Goal: Information Seeking & Learning: Learn about a topic

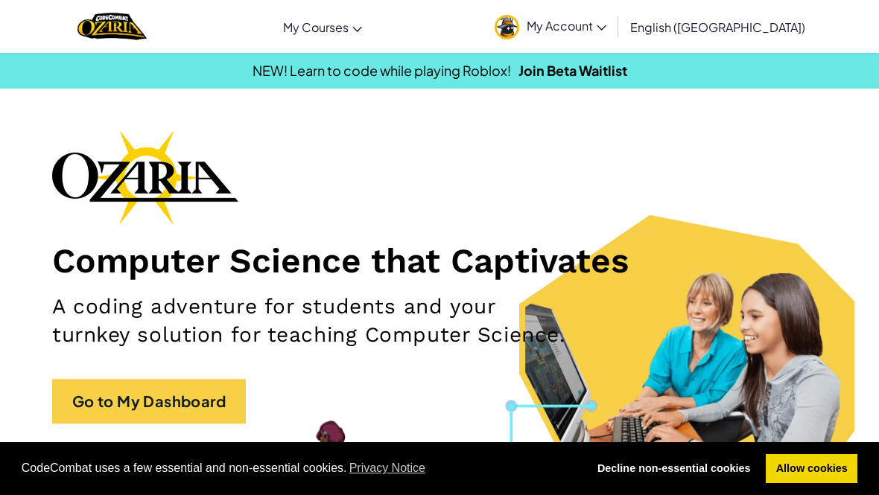
click at [224, 400] on link "Go to My Dashboard" at bounding box center [149, 401] width 194 height 45
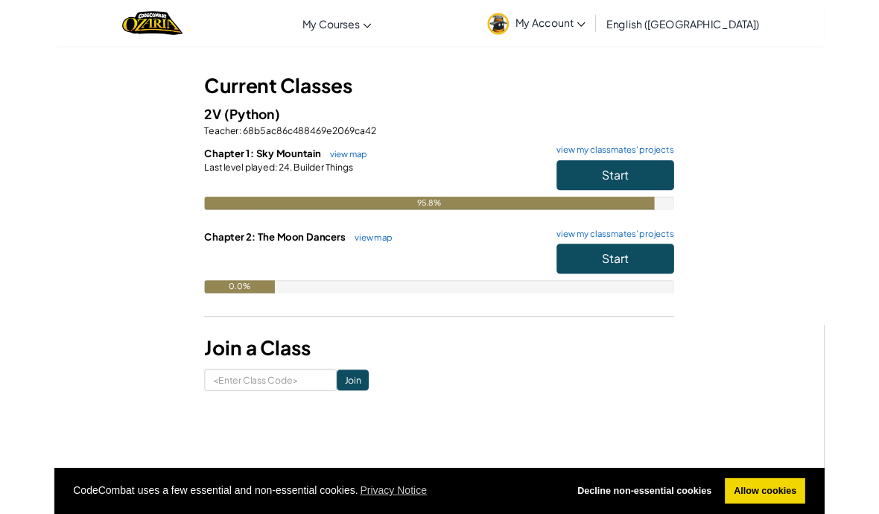
scroll to position [69, 0]
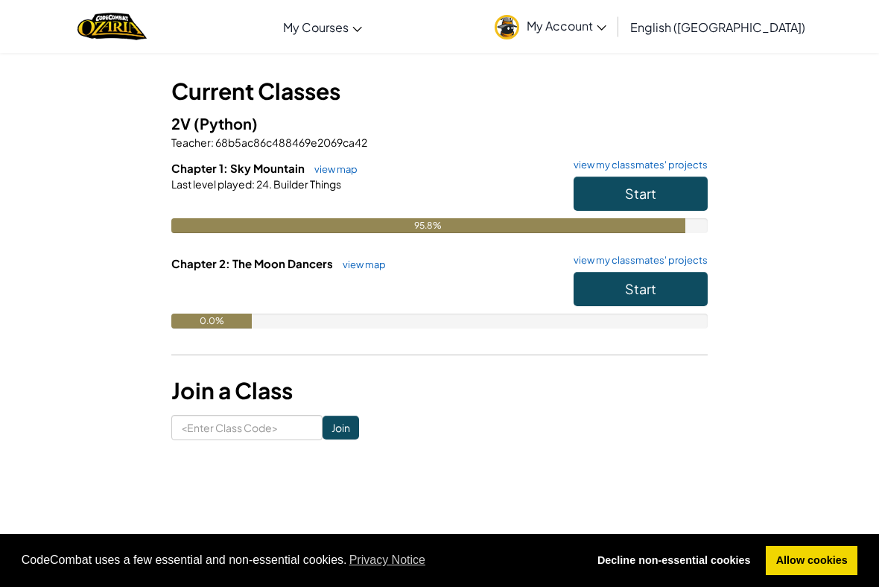
click at [688, 186] on button "Start" at bounding box center [641, 194] width 134 height 34
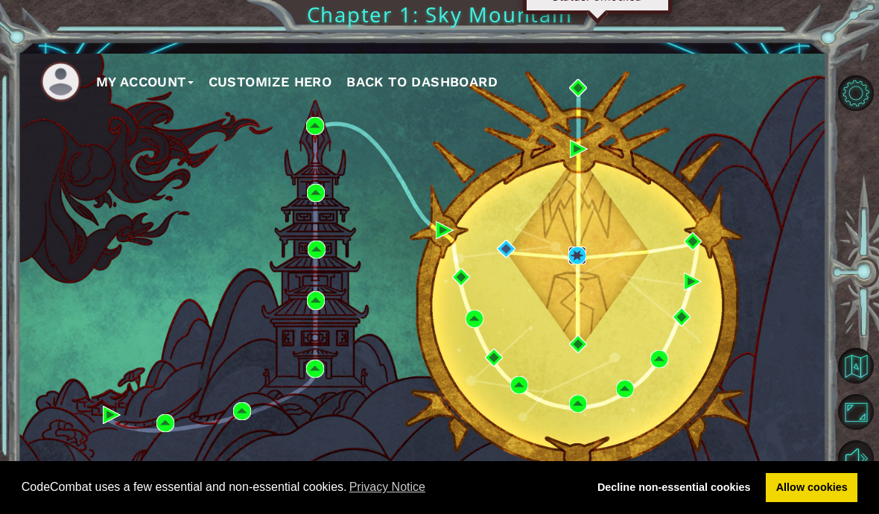
click at [579, 255] on img at bounding box center [578, 256] width 18 height 18
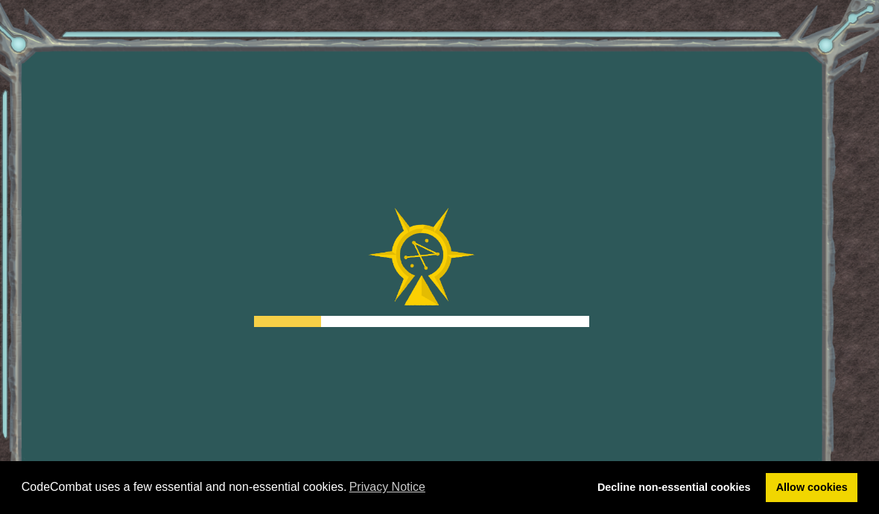
click at [574, 256] on div at bounding box center [421, 267] width 335 height 119
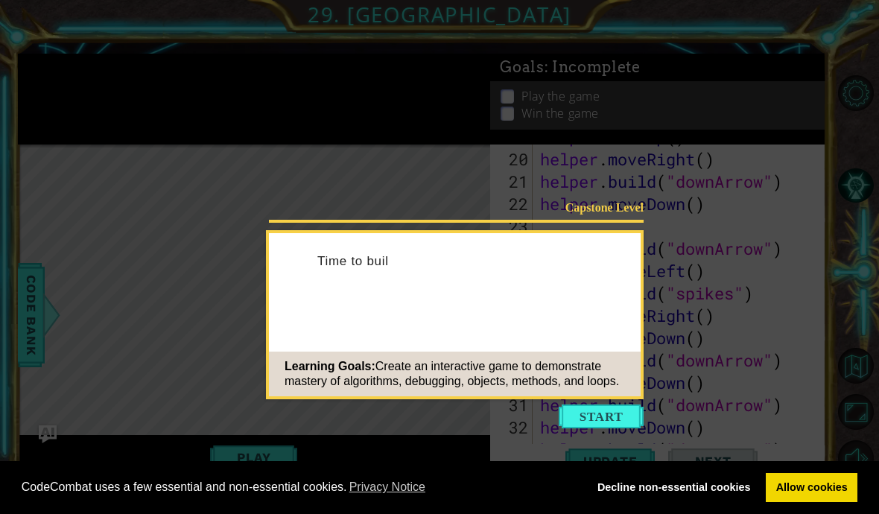
scroll to position [514, 0]
click at [590, 415] on button "Start" at bounding box center [601, 417] width 85 height 24
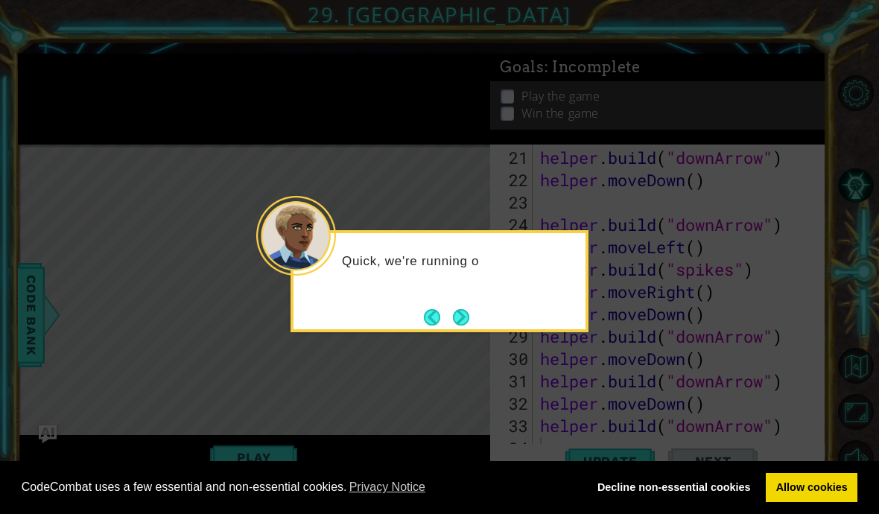
click at [460, 317] on button "Next" at bounding box center [461, 317] width 16 height 16
click at [463, 323] on button "Next" at bounding box center [461, 317] width 16 height 16
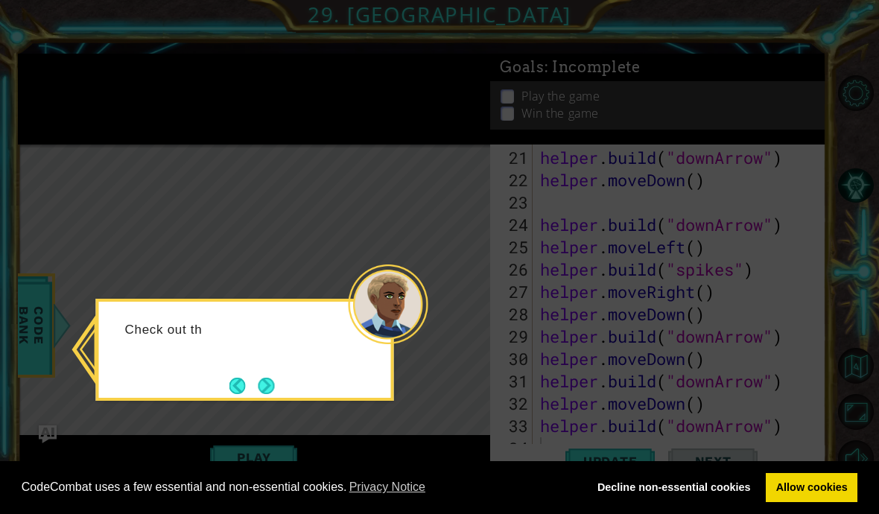
click at [266, 389] on button "Next" at bounding box center [267, 386] width 16 height 16
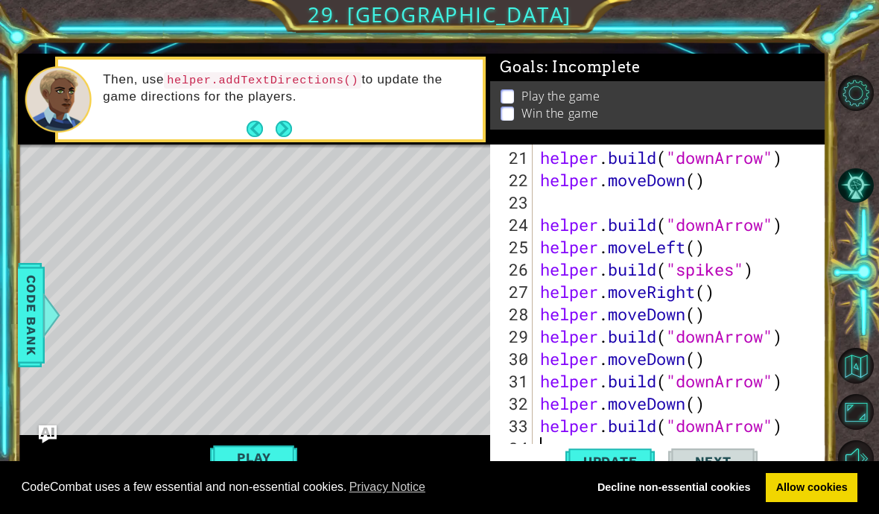
click at [248, 457] on button "Play" at bounding box center [253, 457] width 87 height 28
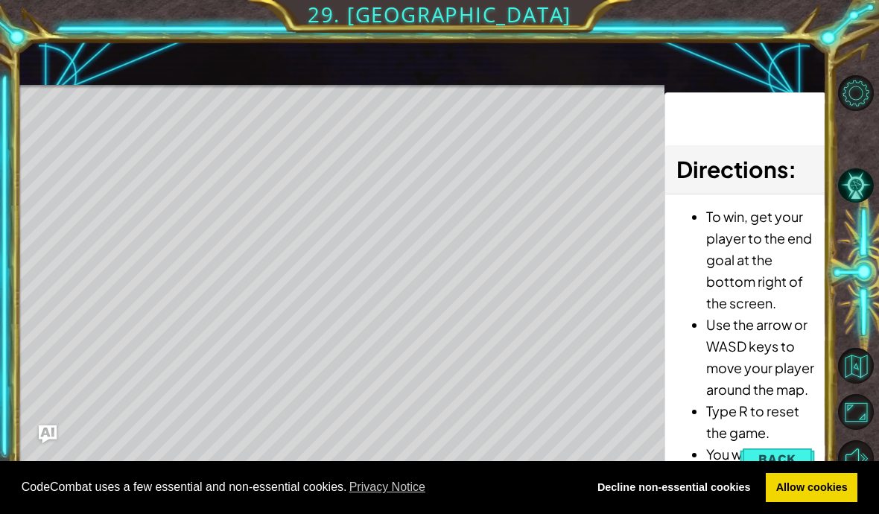
click at [551, 141] on div "Level Map" at bounding box center [362, 304] width 688 height 439
click at [805, 485] on link "Allow cookies" at bounding box center [812, 488] width 92 height 30
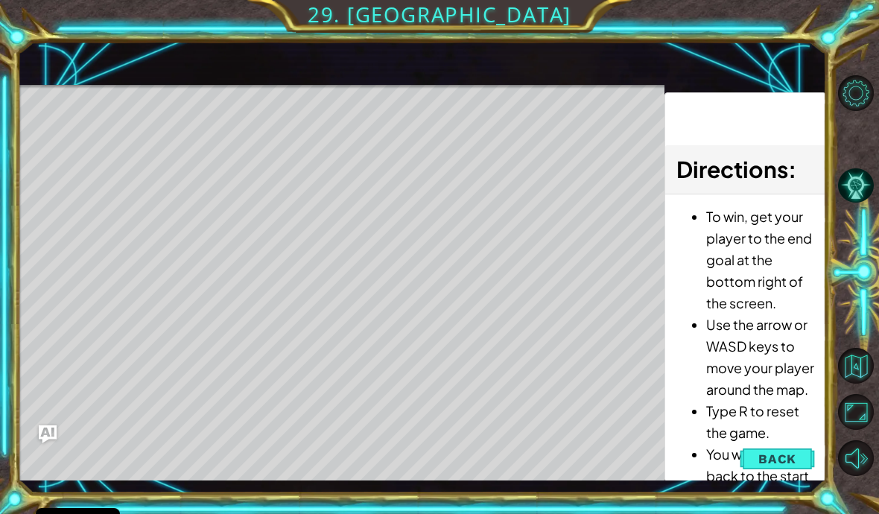
click at [794, 463] on span "Back" at bounding box center [778, 459] width 38 height 15
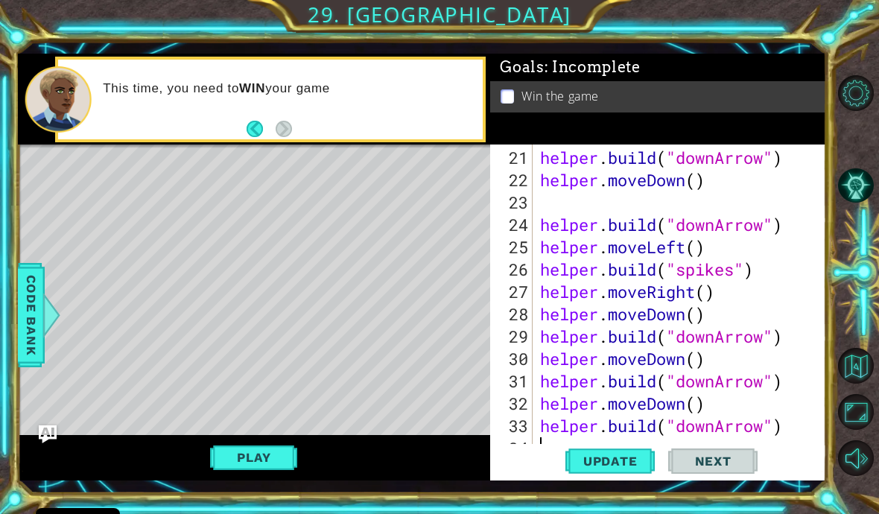
click at [265, 464] on button "Play" at bounding box center [253, 457] width 87 height 28
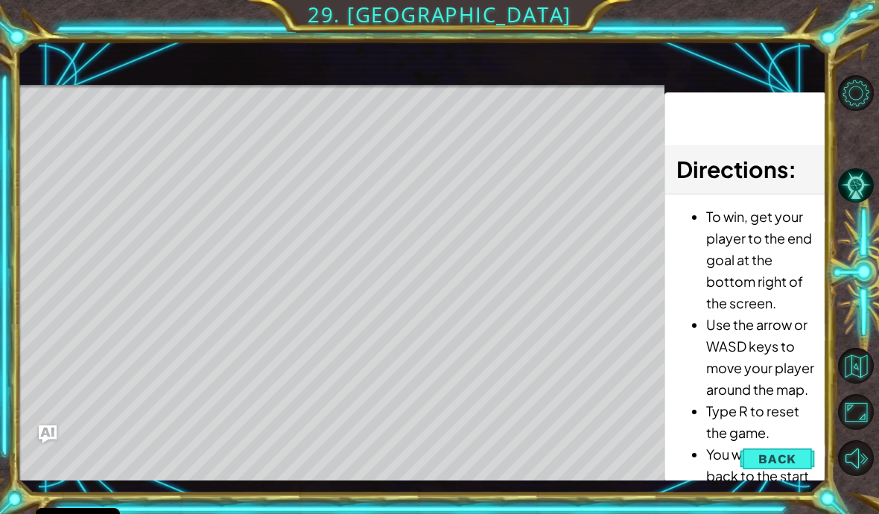
click at [199, 140] on div "Level Map" at bounding box center [362, 304] width 688 height 439
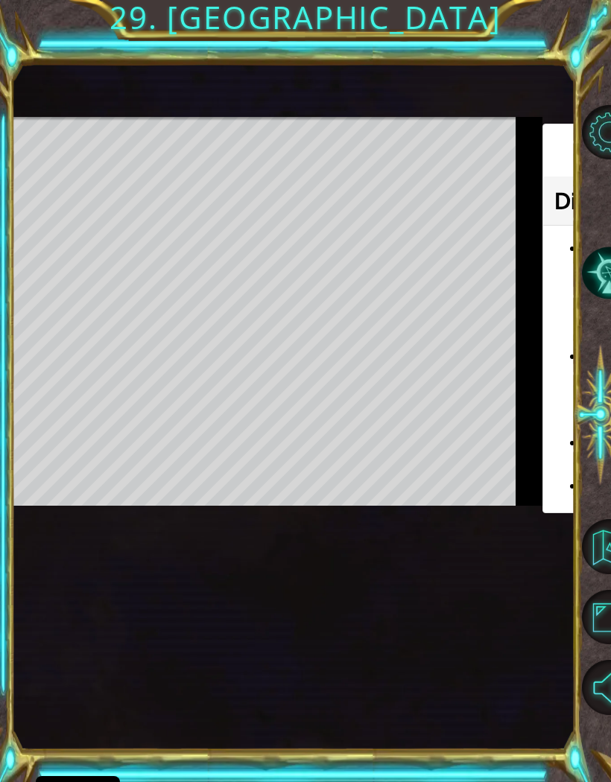
click at [464, 495] on div "1 ההההההההההההההההההההההההההההההההההההההההההההההההההההההההההההההההההההההההההההה…" at bounding box center [293, 407] width 562 height 688
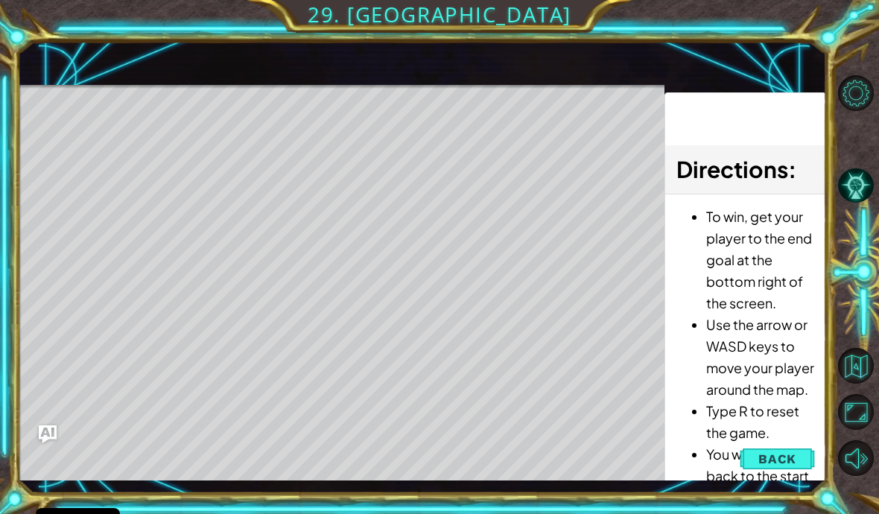
click at [778, 463] on span "Back" at bounding box center [778, 459] width 38 height 15
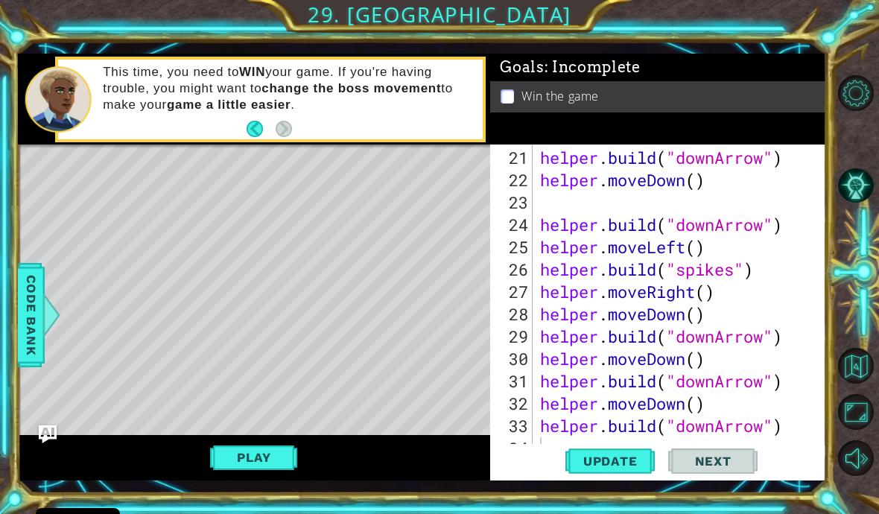
click at [621, 465] on span "Update" at bounding box center [611, 461] width 84 height 15
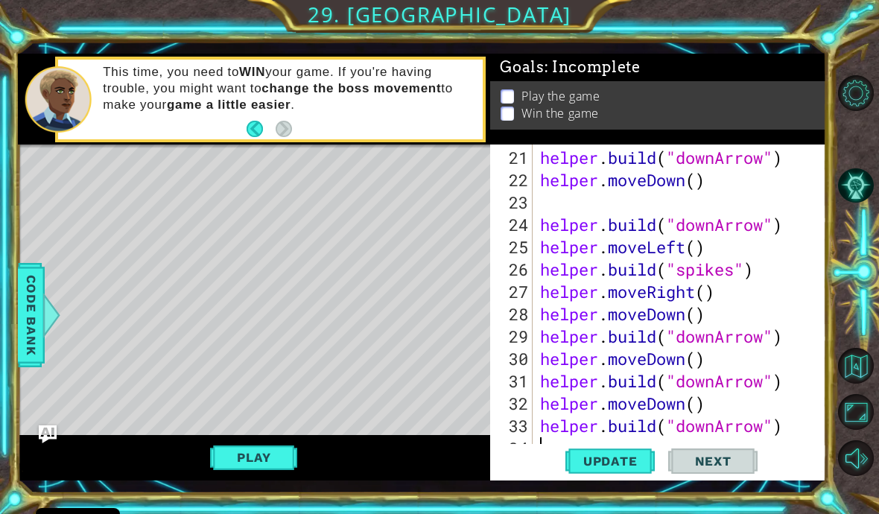
click at [289, 454] on button "Play" at bounding box center [253, 457] width 87 height 28
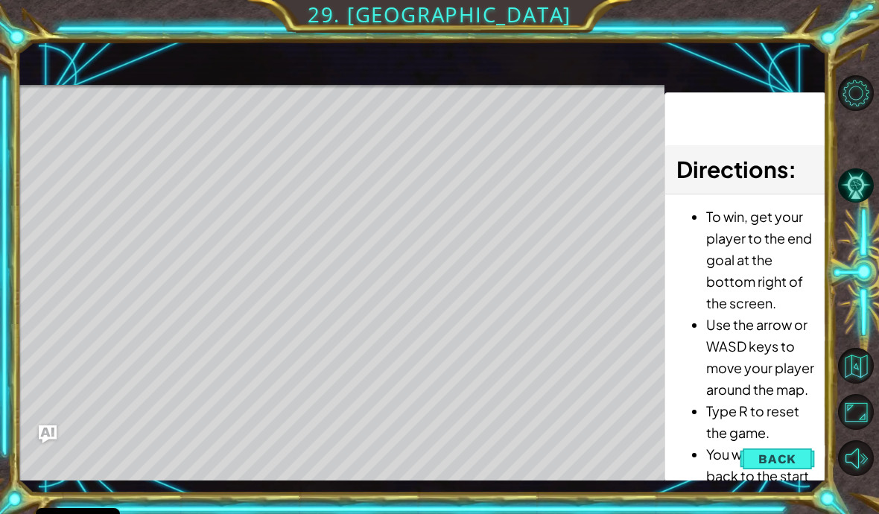
click at [474, 492] on div "1 ההההההההההההההההההההההההההההההההההההההההההההההההההההההההההההההההההההההההההההה…" at bounding box center [422, 267] width 809 height 452
click at [473, 480] on div "Level Map" at bounding box center [362, 304] width 688 height 439
click at [452, 481] on div "Level Map" at bounding box center [362, 304] width 688 height 439
click at [478, 365] on div "Level Map" at bounding box center [362, 304] width 688 height 439
click at [167, 123] on div "Level Map" at bounding box center [362, 304] width 688 height 439
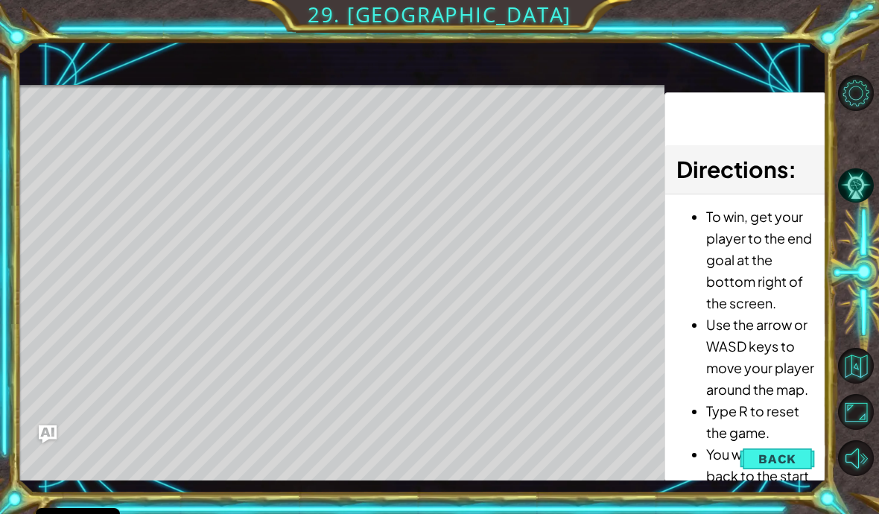
click at [69, 127] on div "Level Map" at bounding box center [362, 304] width 688 height 439
click at [343, 80] on div "helper methods moveLeft(steps) moveRight(steps) moveUp(steps) moveDown(steps) b…" at bounding box center [422, 267] width 809 height 427
click at [776, 458] on span "Back" at bounding box center [778, 459] width 38 height 15
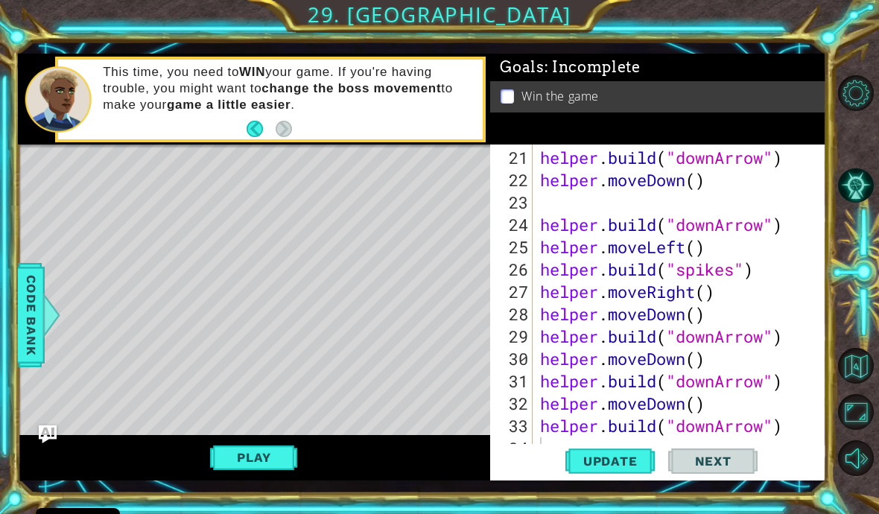
click at [263, 455] on button "Play" at bounding box center [253, 457] width 87 height 28
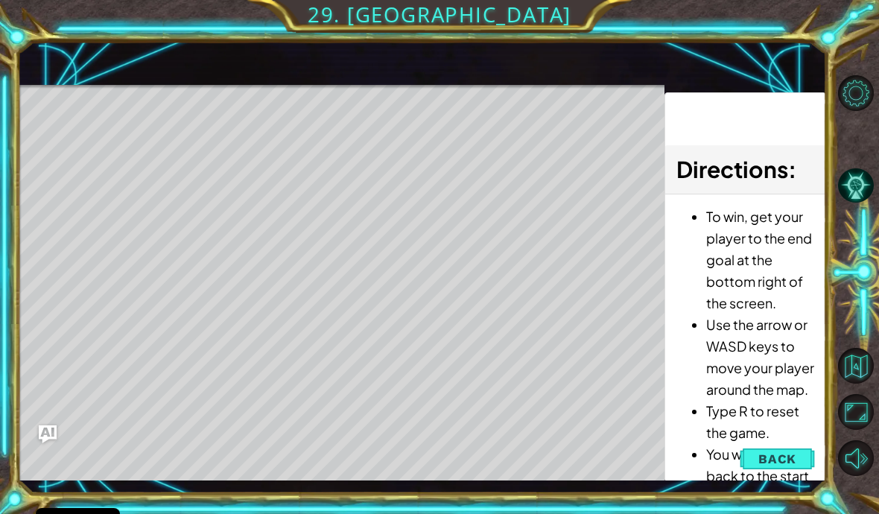
click at [597, 440] on div "Level Map" at bounding box center [362, 304] width 688 height 439
click at [585, 448] on div "Level Map" at bounding box center [362, 304] width 688 height 439
click at [464, 477] on div "Level Map" at bounding box center [362, 304] width 688 height 439
click at [440, 484] on button "Back" at bounding box center [446, 477] width 29 height 16
click at [437, 479] on div "Level Map" at bounding box center [362, 304] width 688 height 439
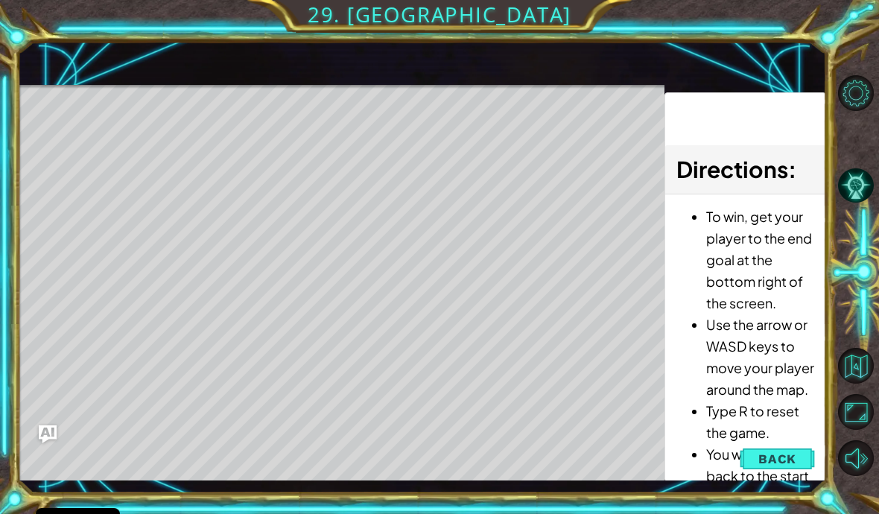
click at [861, 154] on div at bounding box center [859, 275] width 39 height 411
click at [851, 241] on div at bounding box center [859, 276] width 39 height 134
click at [854, 296] on div at bounding box center [859, 276] width 39 height 134
click at [856, 419] on button "Maximize Browser" at bounding box center [856, 412] width 36 height 36
click at [852, 368] on button "Back to Map" at bounding box center [856, 366] width 36 height 36
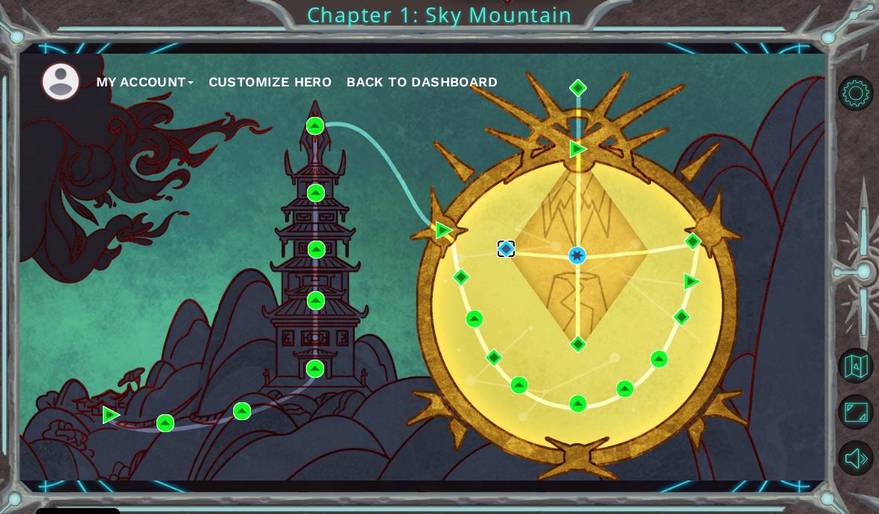
click at [504, 250] on img at bounding box center [506, 249] width 18 height 18
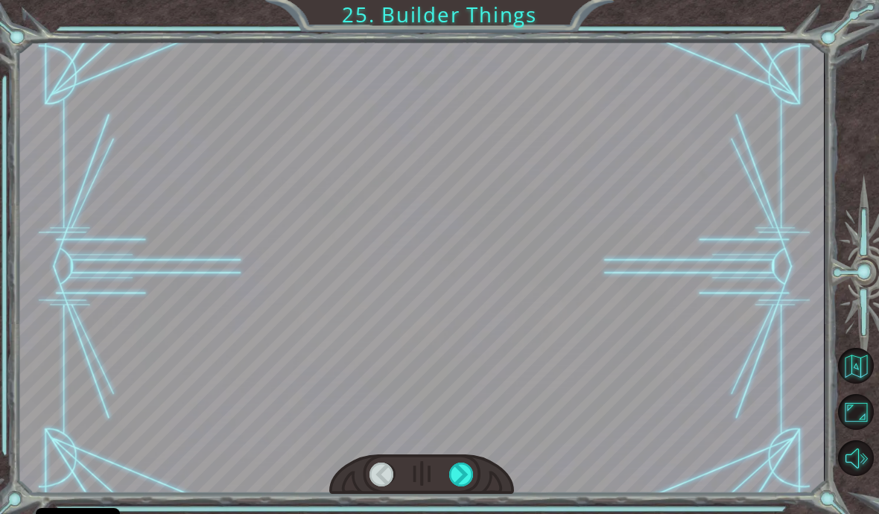
click at [466, 474] on div at bounding box center [461, 475] width 25 height 25
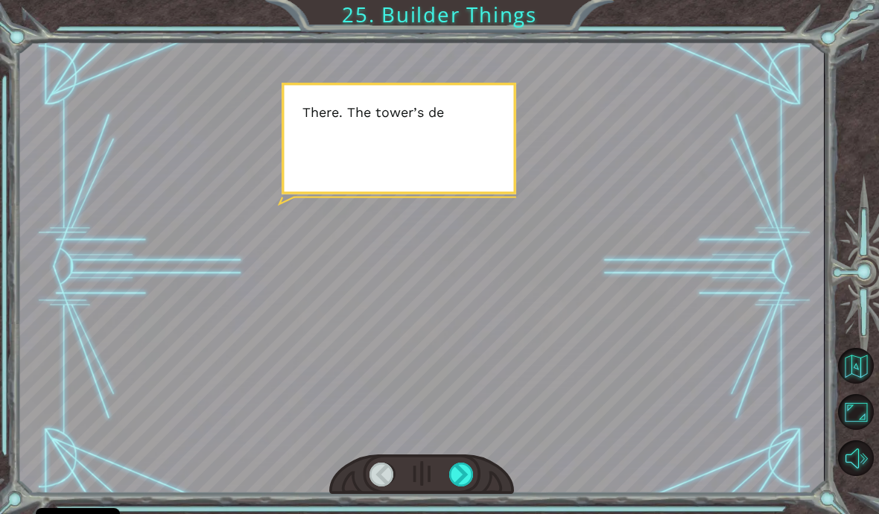
click at [466, 476] on div at bounding box center [461, 475] width 25 height 25
click at [449, 476] on div at bounding box center [461, 475] width 25 height 25
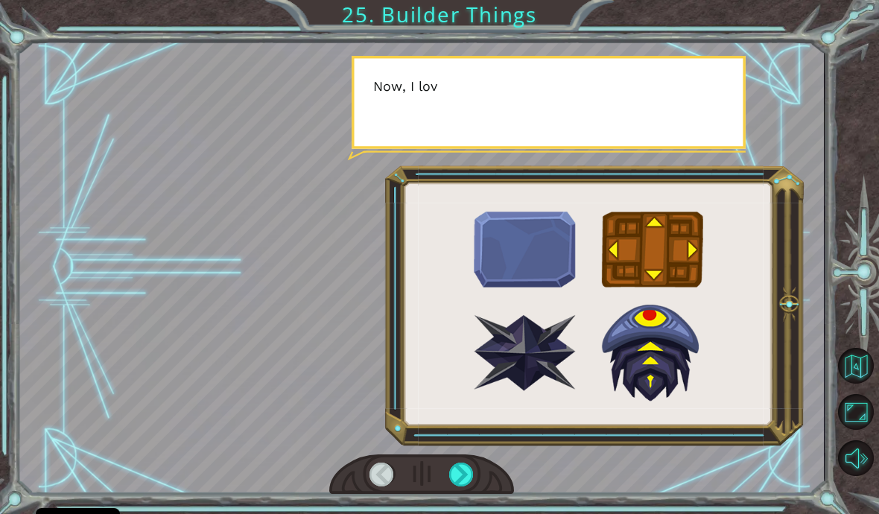
click at [454, 479] on div at bounding box center [461, 475] width 25 height 25
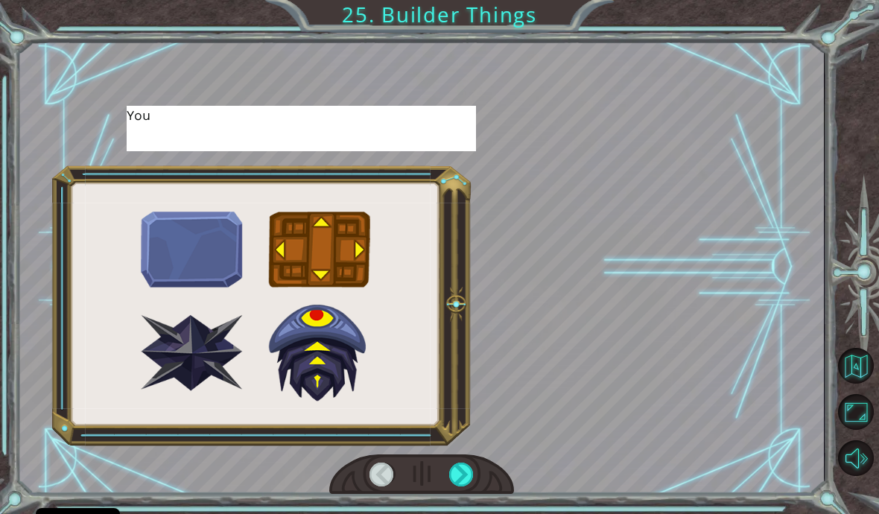
click at [462, 482] on div at bounding box center [461, 475] width 25 height 25
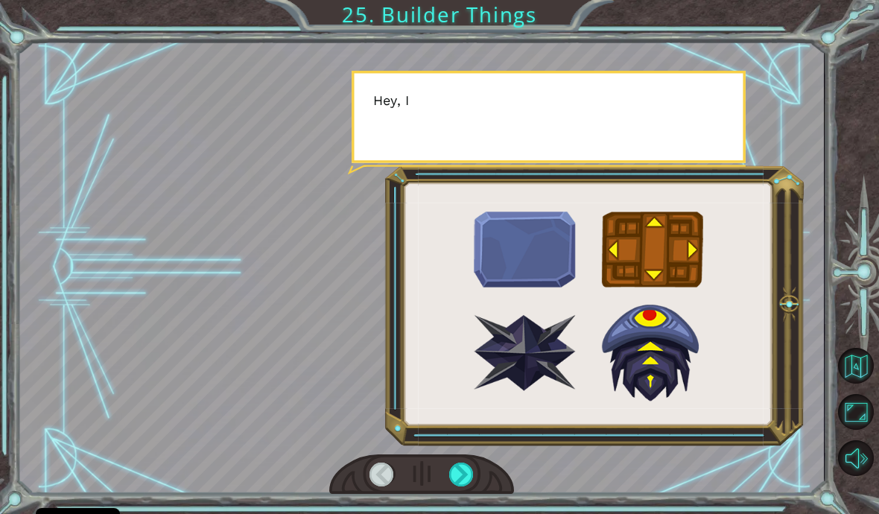
click at [465, 469] on div at bounding box center [461, 475] width 25 height 25
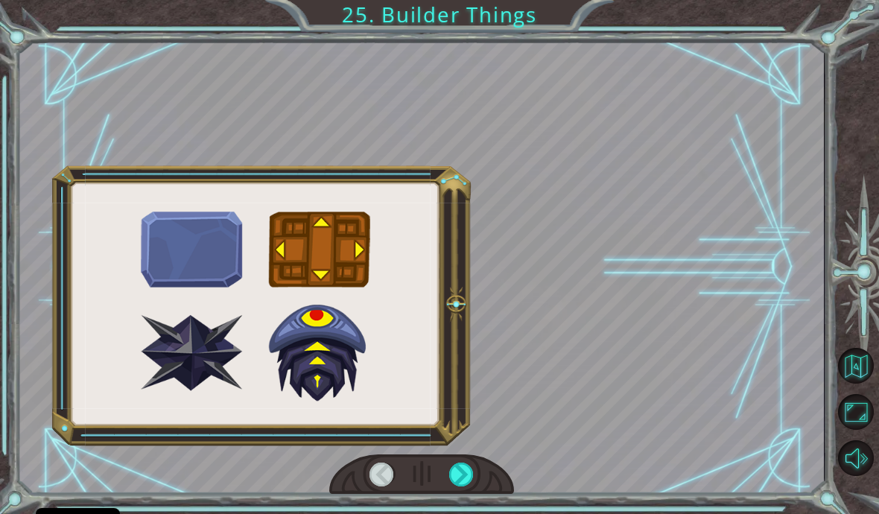
click at [463, 467] on div at bounding box center [461, 475] width 25 height 25
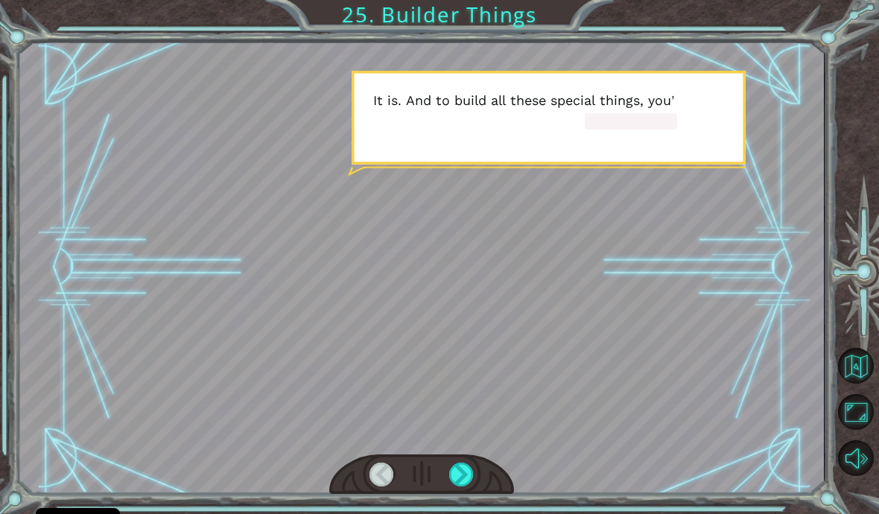
click at [467, 479] on div at bounding box center [461, 475] width 25 height 25
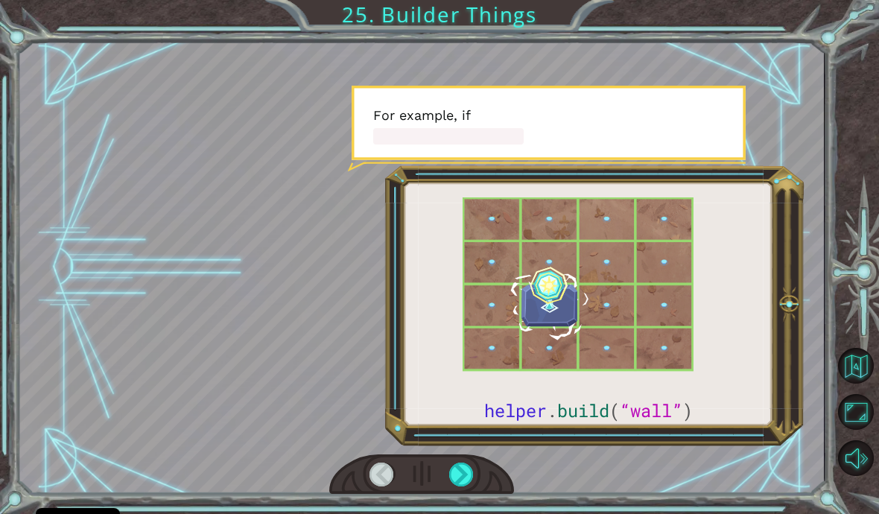
click at [466, 463] on div at bounding box center [461, 475] width 25 height 25
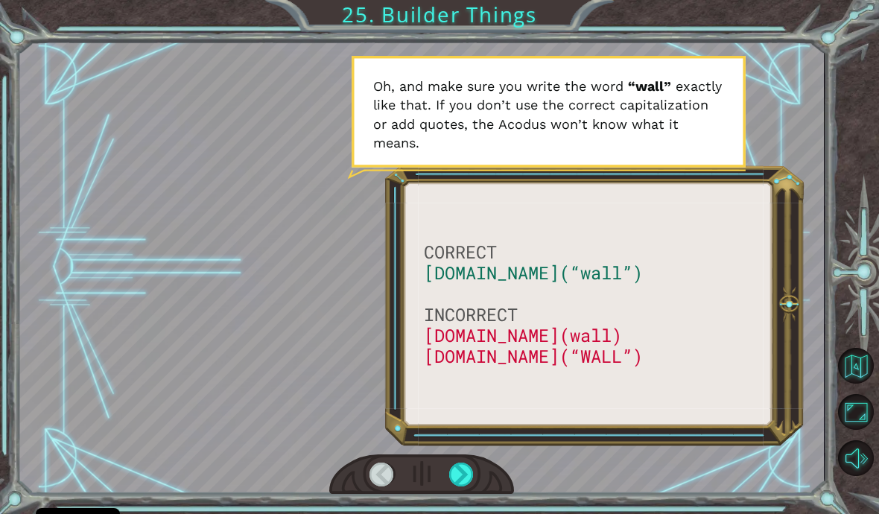
click at [573, 351] on div at bounding box center [421, 267] width 805 height 452
click at [470, 475] on div at bounding box center [461, 475] width 25 height 25
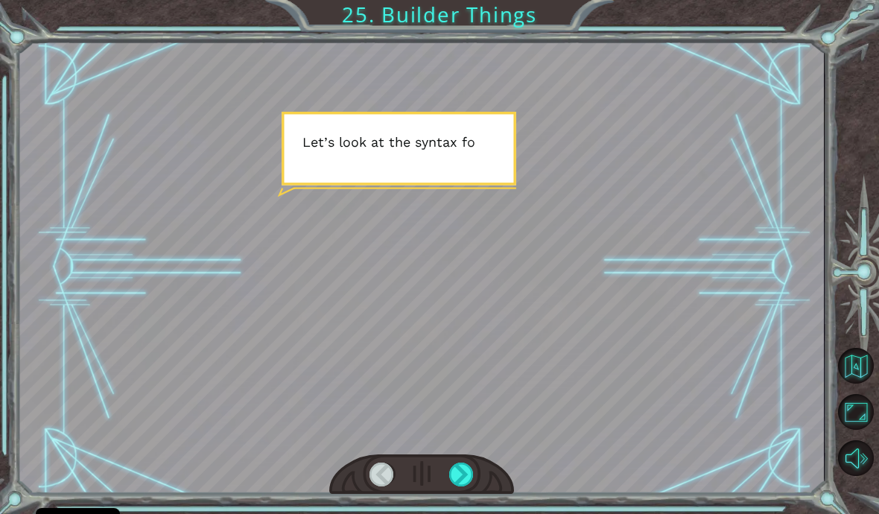
click at [465, 482] on div at bounding box center [461, 475] width 25 height 25
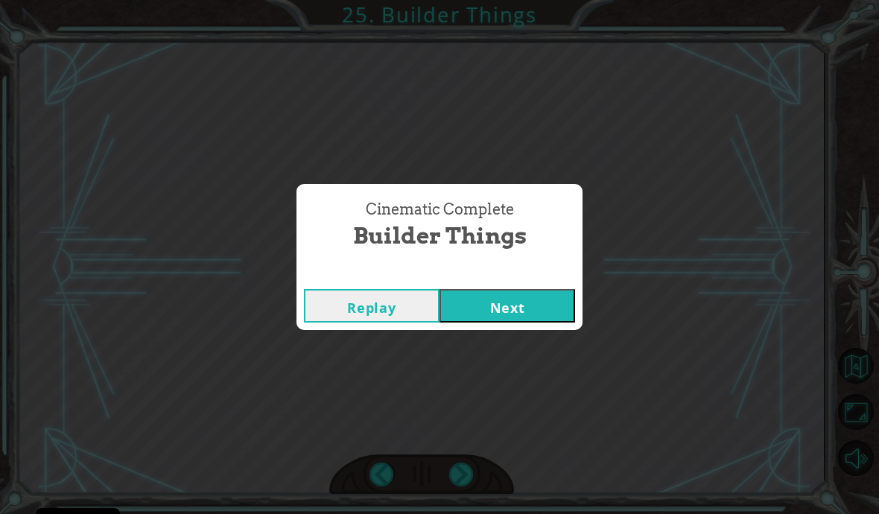
click at [463, 476] on div "Cinematic Complete Builder Things Replay Next" at bounding box center [439, 257] width 879 height 514
click at [516, 320] on button "Next" at bounding box center [508, 306] width 136 height 34
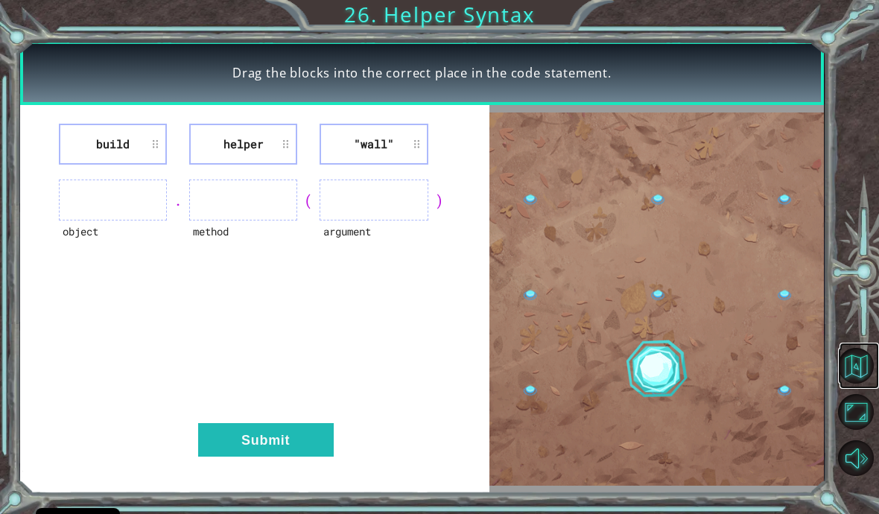
click at [847, 365] on button "Back to Map" at bounding box center [856, 366] width 36 height 36
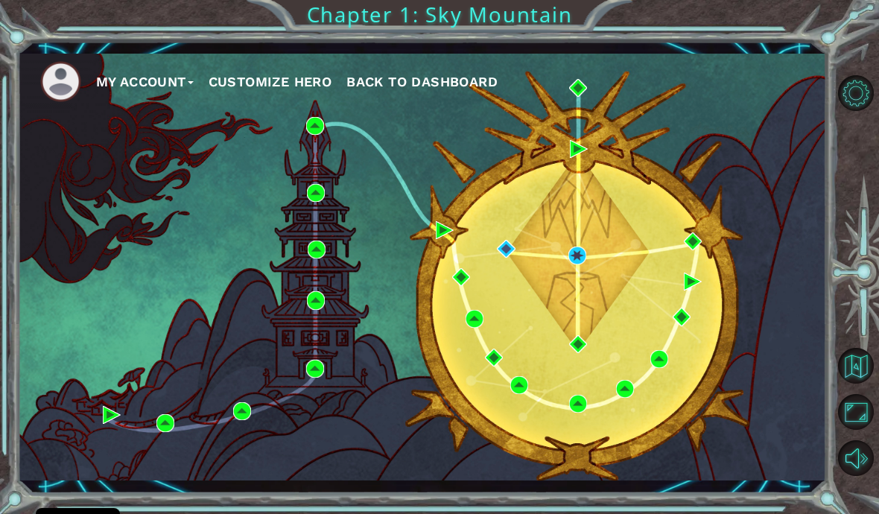
click at [64, 80] on img at bounding box center [60, 81] width 41 height 41
click at [380, 78] on span "Back to Dashboard" at bounding box center [421, 82] width 151 height 16
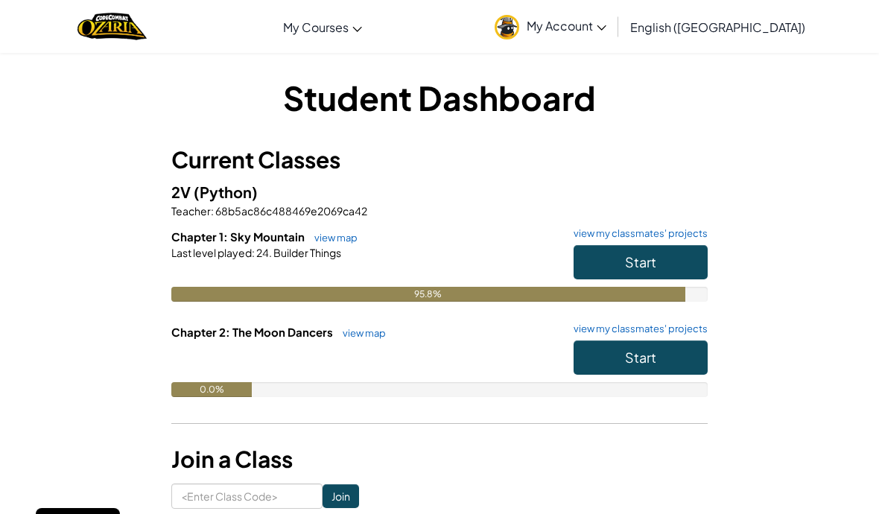
click at [609, 368] on button "Start" at bounding box center [641, 358] width 134 height 34
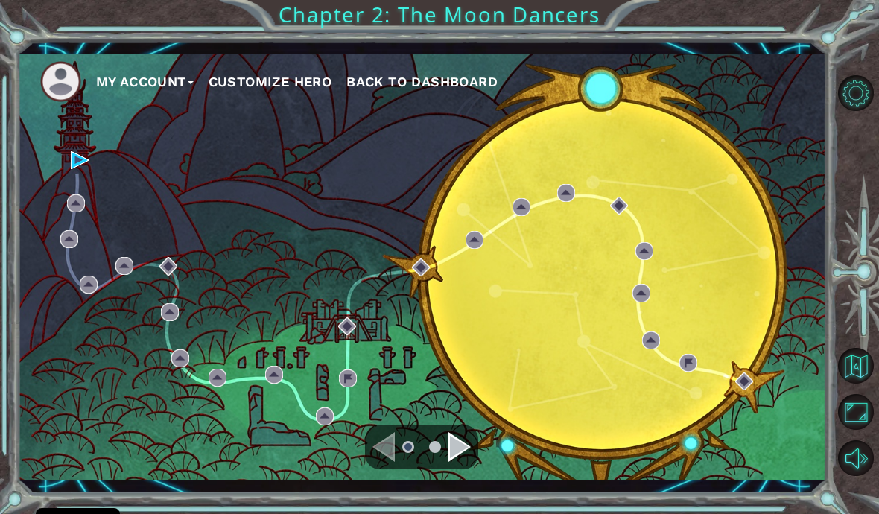
click at [66, 156] on div "My Account Customize Hero Back to Dashboard" at bounding box center [422, 267] width 809 height 427
click at [80, 162] on img at bounding box center [80, 160] width 18 height 18
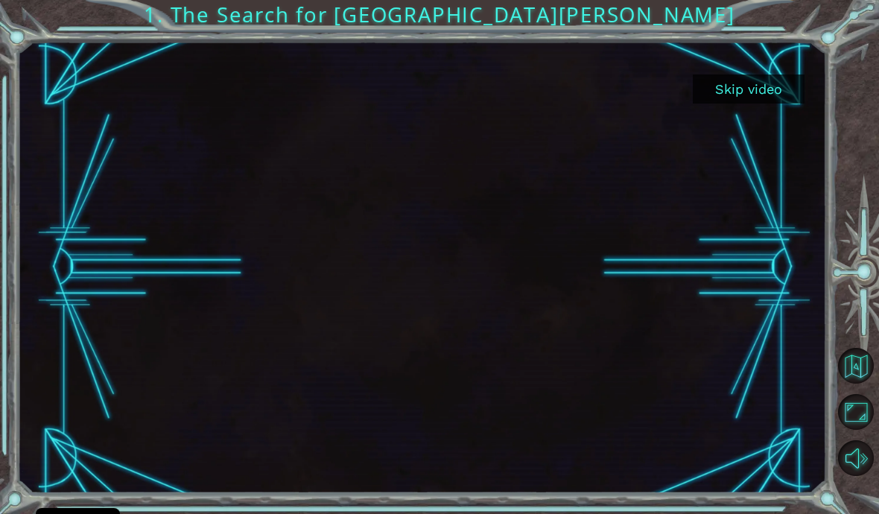
click at [752, 95] on button "Skip video" at bounding box center [749, 89] width 112 height 29
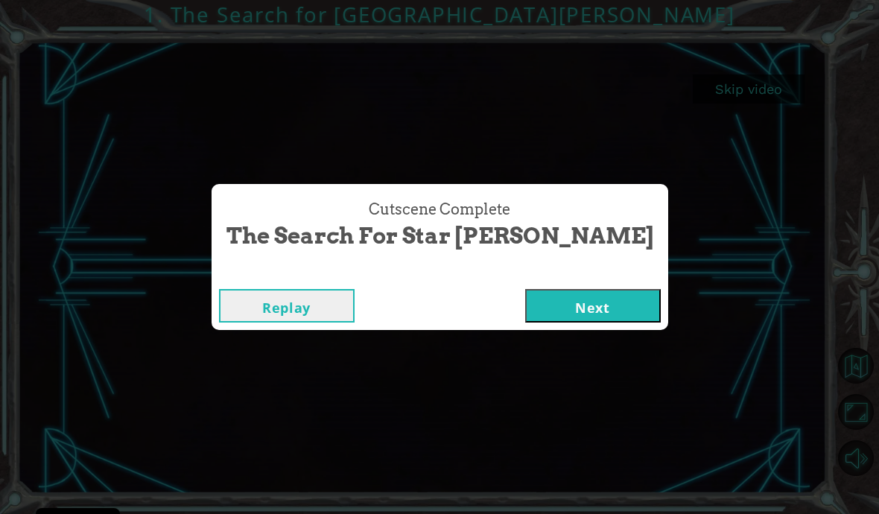
click at [525, 321] on button "Next" at bounding box center [593, 306] width 136 height 34
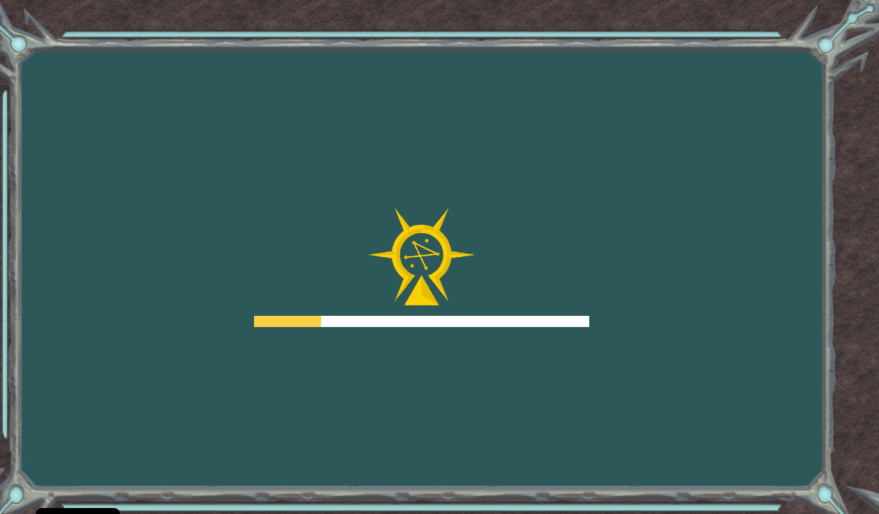
click at [551, 310] on div at bounding box center [421, 267] width 335 height 119
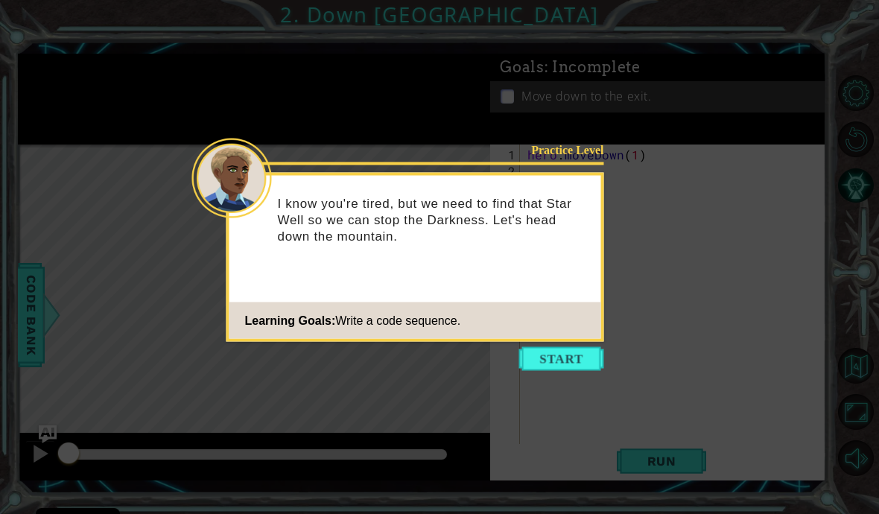
click at [568, 362] on button "Start" at bounding box center [561, 359] width 85 height 24
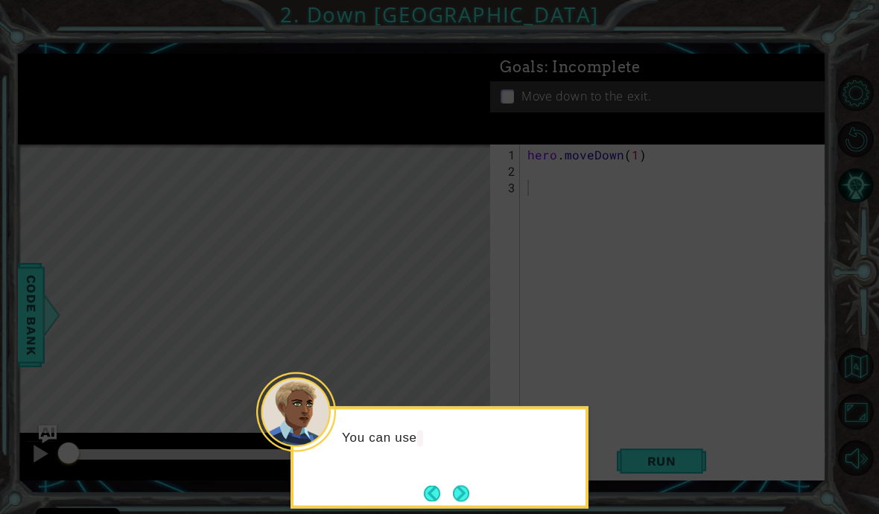
click at [469, 495] on button "Next" at bounding box center [461, 493] width 16 height 16
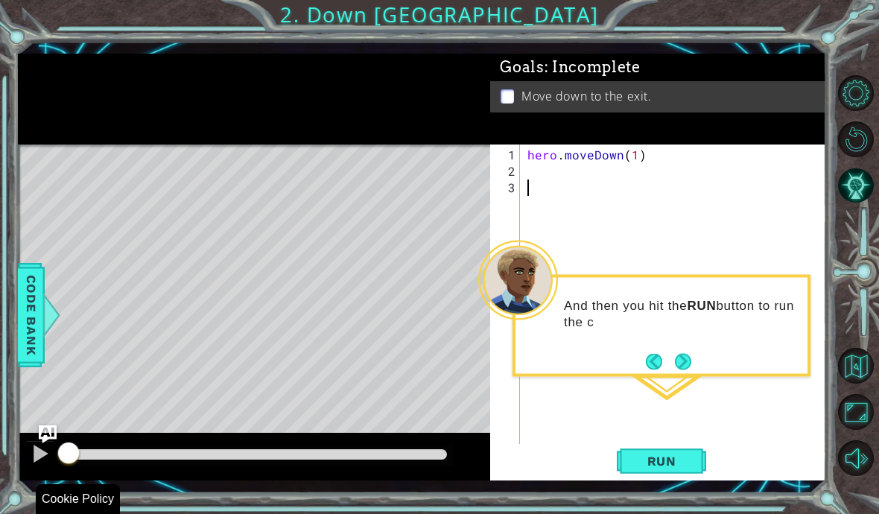
click at [671, 456] on span "Run" at bounding box center [662, 461] width 59 height 15
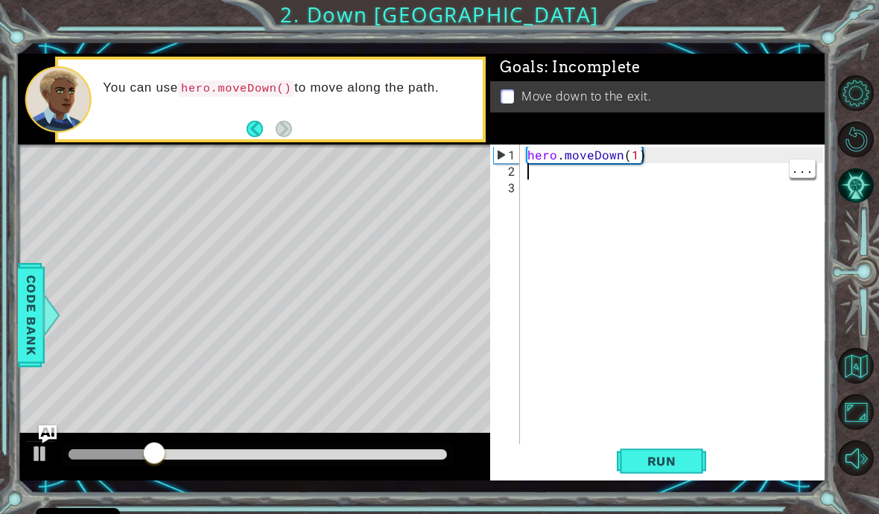
click at [559, 174] on div "hero . moveDown ( 1 )" at bounding box center [678, 319] width 306 height 344
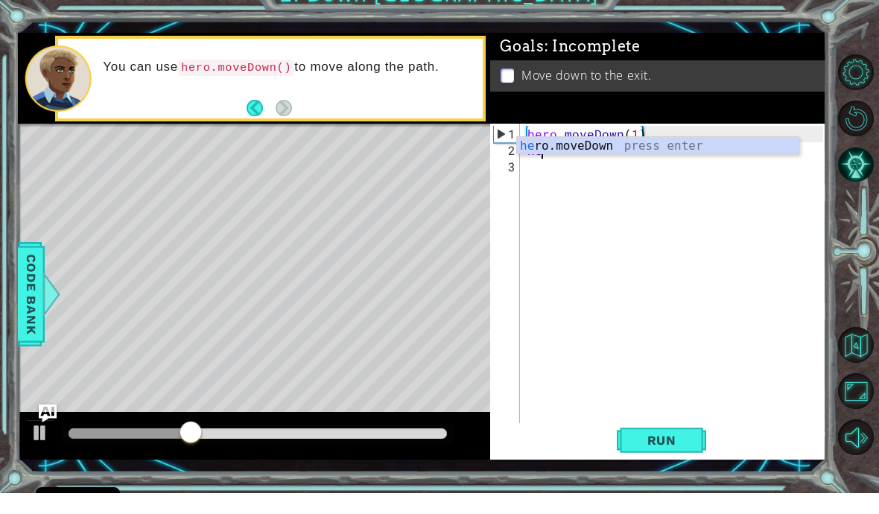
scroll to position [0, 1]
click at [710, 158] on div "hero .moveDown press enter" at bounding box center [658, 185] width 282 height 54
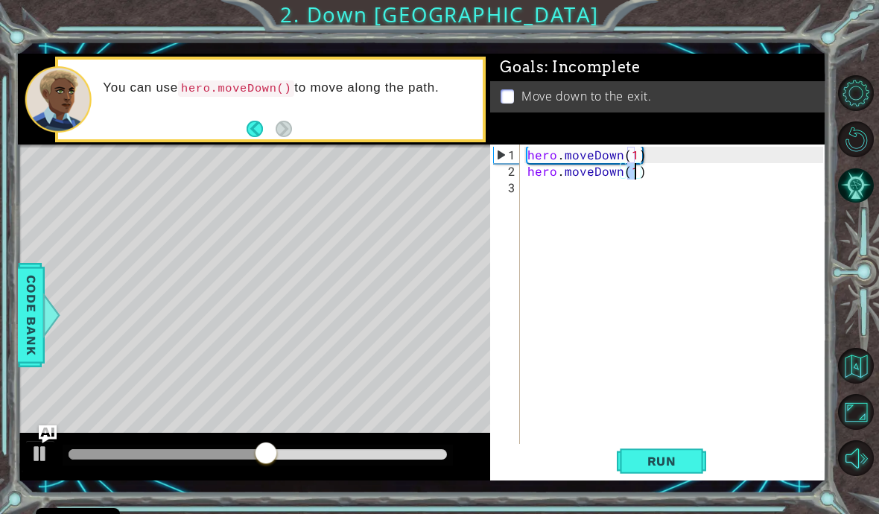
click at [665, 455] on span "Run" at bounding box center [662, 461] width 59 height 15
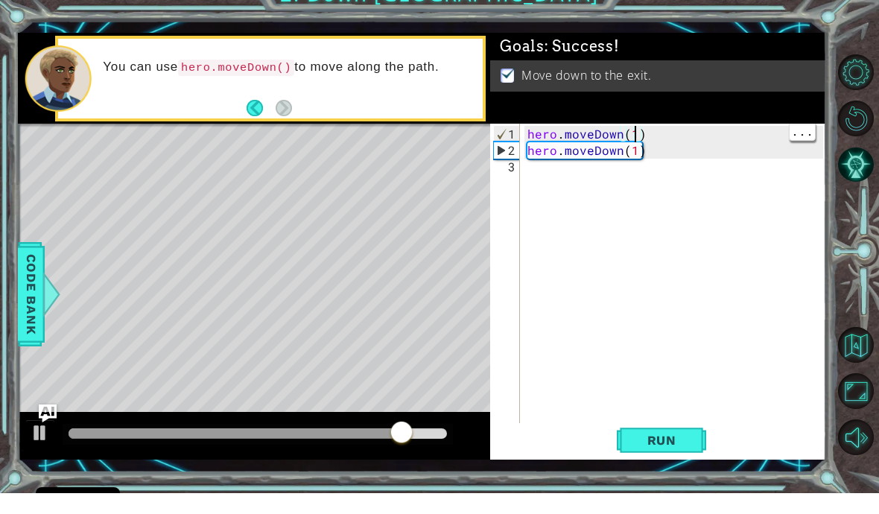
type textarea "hero.moveDown()"
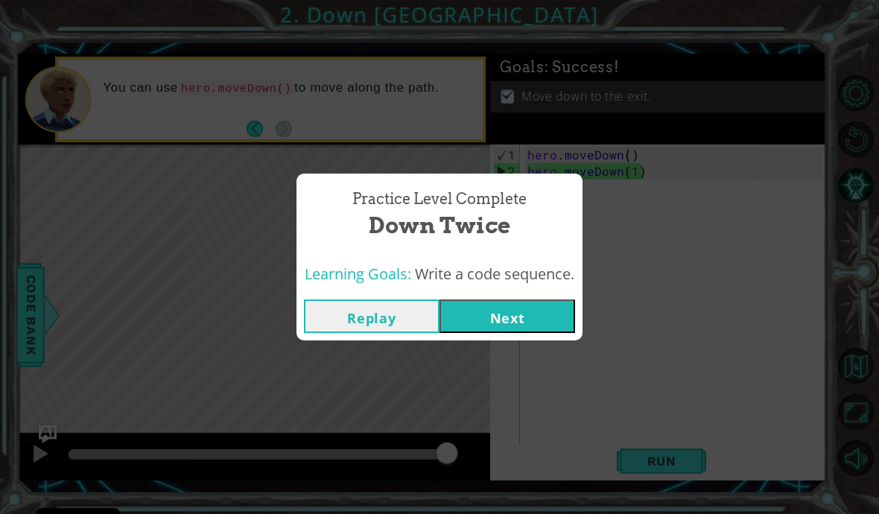
click at [529, 318] on button "Next" at bounding box center [508, 317] width 136 height 34
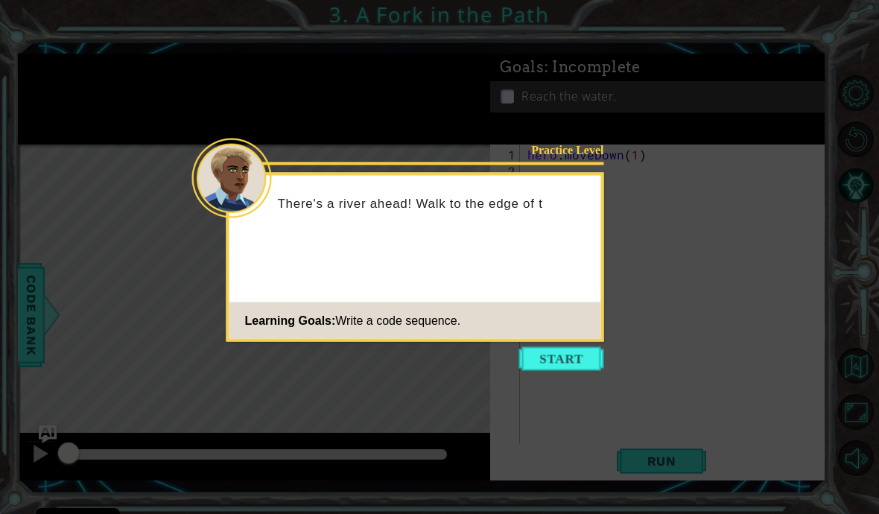
click at [554, 359] on button "Start" at bounding box center [561, 359] width 85 height 24
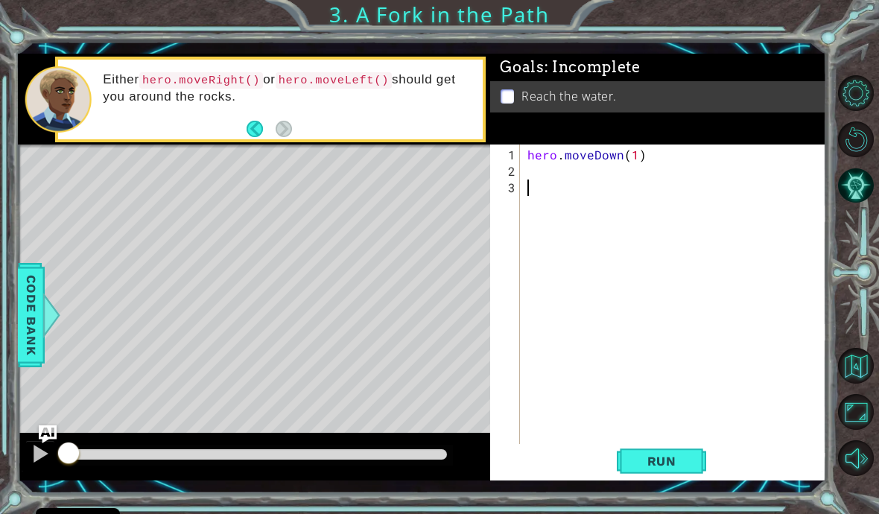
type textarea "hero.moveDown(1)"
click at [624, 167] on div "hero . moveDown ( 1 )" at bounding box center [678, 319] width 306 height 344
type textarea "hero.moveDown(2)"
click at [535, 177] on div "hero . moveDown ( 2 )" at bounding box center [678, 319] width 306 height 344
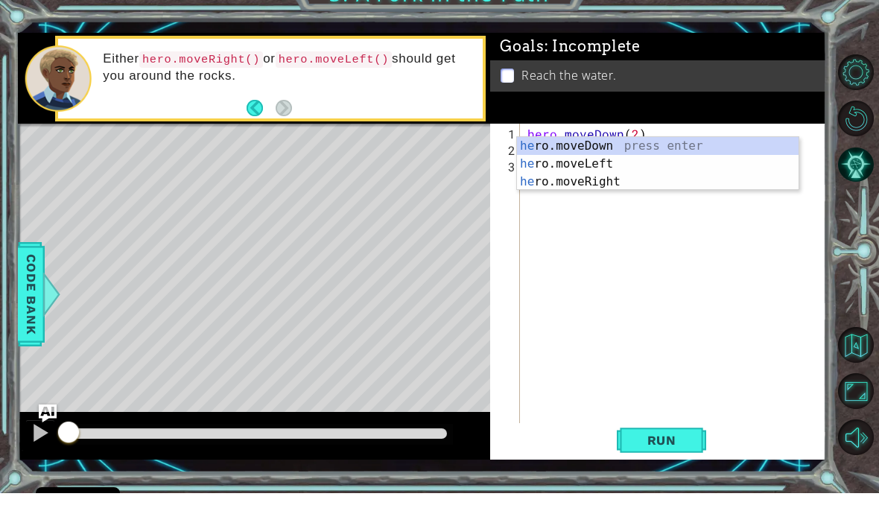
scroll to position [0, 1]
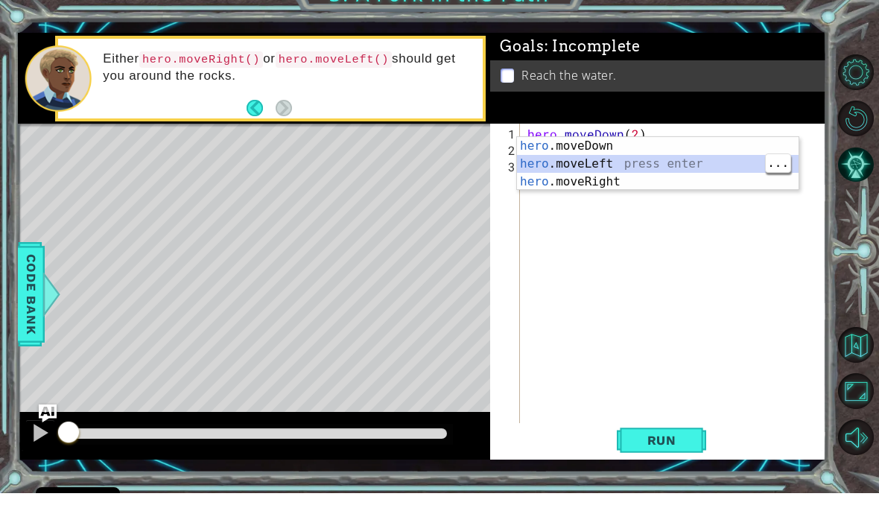
click at [621, 159] on div "hero .moveDown press enter hero .moveLeft press enter hero .moveRight press ent…" at bounding box center [658, 202] width 282 height 89
type textarea "hero.moveLeft(1)"
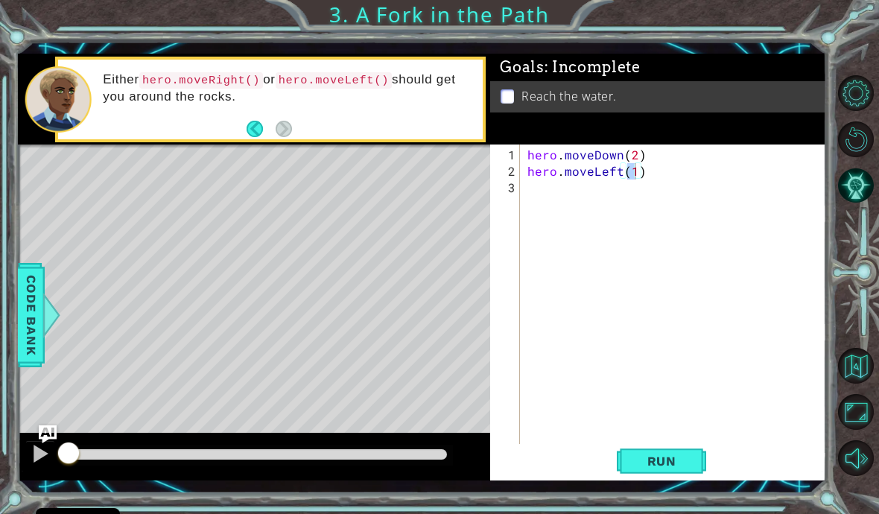
scroll to position [0, 0]
click at [543, 199] on div "hero . moveDown ( 2 ) hero . moveLeft ( 1 )" at bounding box center [678, 319] width 306 height 344
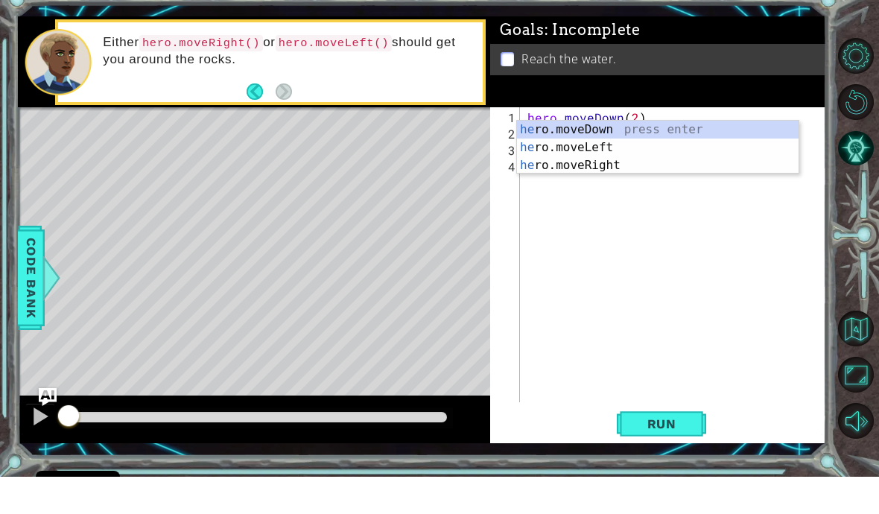
scroll to position [0, 1]
click at [678, 158] on div "hero .moveDown press enter hero .moveLeft press enter hero .moveRight press ent…" at bounding box center [658, 202] width 282 height 89
type textarea "hero.moveDown(1)"
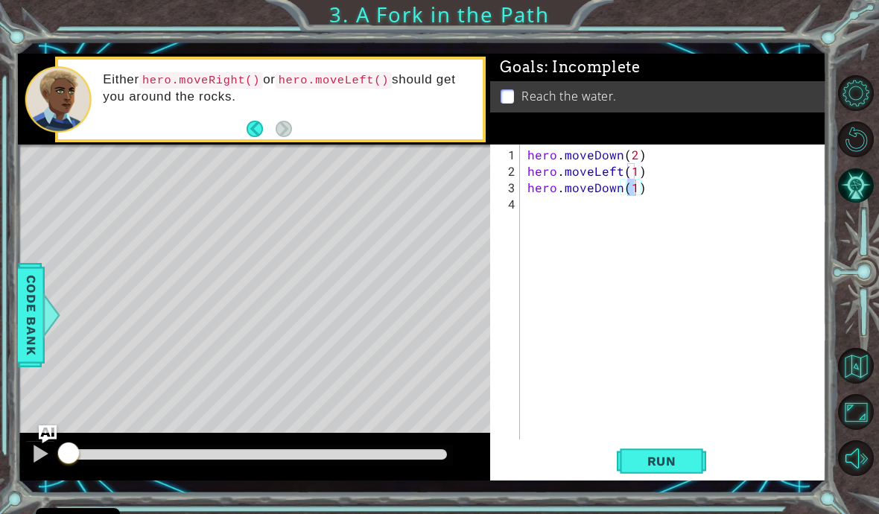
click at [684, 451] on button "Run" at bounding box center [661, 461] width 89 height 34
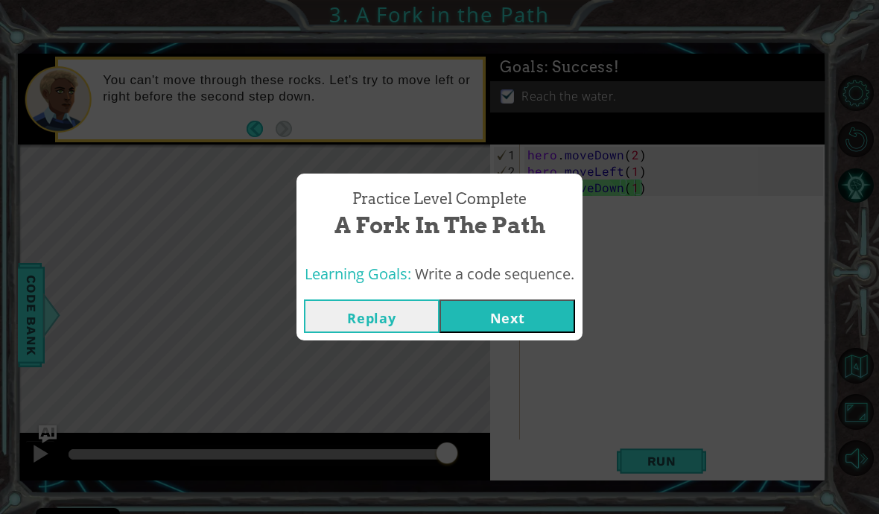
click at [507, 319] on button "Next" at bounding box center [508, 317] width 136 height 34
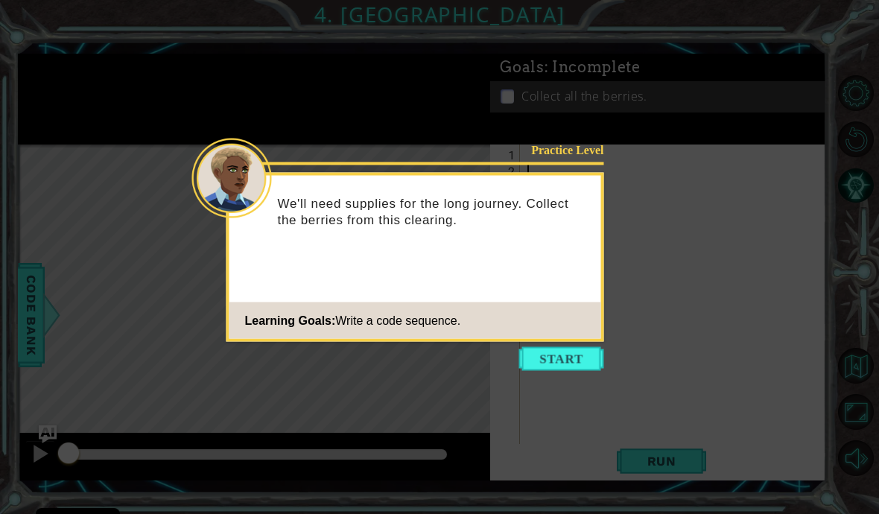
click at [580, 351] on button "Start" at bounding box center [561, 359] width 85 height 24
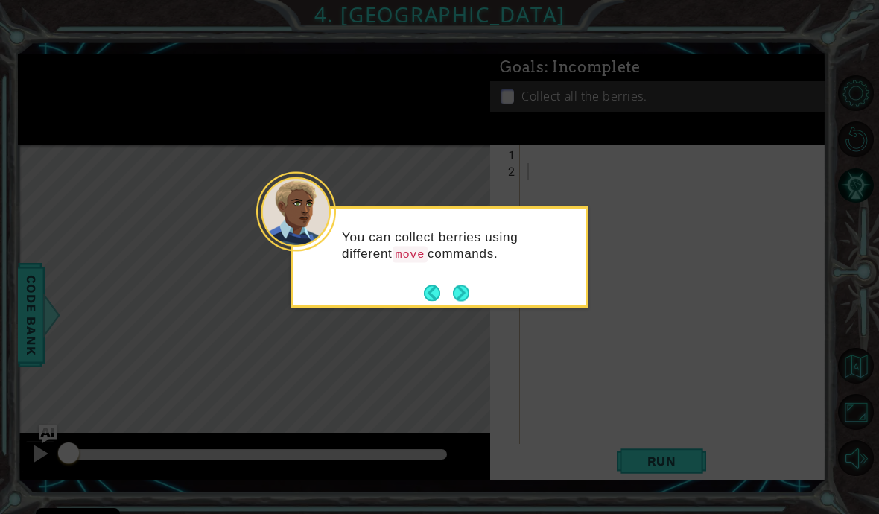
click at [484, 296] on div "You can collect berries using different move commands." at bounding box center [440, 257] width 298 height 102
click at [463, 275] on div "You can collect berries using different move commands." at bounding box center [440, 253] width 292 height 76
click at [475, 290] on div "You can collect berries using different move commands." at bounding box center [440, 253] width 292 height 76
click at [469, 299] on button "Next" at bounding box center [461, 293] width 16 height 16
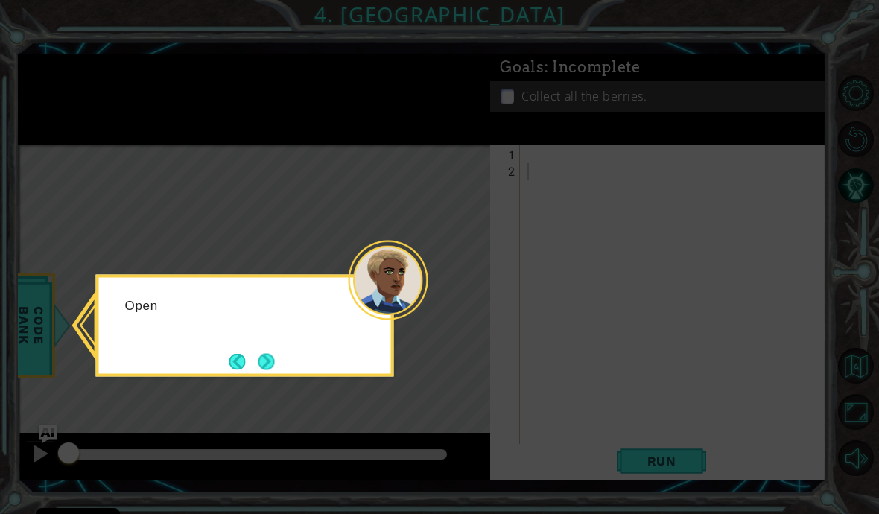
click at [475, 294] on icon at bounding box center [439, 257] width 879 height 514
click at [270, 358] on button "Next" at bounding box center [267, 361] width 16 height 16
click at [284, 364] on div "Then click on the hero object to see the move methods." at bounding box center [245, 326] width 298 height 102
click at [266, 364] on button "Next" at bounding box center [267, 361] width 16 height 16
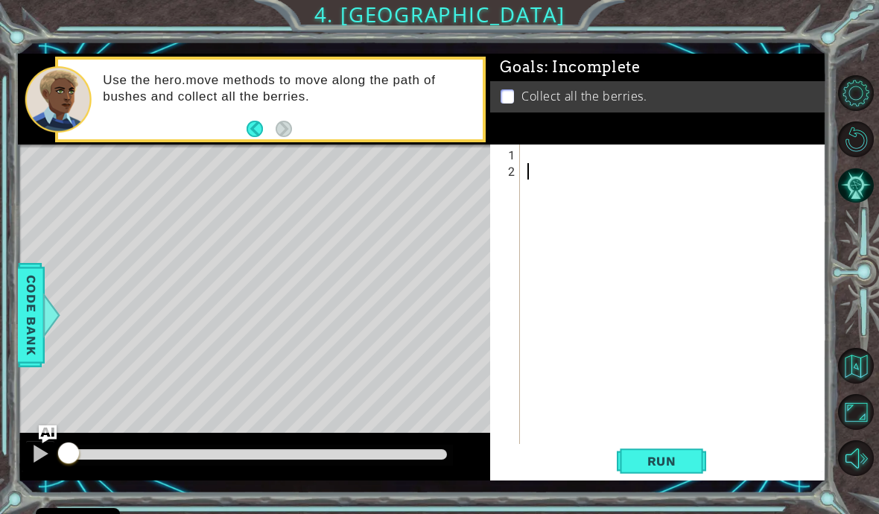
click at [43, 457] on div at bounding box center [40, 453] width 19 height 19
click at [544, 157] on div at bounding box center [678, 319] width 306 height 344
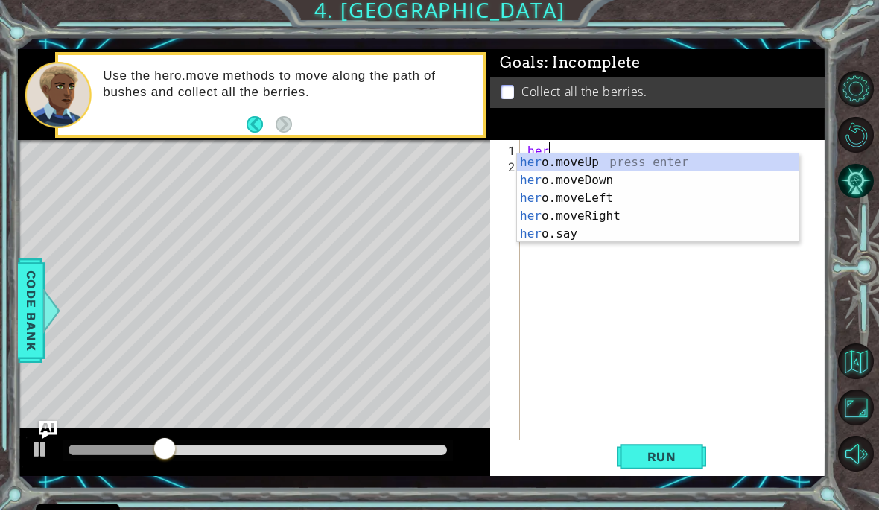
scroll to position [0, 1]
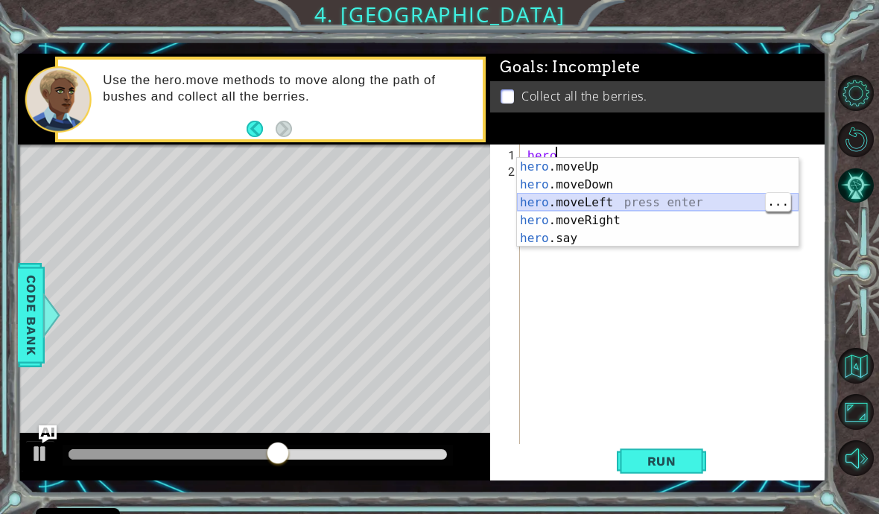
click at [605, 206] on div "hero .moveUp press enter hero .moveDown press enter hero .moveLeft press enter …" at bounding box center [658, 220] width 282 height 125
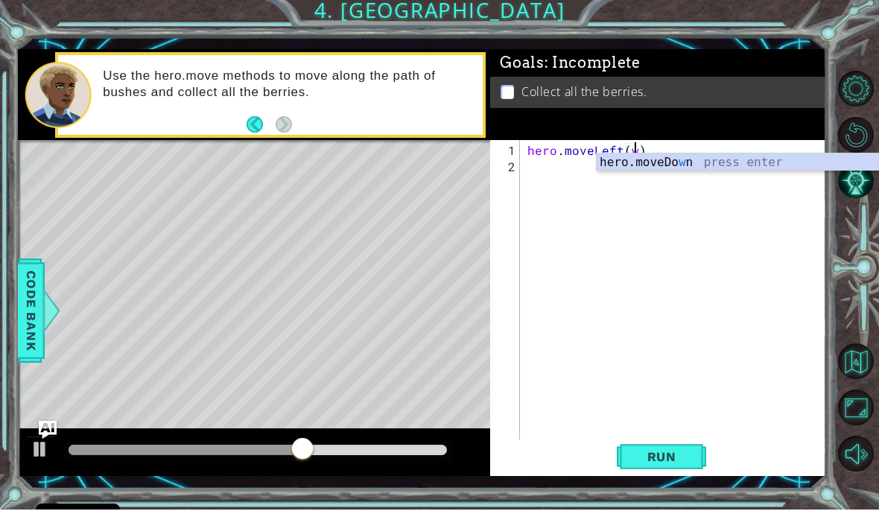
scroll to position [0, 7]
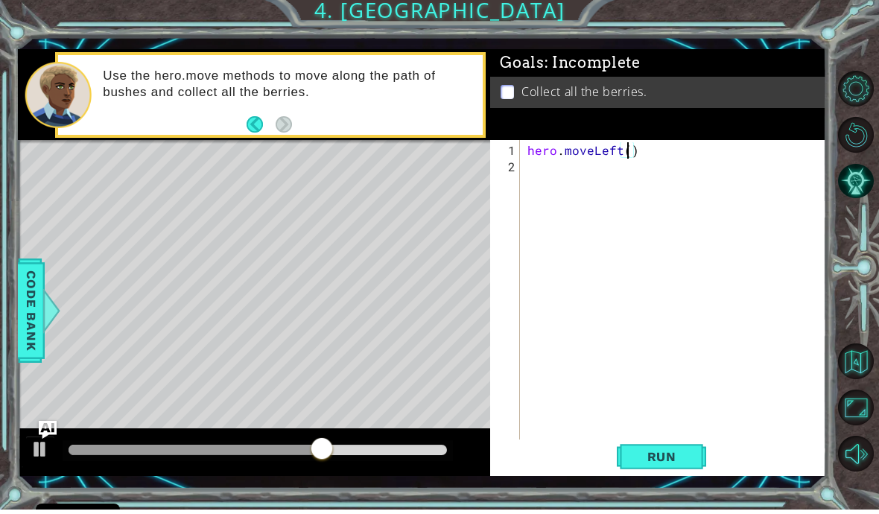
type textarea "hero.moveLeft(2)"
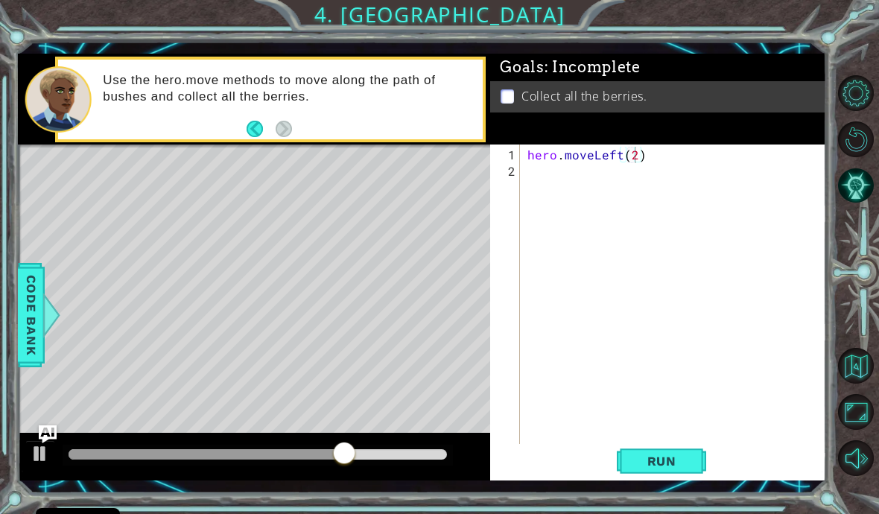
scroll to position [0, 0]
click at [563, 184] on div "hero . moveLeft ( 2 )" at bounding box center [678, 319] width 306 height 344
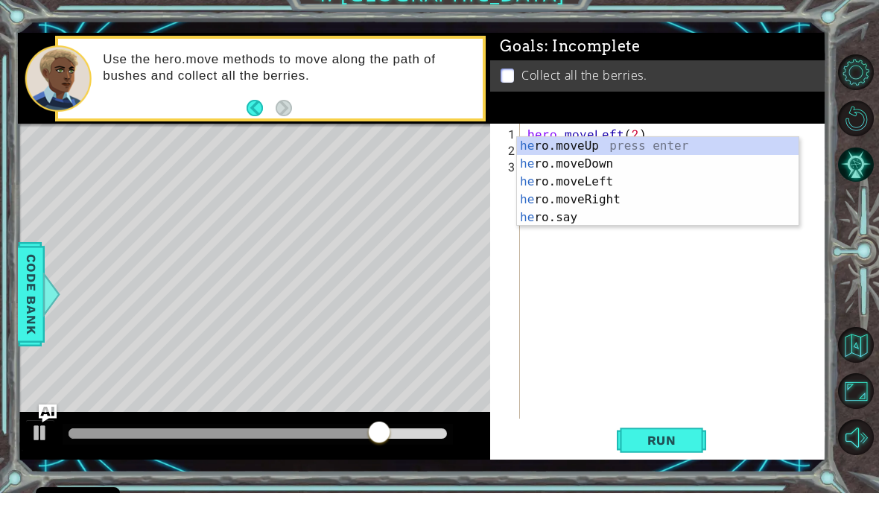
scroll to position [0, 1]
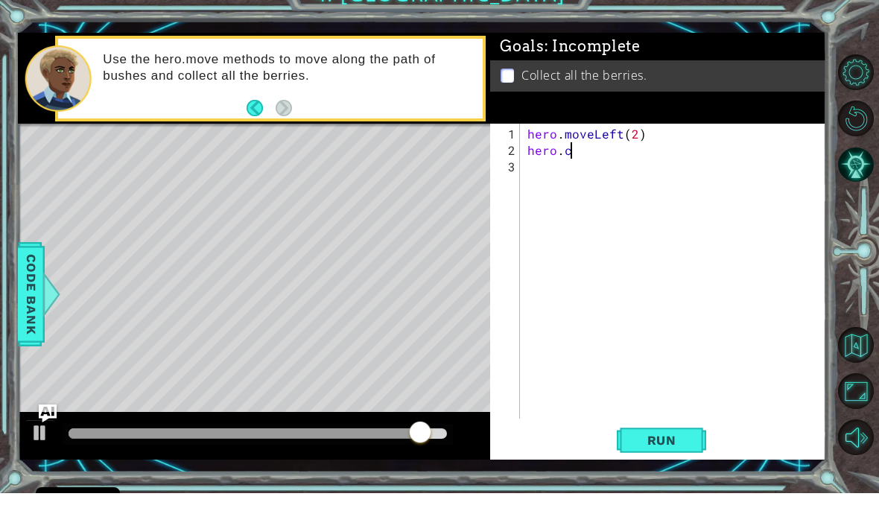
type textarea "hero."
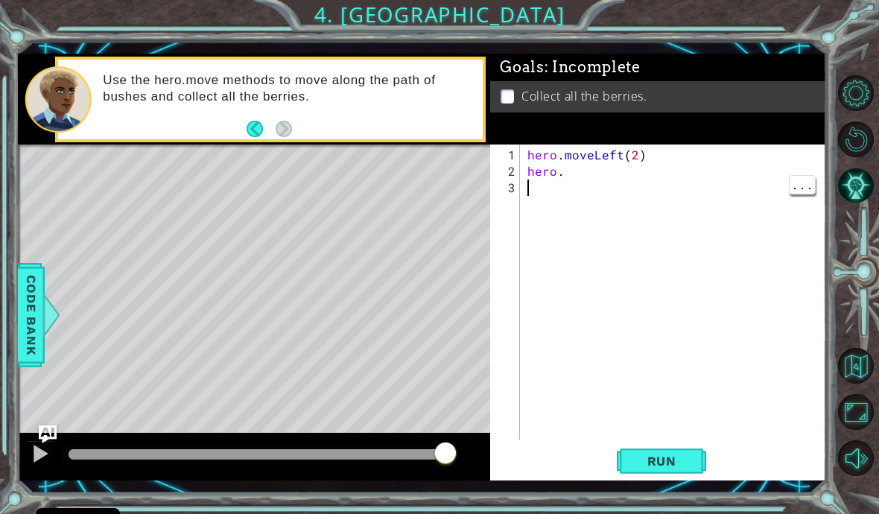
scroll to position [0, 0]
click at [602, 172] on div "hero . moveLeft ( 2 ) hero ." at bounding box center [678, 311] width 306 height 328
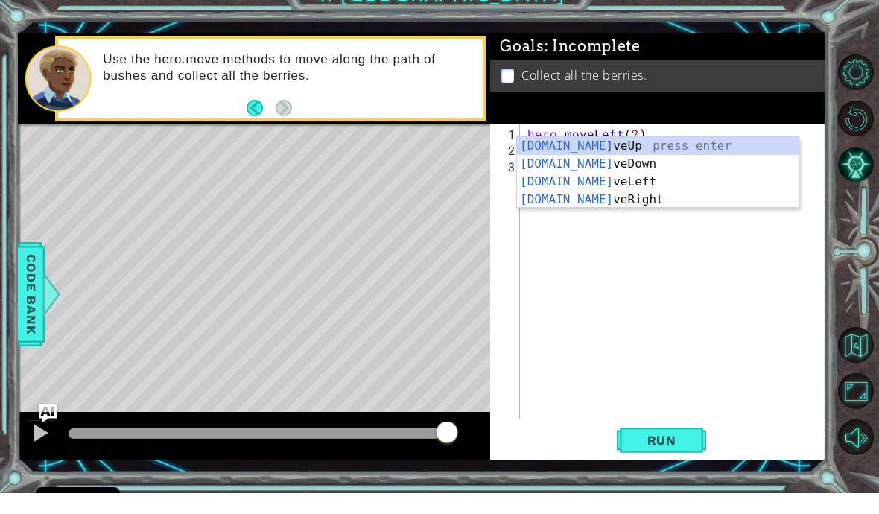
scroll to position [0, 3]
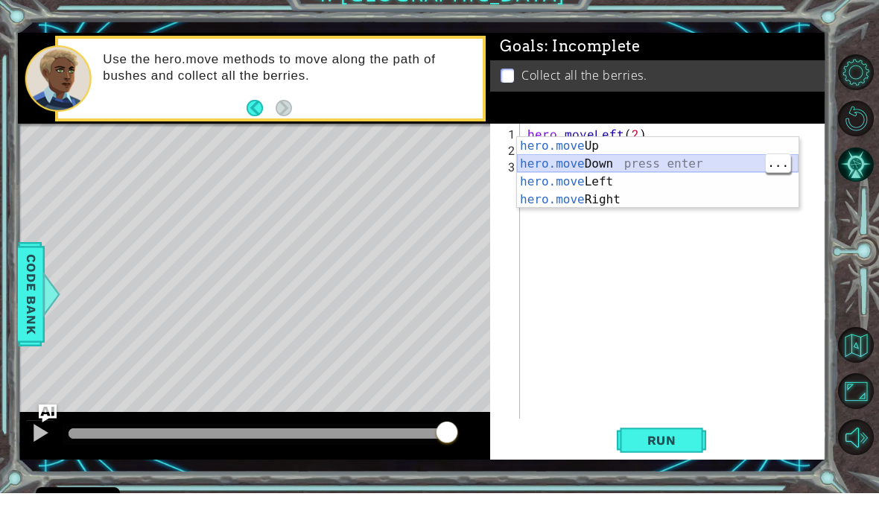
click at [633, 158] on div "hero.move Up press enter hero.move Down press enter hero.move Left press enter …" at bounding box center [658, 211] width 282 height 107
type textarea "hero.moveDown(1)"
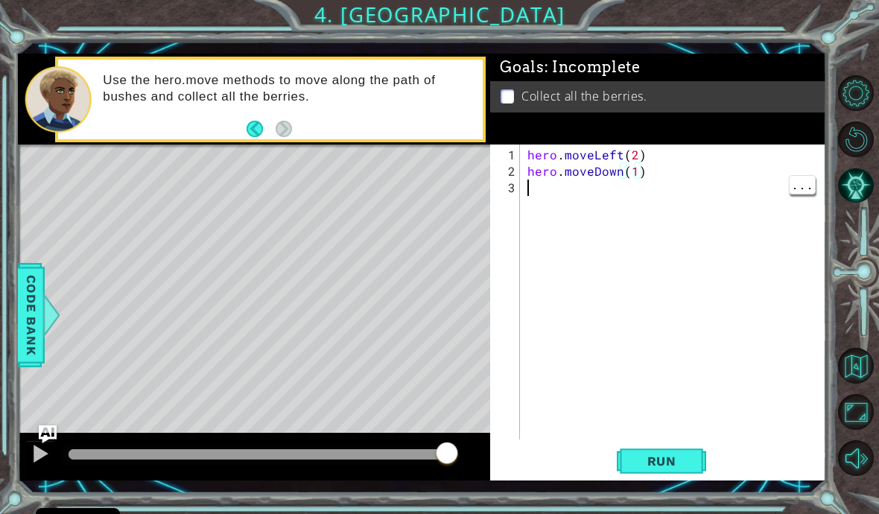
scroll to position [0, 0]
click at [635, 179] on div "hero . moveLeft ( 2 ) hero . moveDown ( 1 )" at bounding box center [678, 311] width 306 height 328
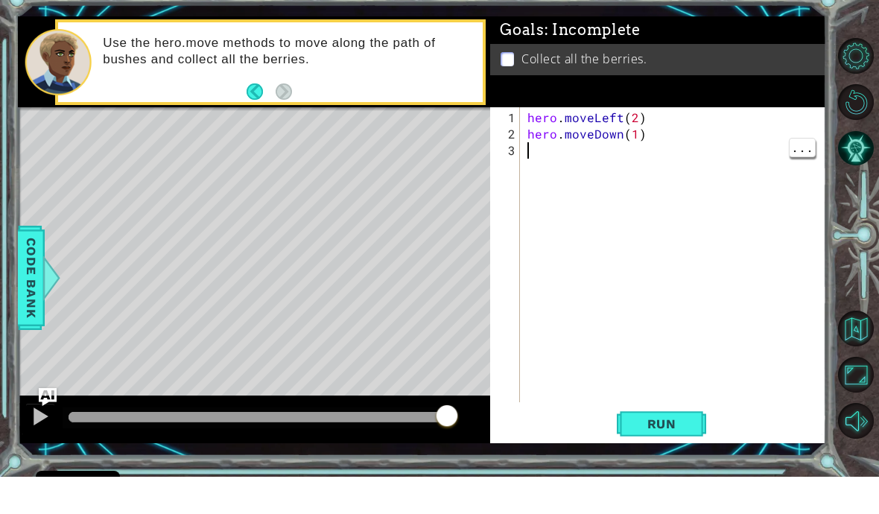
click at [635, 147] on div "hero . moveLeft ( 2 ) hero . moveDown ( 1 )" at bounding box center [678, 311] width 306 height 328
click at [639, 147] on div "hero . moveLeft ( 2 ) hero . moveDown ( 1 )" at bounding box center [678, 311] width 306 height 328
type textarea "hero.moveDown(2)"
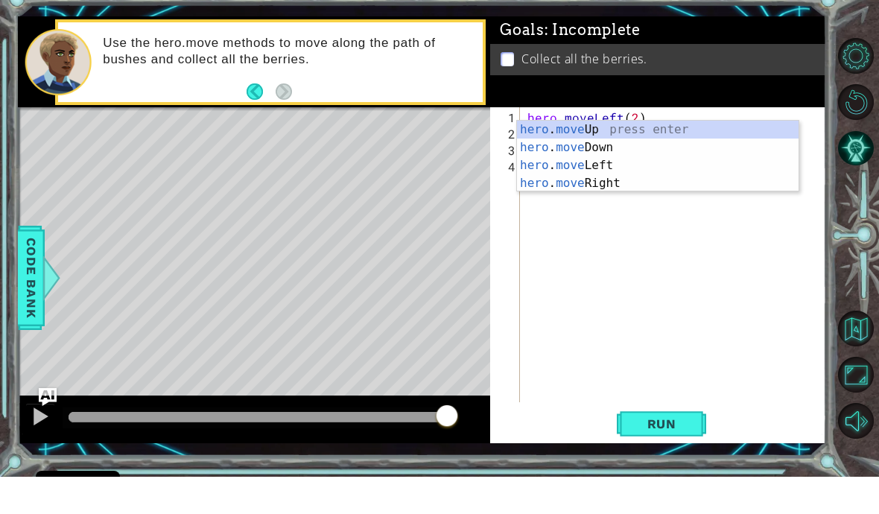
scroll to position [0, 3]
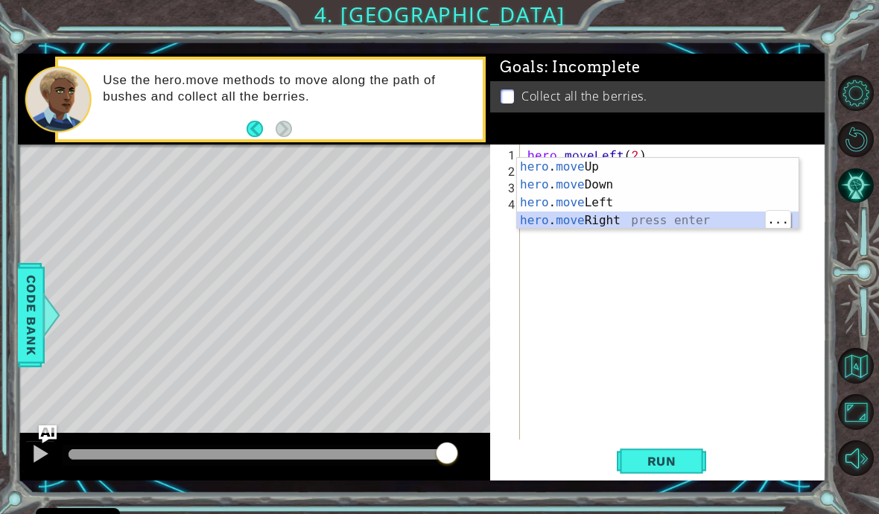
click at [627, 224] on div "hero . move Up press enter hero . move Down press enter hero . move Left press …" at bounding box center [658, 211] width 282 height 107
type textarea "hero.moveRight(1)"
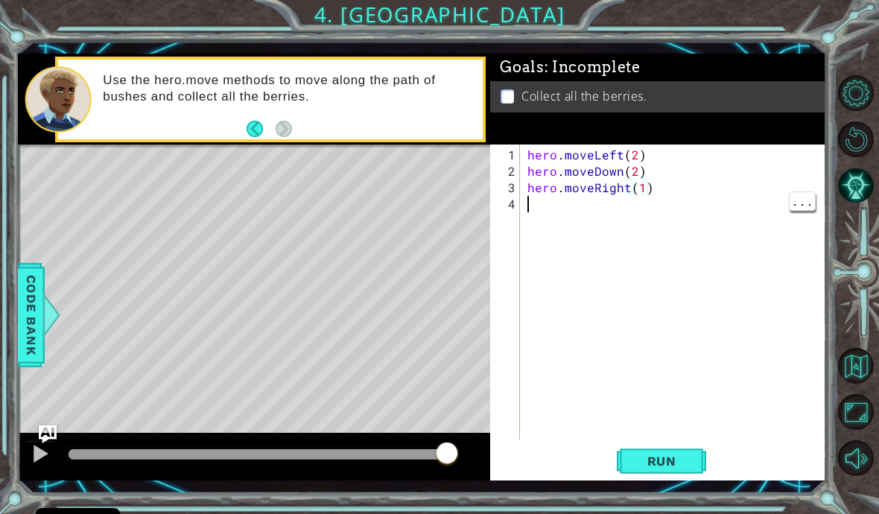
scroll to position [0, 0]
click at [632, 193] on div "hero . moveLeft ( 2 ) hero . moveDown ( 2 ) hero . moveRight ( 1 )" at bounding box center [678, 311] width 306 height 328
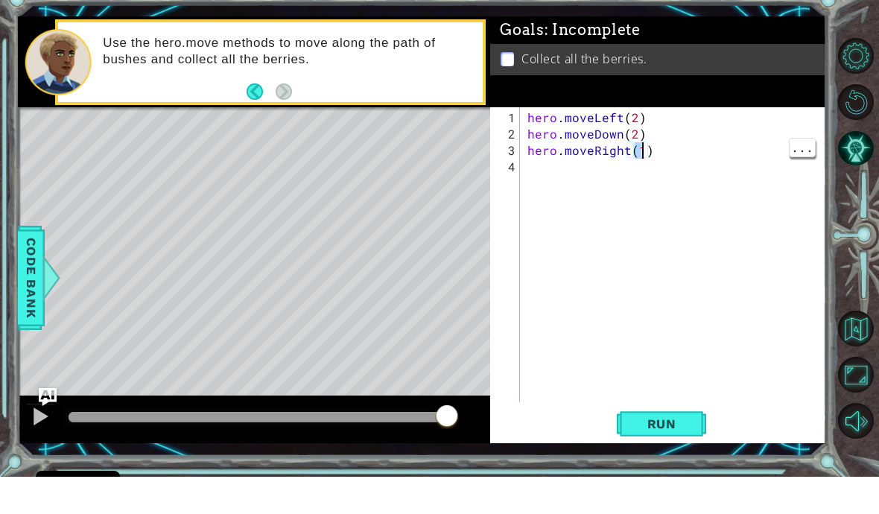
type textarea "hero.moveRight(2)"
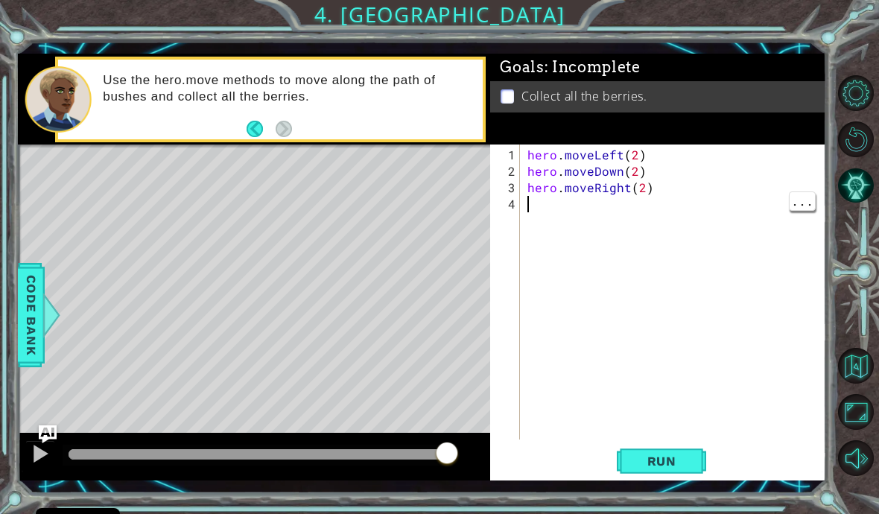
click at [551, 204] on div "hero . moveLeft ( 2 ) hero . moveDown ( 2 ) hero . moveRight ( 2 )" at bounding box center [678, 311] width 306 height 328
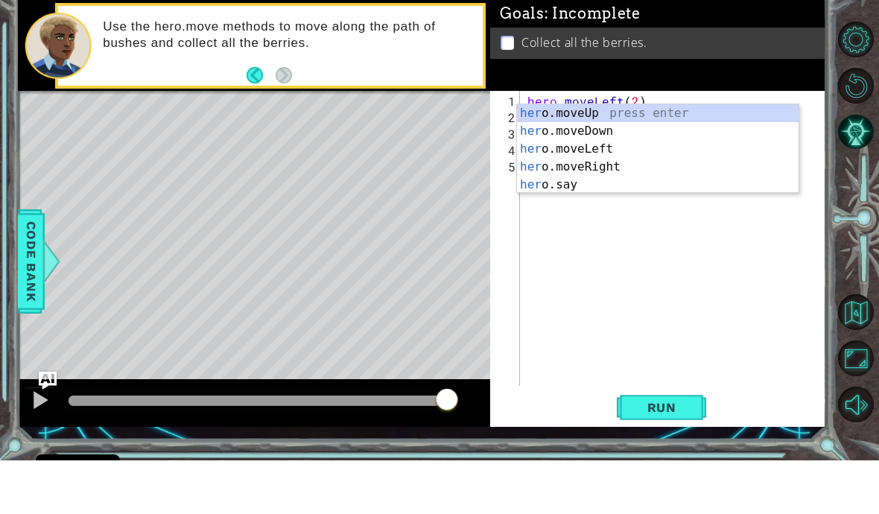
scroll to position [0, 1]
click at [646, 158] on div "hero .moveUp press enter hero .moveDown press enter hero .moveLeft press enter …" at bounding box center [658, 220] width 282 height 125
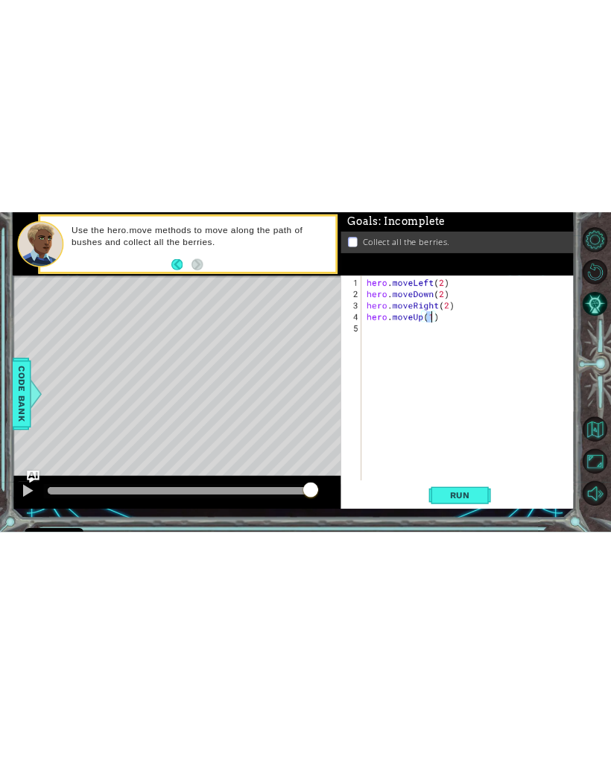
scroll to position [0, 5]
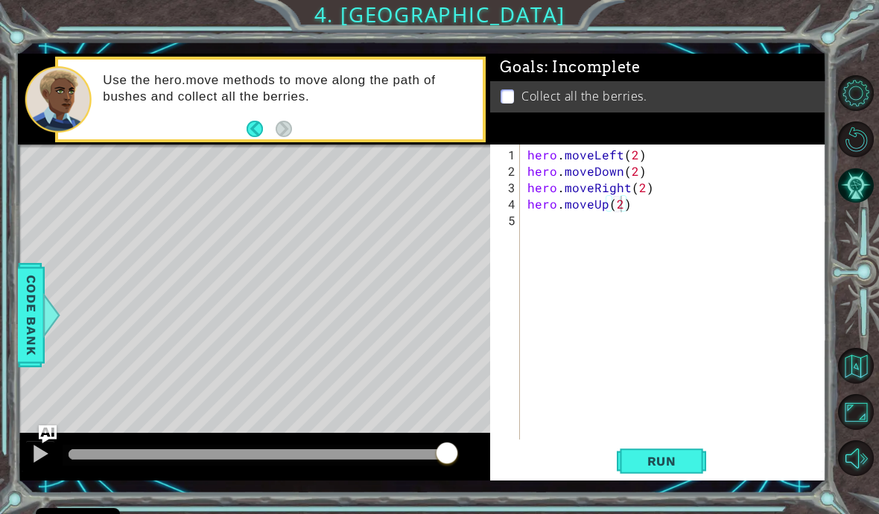
type textarea "hero.moveUp(2)"
click at [678, 451] on button "Run" at bounding box center [661, 461] width 89 height 34
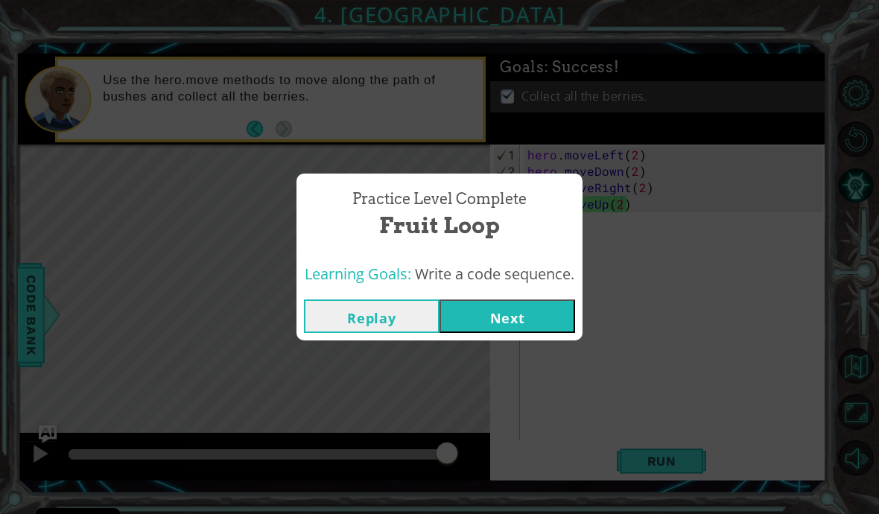
click at [531, 300] on button "Next" at bounding box center [508, 317] width 136 height 34
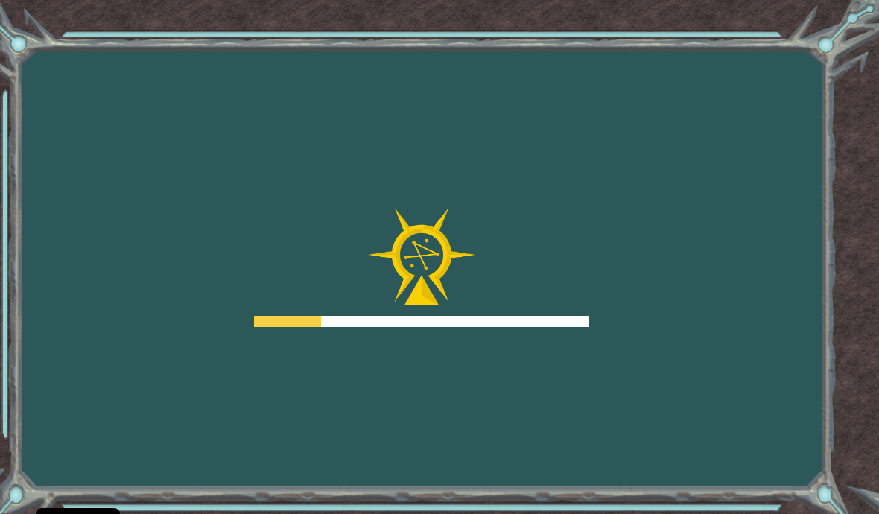
click at [533, 319] on div at bounding box center [421, 321] width 335 height 11
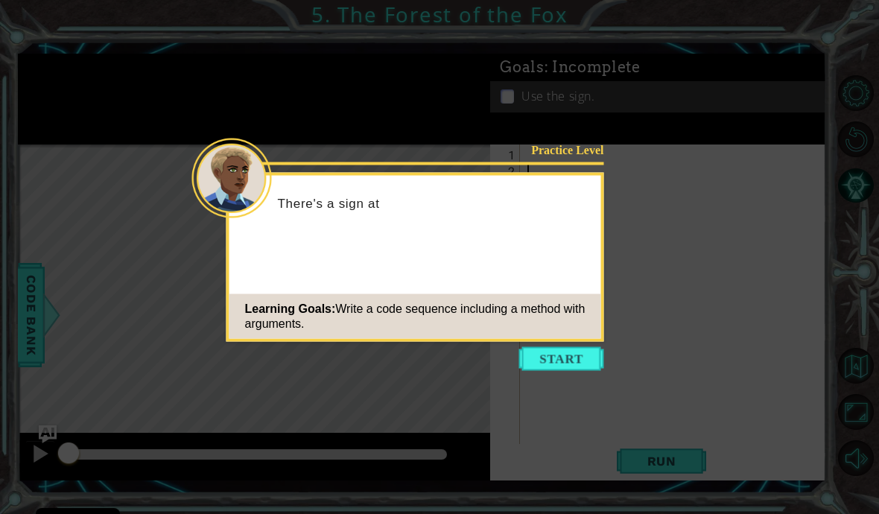
click at [586, 364] on button "Start" at bounding box center [561, 359] width 85 height 24
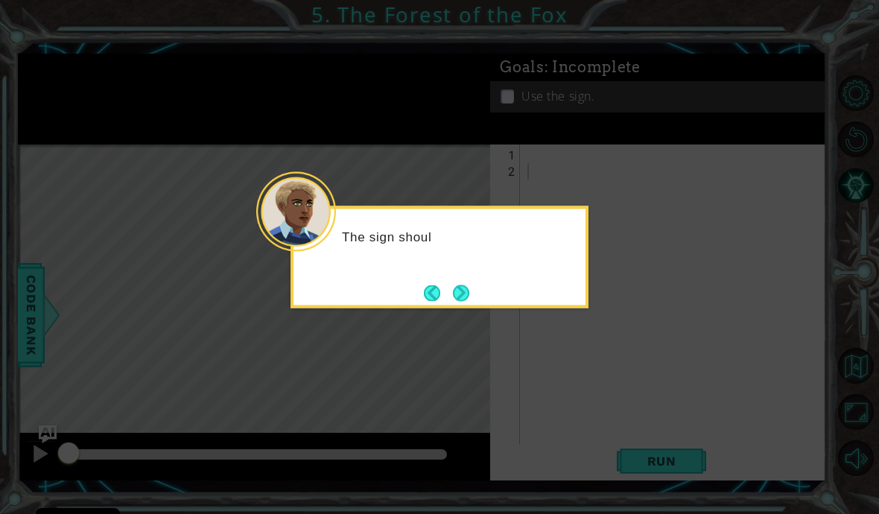
click at [460, 300] on button "Next" at bounding box center [461, 293] width 16 height 16
click at [469, 294] on button "Next" at bounding box center [461, 293] width 16 height 16
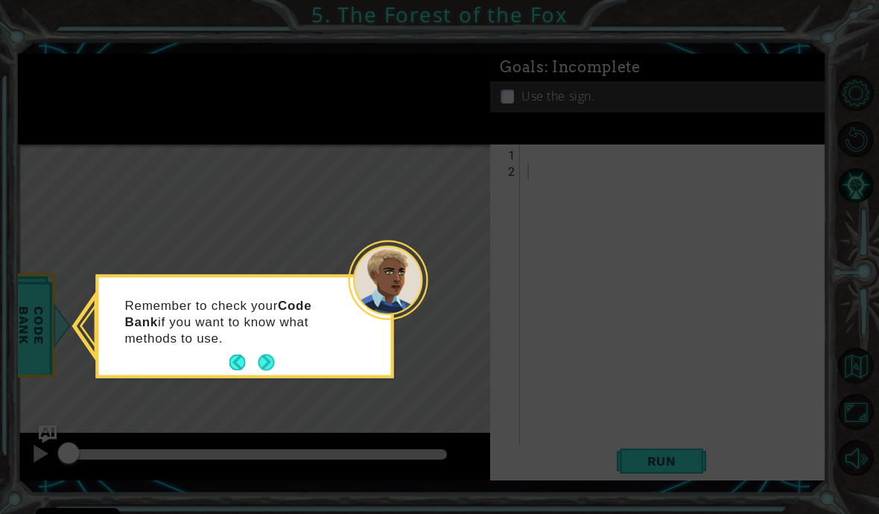
click at [275, 355] on button "Next" at bounding box center [267, 363] width 16 height 16
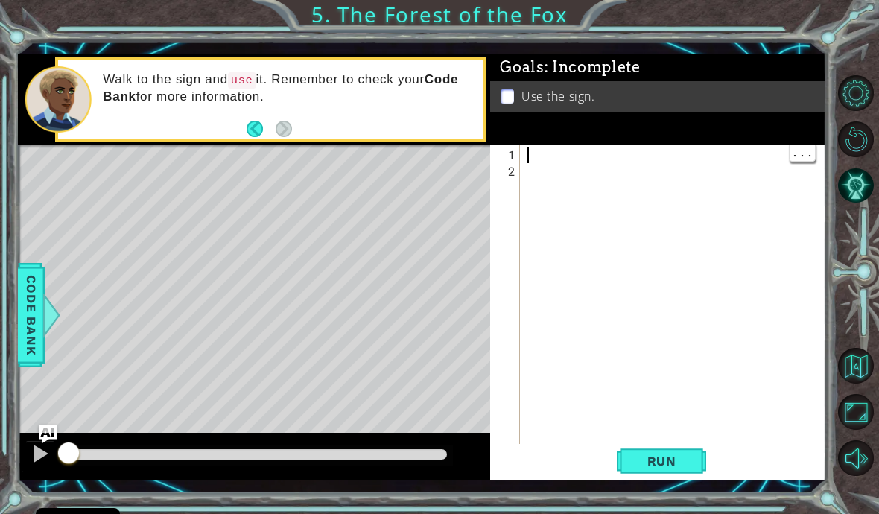
click at [355, 294] on div "Level Map" at bounding box center [362, 364] width 688 height 439
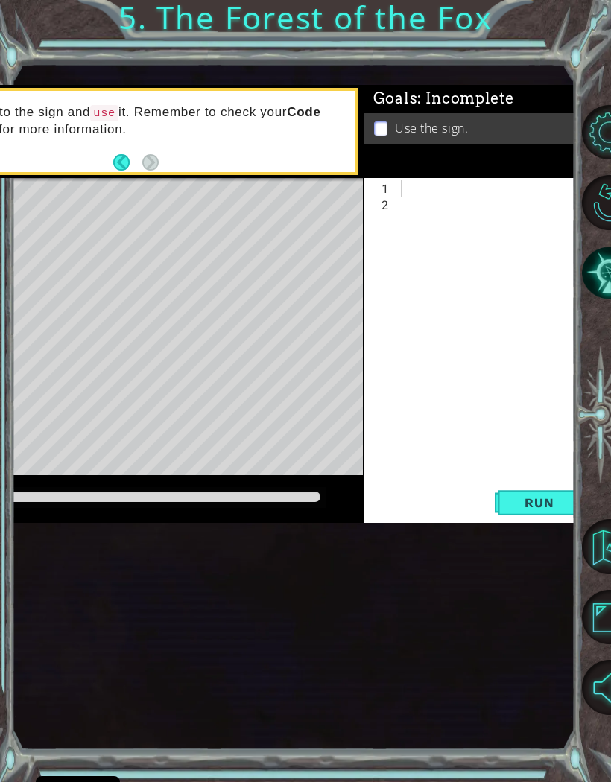
click at [429, 192] on div at bounding box center [555, 352] width 314 height 344
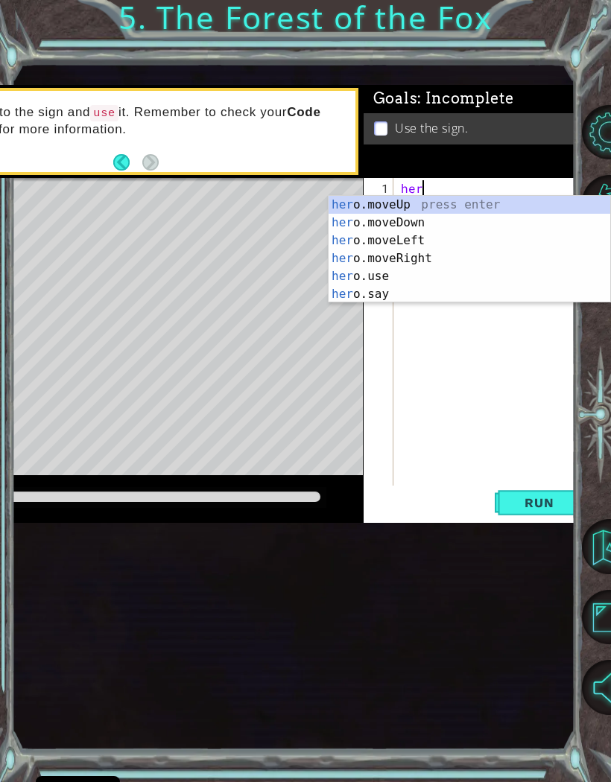
scroll to position [0, 1]
click at [453, 201] on div "hero .moveUp press enter hero .moveDown press enter hero .moveLeft press enter …" at bounding box center [470, 267] width 282 height 143
type textarea "hero.moveUp(1)"
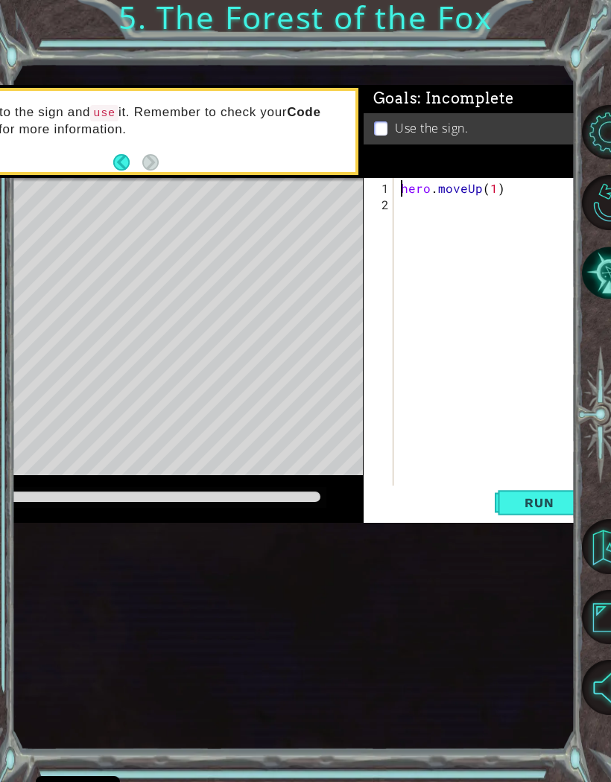
scroll to position [0, 0]
click at [415, 206] on div "hero . moveUp ( 1 )" at bounding box center [555, 352] width 314 height 344
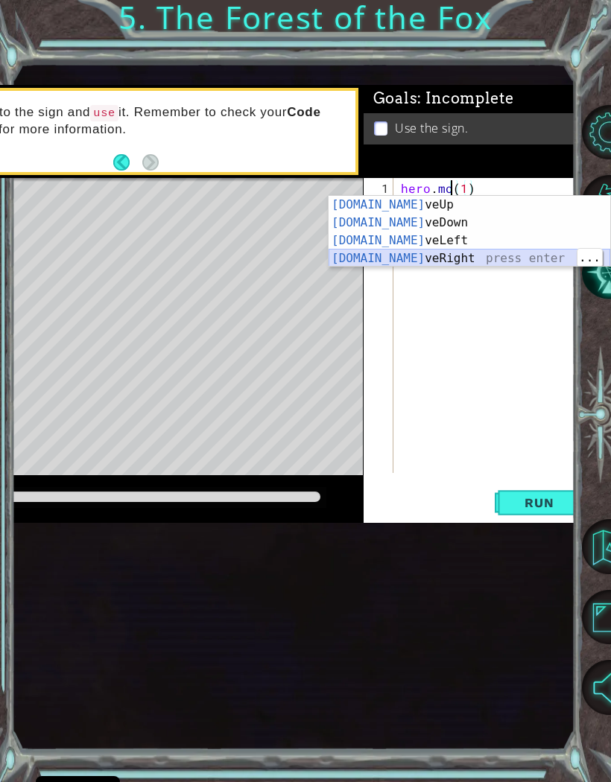
click at [445, 262] on div "hero.mo veUp press enter hero.mo veDown press enter hero.mo veLeft press enter …" at bounding box center [470, 249] width 282 height 107
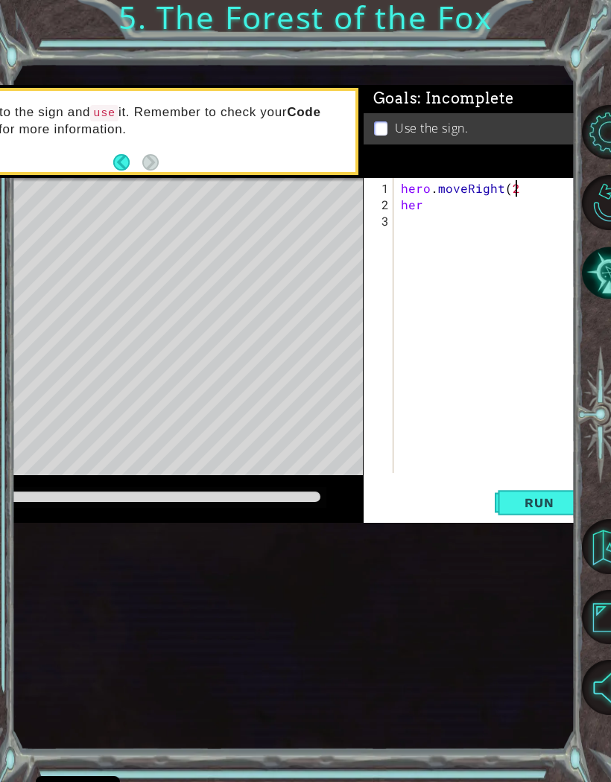
scroll to position [0, 6]
type textarea "hero.moveRight(1)"
click at [448, 205] on div "hero . moveRight ( 1 ) her" at bounding box center [555, 344] width 314 height 328
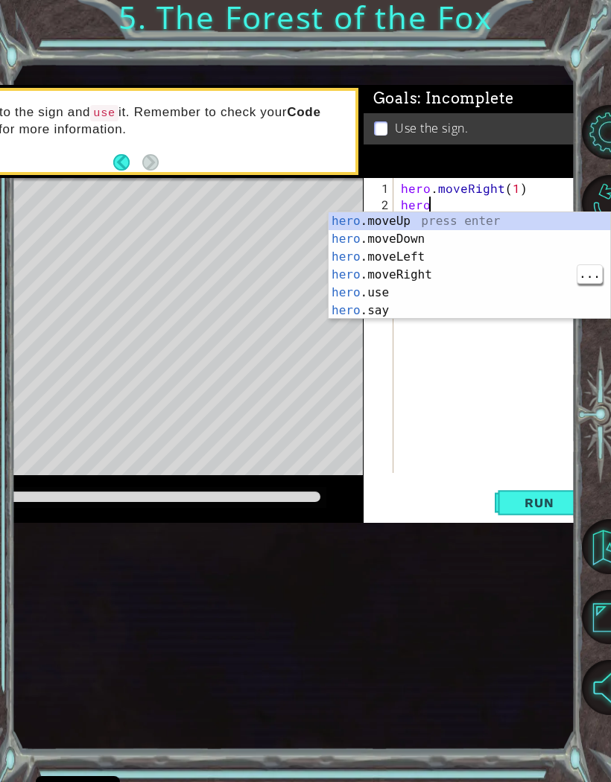
scroll to position [0, 1]
click at [460, 221] on div "hero .moveUp press enter hero .moveDown press enter hero .moveLeft press enter …" at bounding box center [470, 283] width 282 height 143
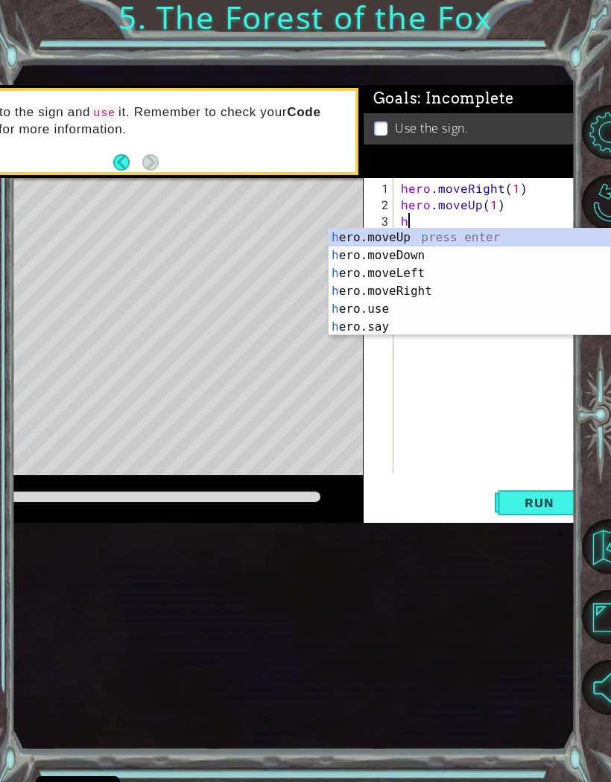
scroll to position [0, 6]
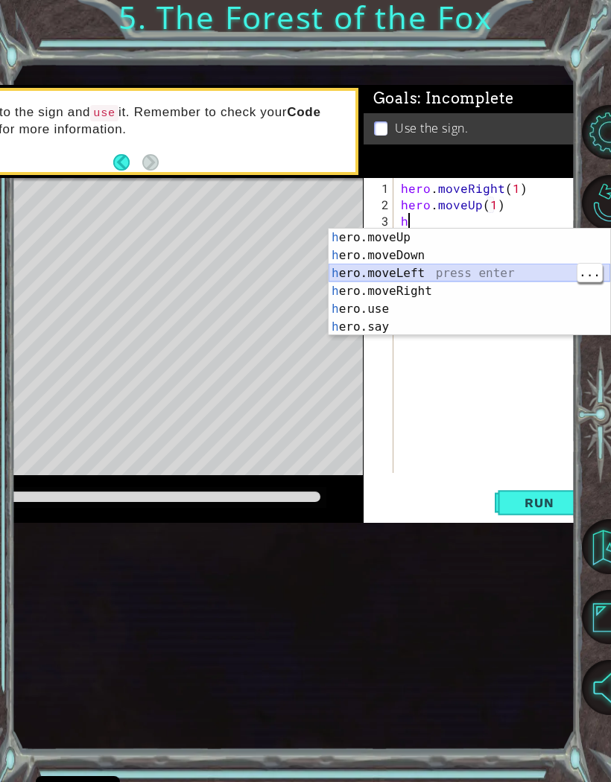
click at [491, 270] on div "h ero.moveUp press enter h ero.moveDown press enter h ero.moveLeft press enter …" at bounding box center [470, 300] width 282 height 143
type textarea "hero.moveLeft(1)"
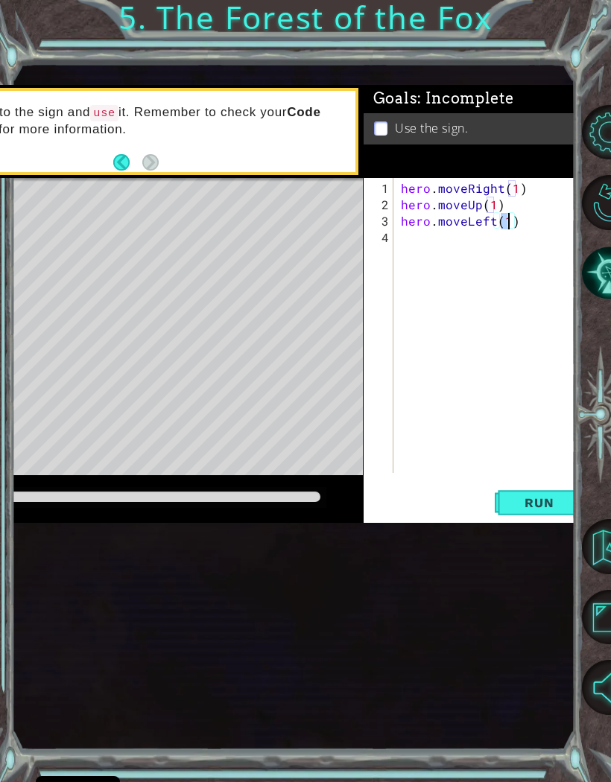
scroll to position [0, 0]
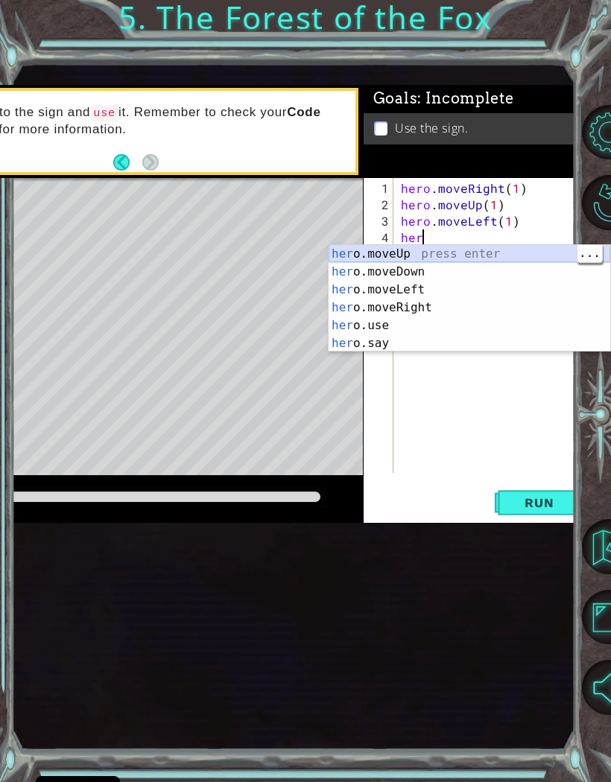
click at [493, 246] on div "her o.moveUp press enter her o.moveDown press enter her o.moveLeft press enter …" at bounding box center [470, 316] width 282 height 143
type textarea "hero.moveUp(1)"
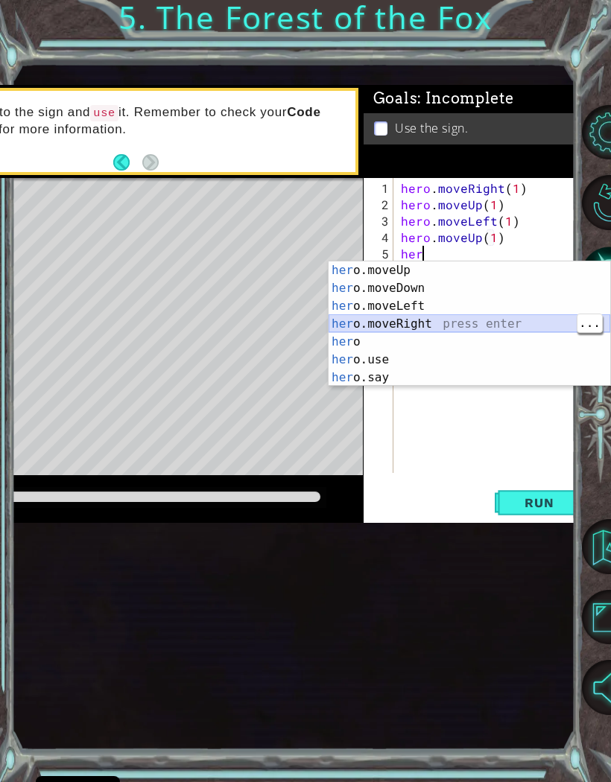
click at [478, 320] on div "her o.moveUp press enter her o.moveDown press enter her o.moveLeft press enter …" at bounding box center [470, 342] width 282 height 161
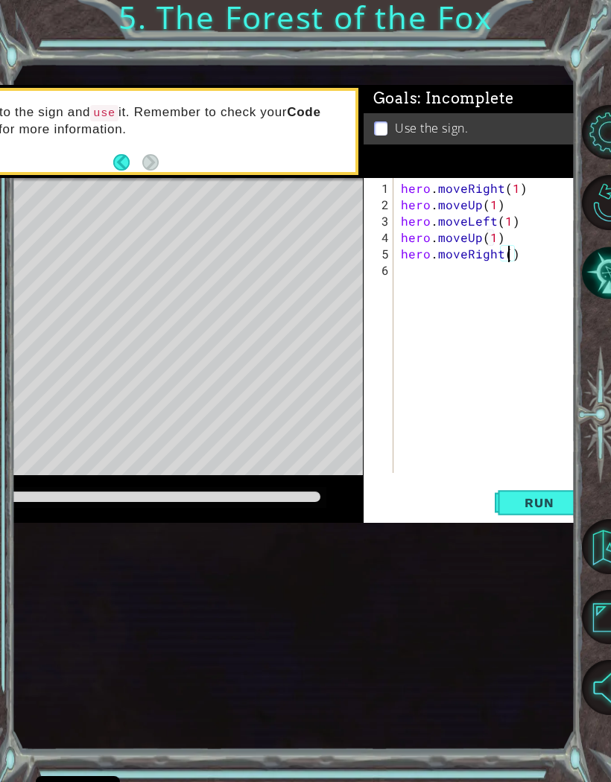
type textarea "hero.moveRight(2)"
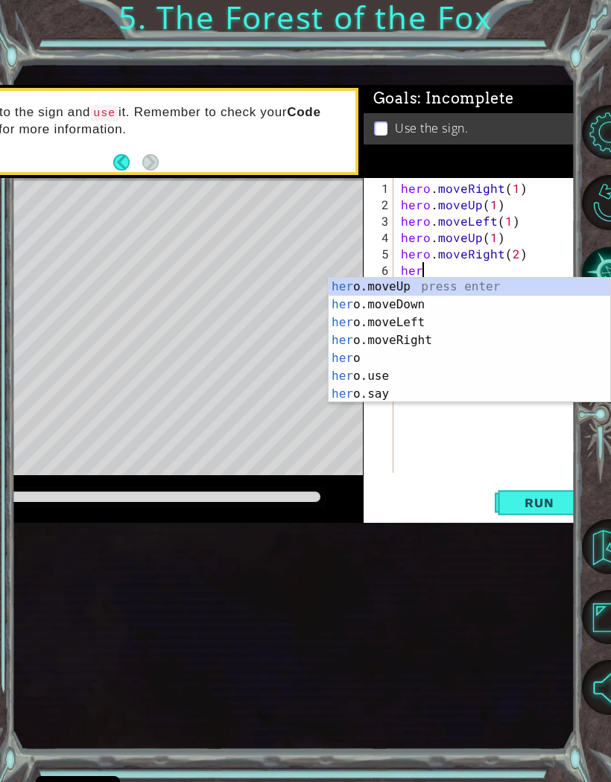
scroll to position [0, 1]
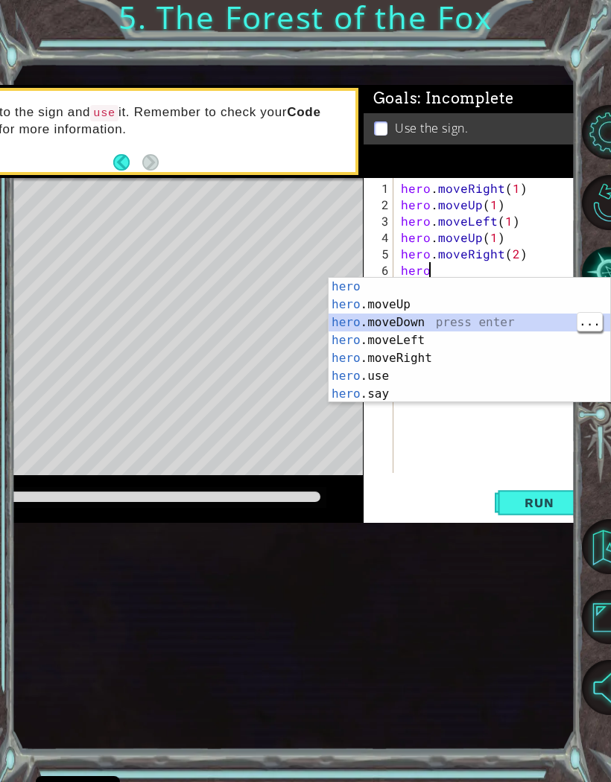
click at [469, 328] on div "hero press enter hero .moveUp press enter hero .moveDown press enter hero .move…" at bounding box center [470, 358] width 282 height 161
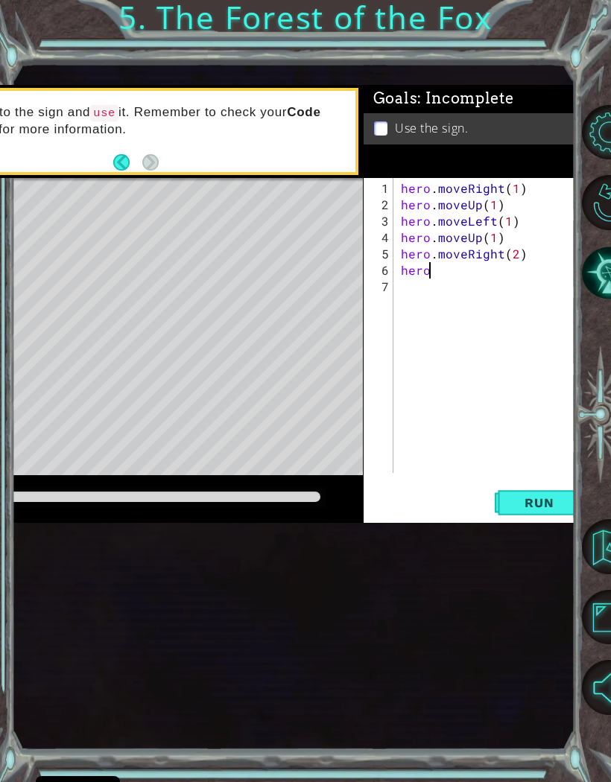
type textarea "hero.moveDown(1)"
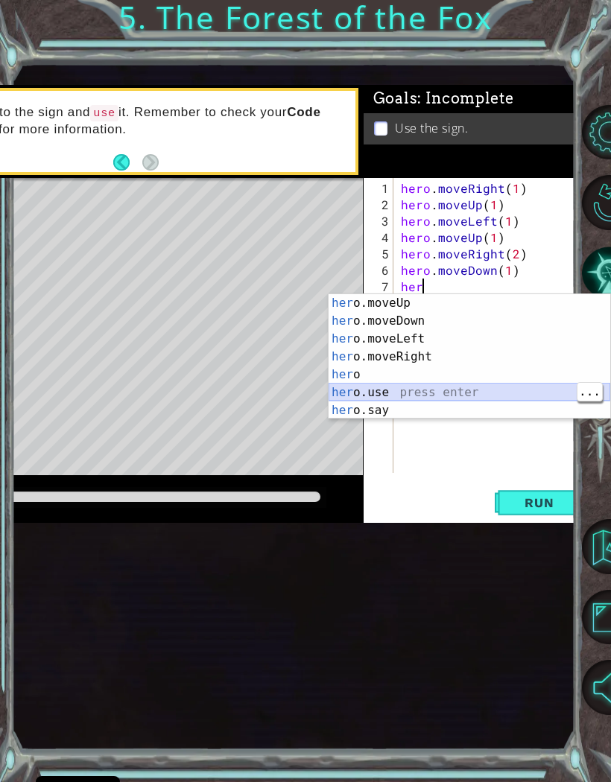
click at [405, 391] on div "her o.moveUp press enter her o.moveDown press enter her o.moveLeft press enter …" at bounding box center [470, 374] width 282 height 161
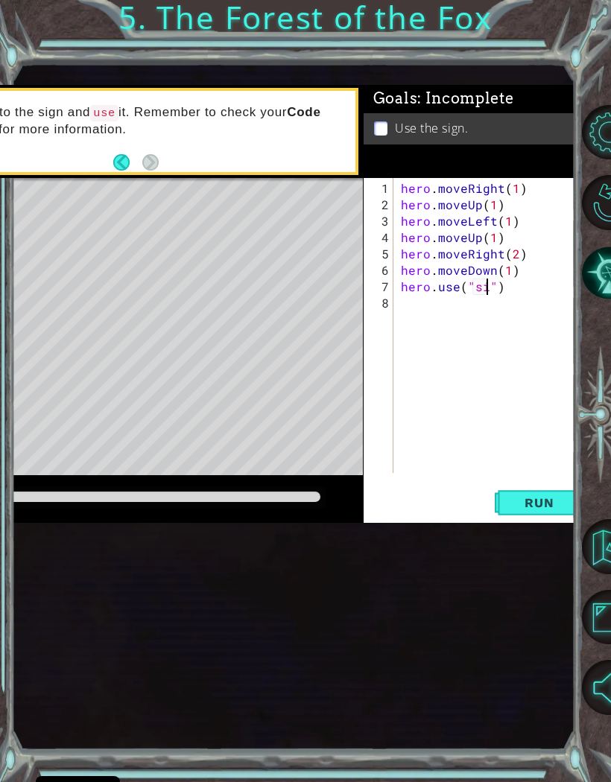
type textarea "hero.use("sign")"
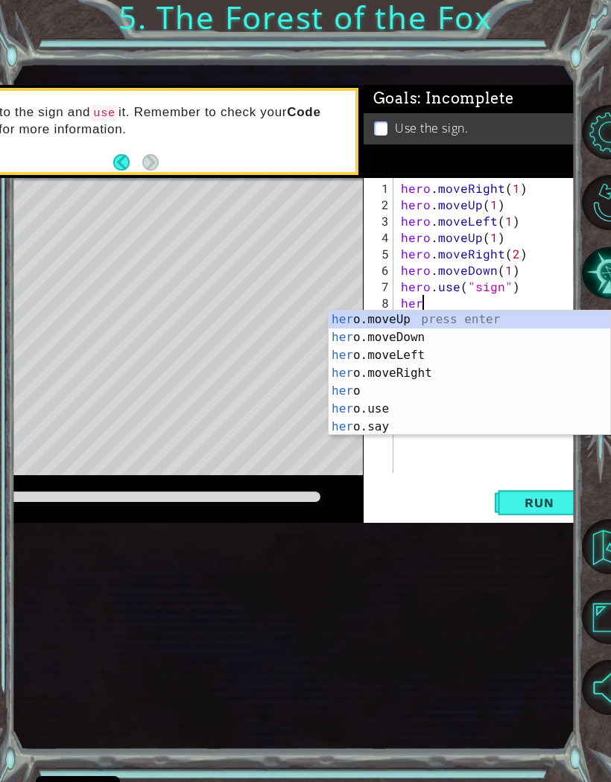
scroll to position [0, 1]
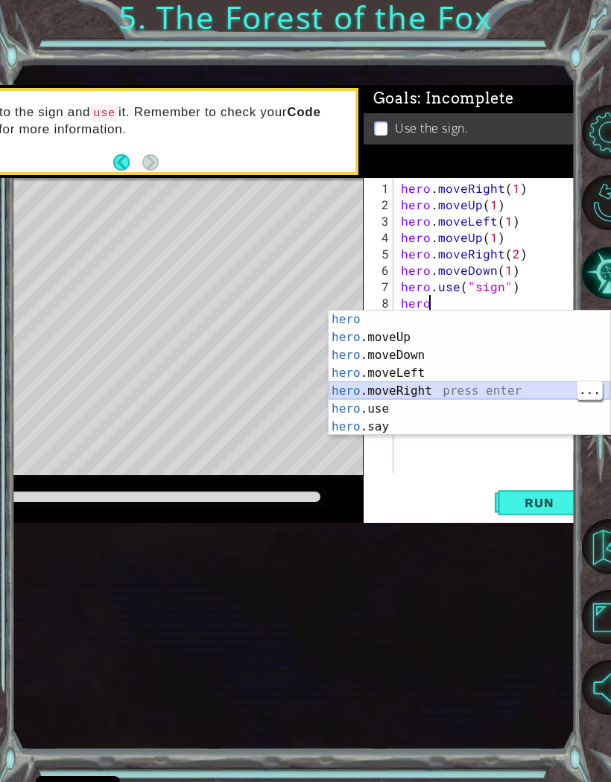
click at [455, 392] on div "hero press enter hero .moveUp press enter hero .moveDown press enter hero .move…" at bounding box center [470, 391] width 282 height 161
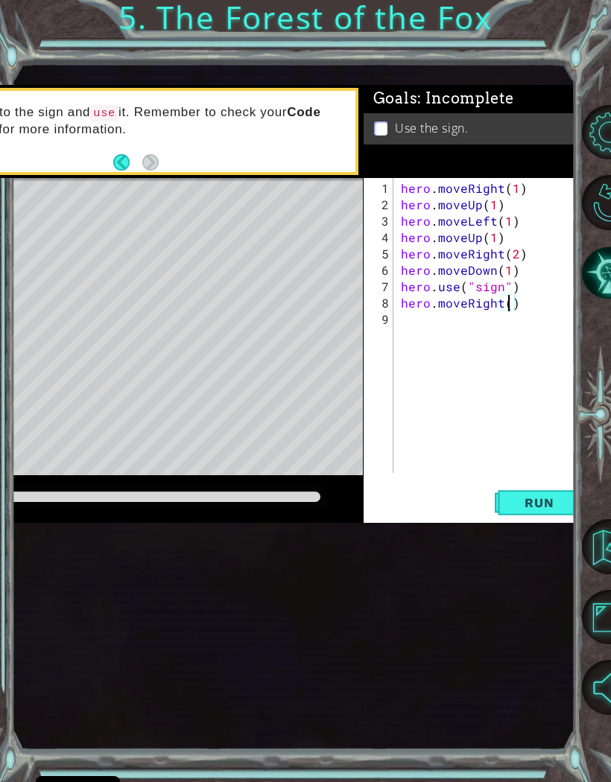
scroll to position [0, 7]
type textarea "hero.moveRight(2)"
click at [542, 495] on span "Run" at bounding box center [539, 502] width 59 height 15
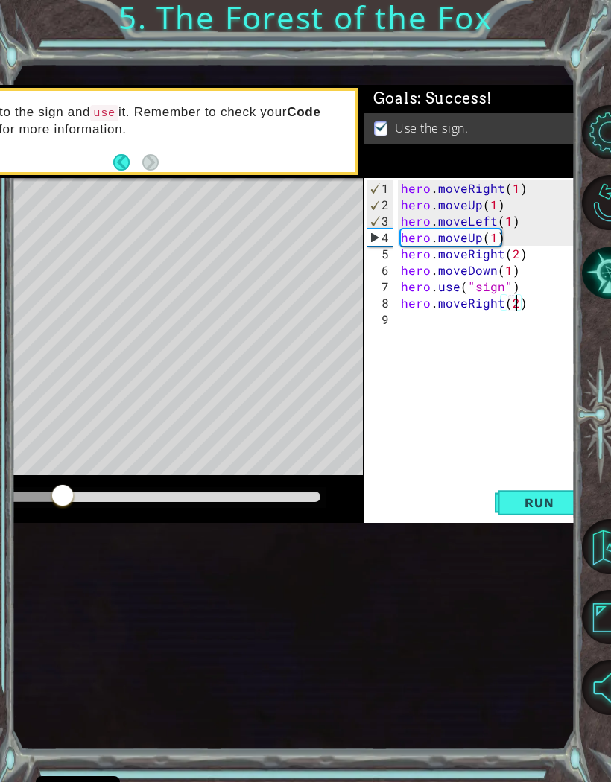
click at [301, 233] on div "Level Map" at bounding box center [222, 397] width 688 height 439
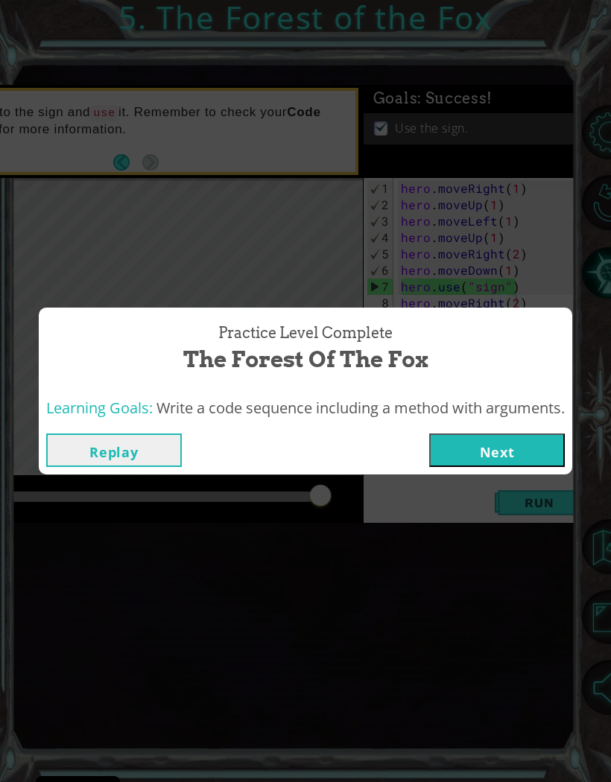
click at [521, 449] on button "Next" at bounding box center [497, 451] width 136 height 34
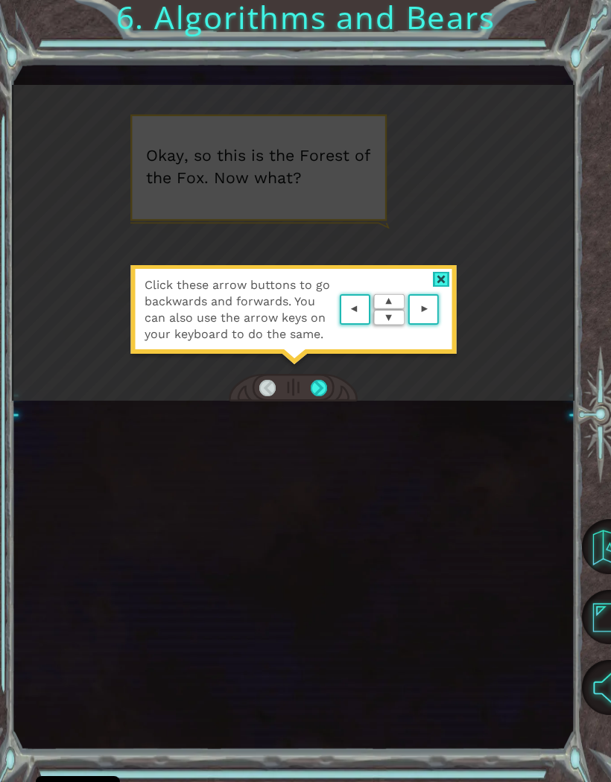
click at [437, 279] on div at bounding box center [441, 280] width 17 height 16
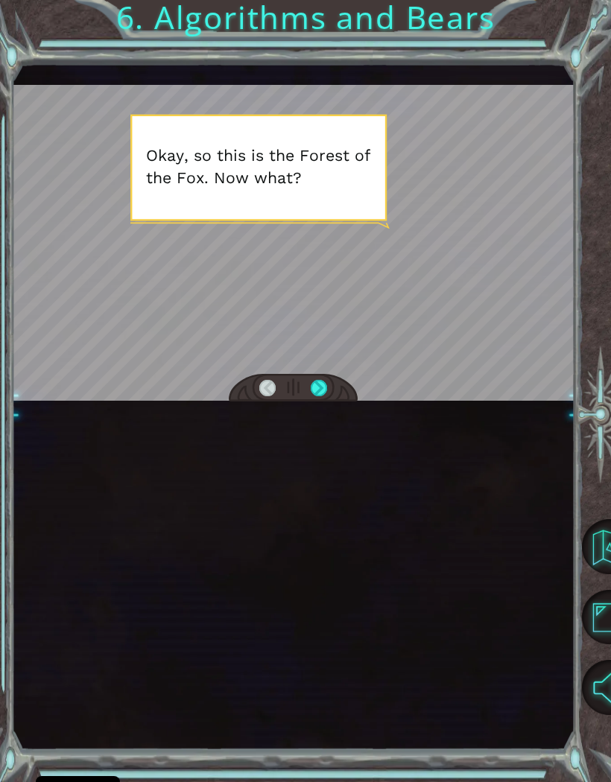
click at [319, 389] on div at bounding box center [319, 388] width 16 height 17
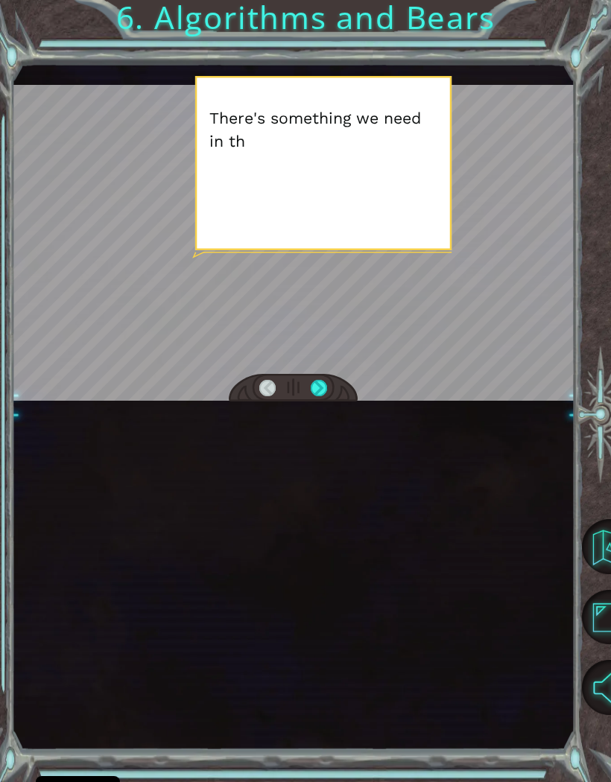
click at [316, 390] on div at bounding box center [319, 388] width 16 height 17
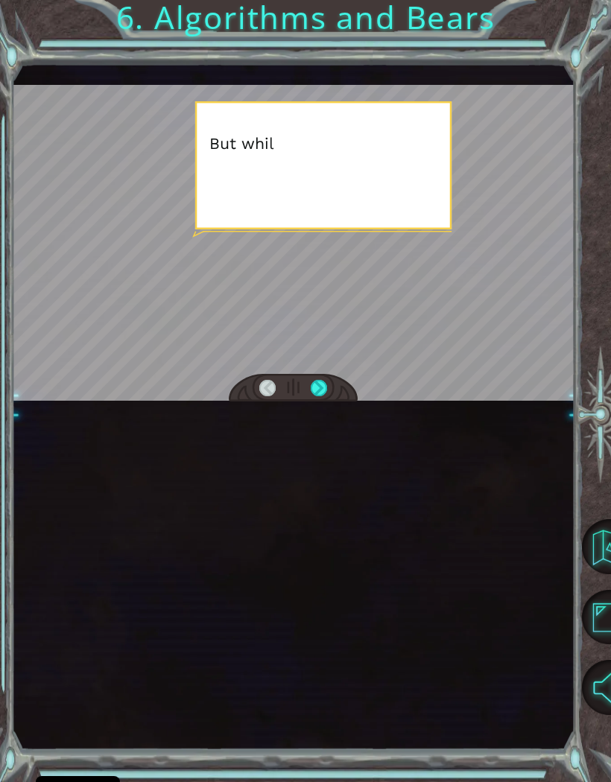
click at [317, 384] on div at bounding box center [319, 388] width 16 height 17
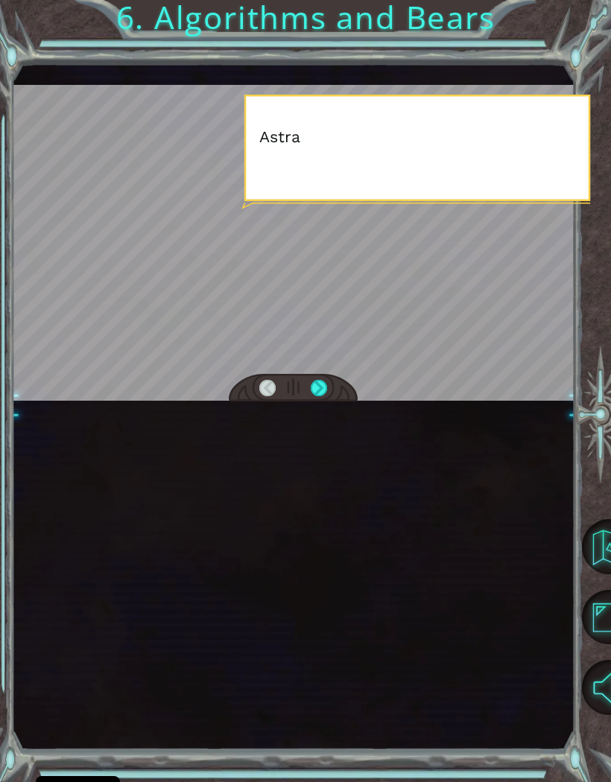
click at [326, 385] on div at bounding box center [319, 388] width 16 height 17
click at [343, 385] on div at bounding box center [294, 388] width 130 height 28
click at [341, 380] on div at bounding box center [294, 388] width 130 height 28
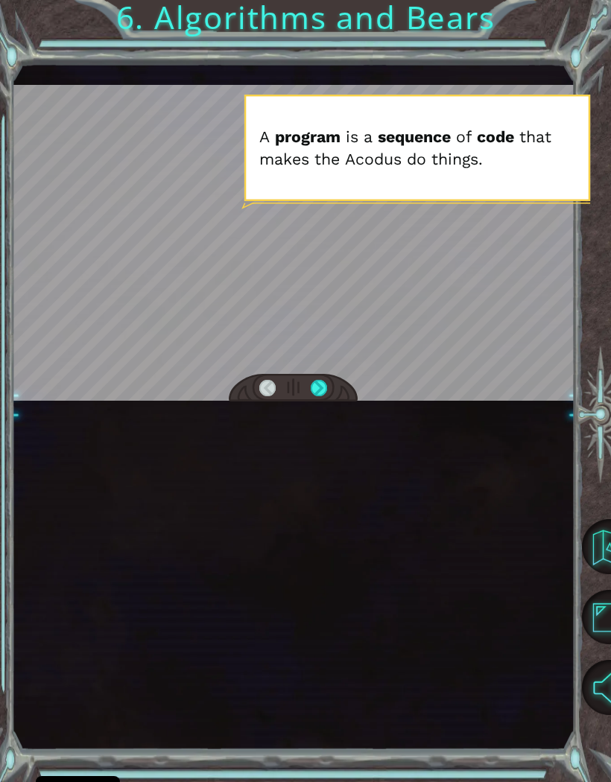
click at [326, 396] on div at bounding box center [319, 388] width 16 height 17
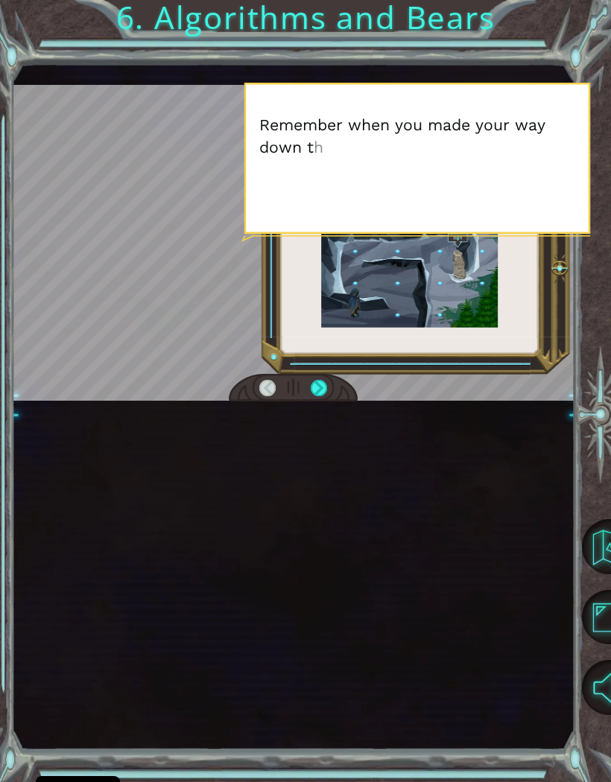
click at [314, 385] on div at bounding box center [319, 388] width 16 height 17
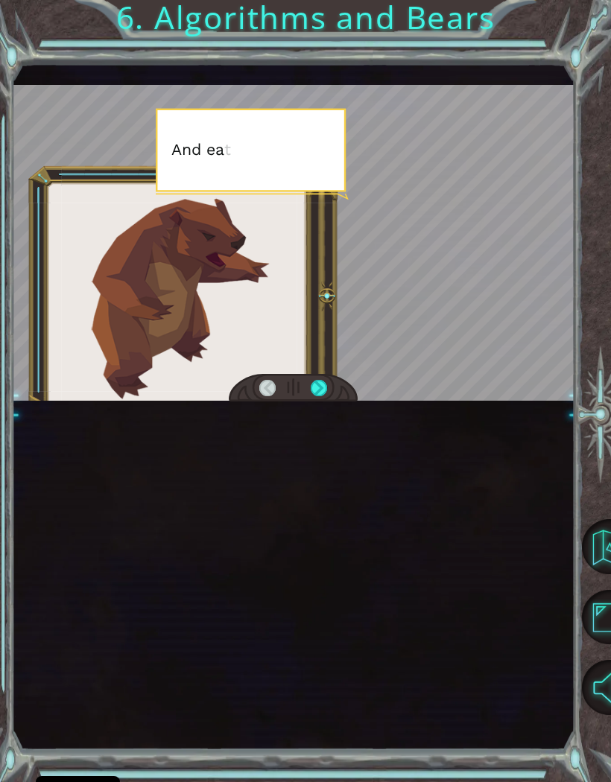
click at [316, 386] on div at bounding box center [319, 388] width 16 height 17
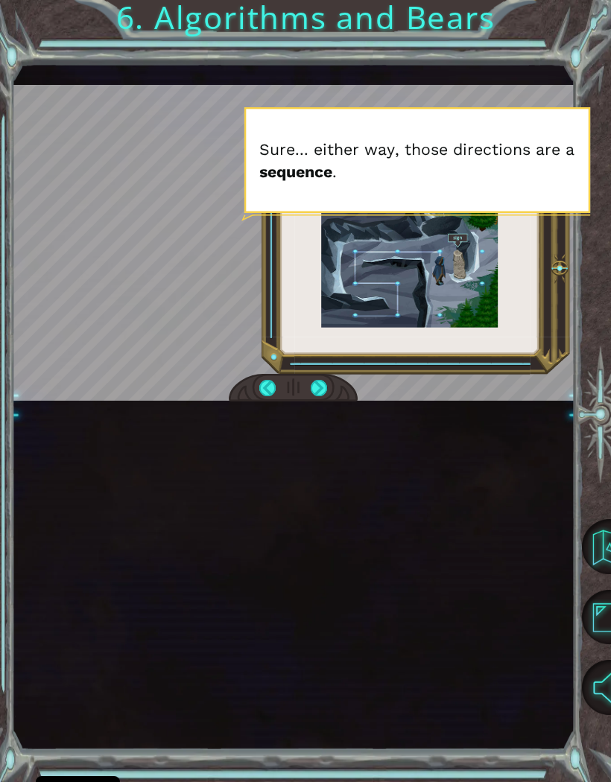
click at [320, 391] on div at bounding box center [319, 388] width 16 height 17
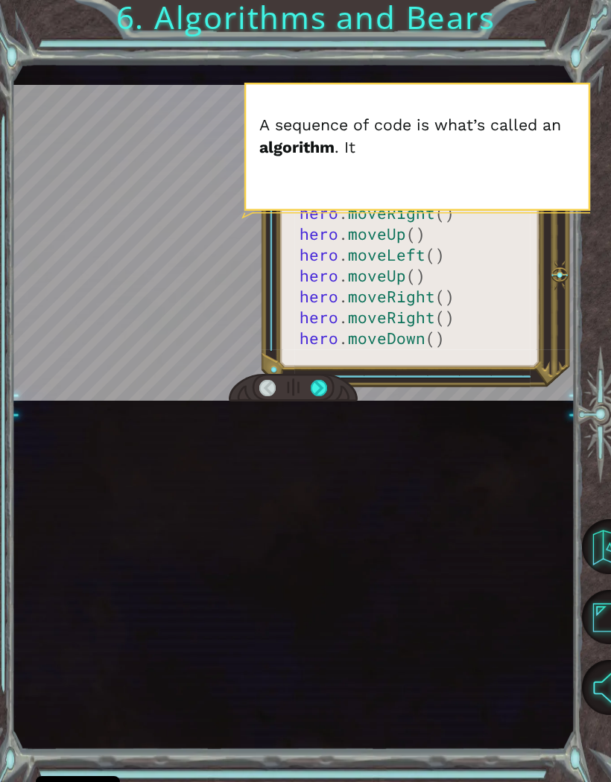
click at [319, 380] on div at bounding box center [319, 388] width 16 height 17
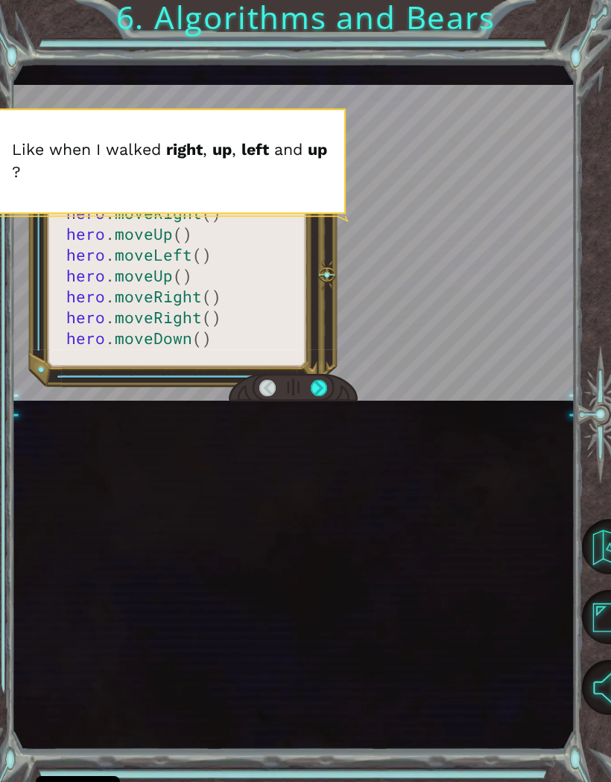
click at [314, 385] on div at bounding box center [319, 388] width 16 height 17
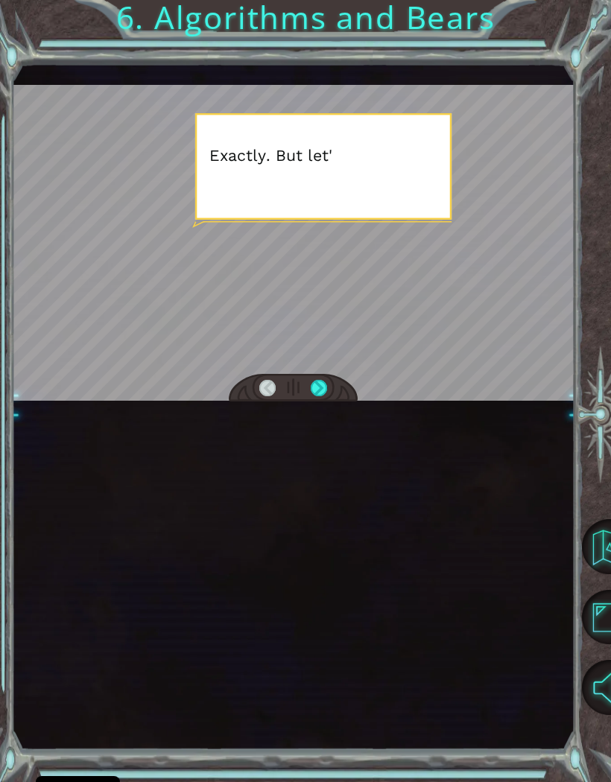
click at [316, 383] on div at bounding box center [319, 388] width 16 height 17
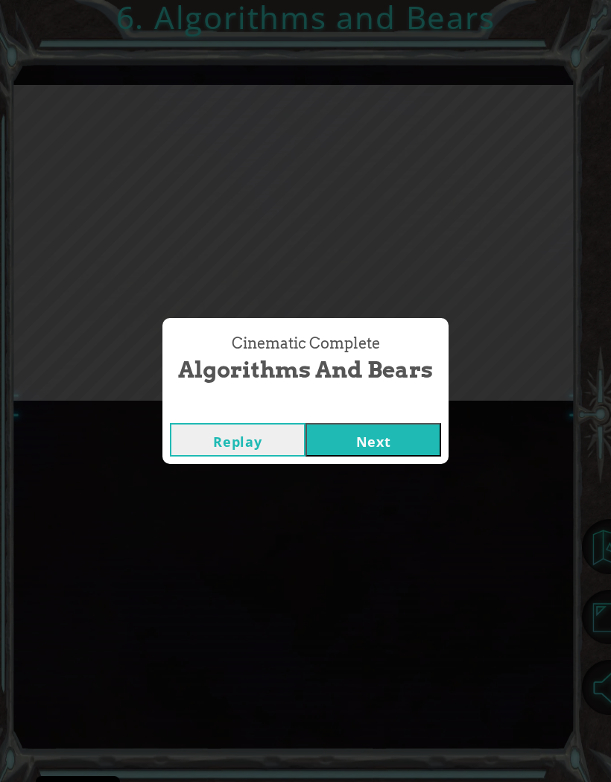
click at [313, 399] on div "Cinematic Complete Algorithms and Bears" at bounding box center [305, 359] width 286 height 83
click at [351, 437] on button "Next" at bounding box center [373, 440] width 136 height 34
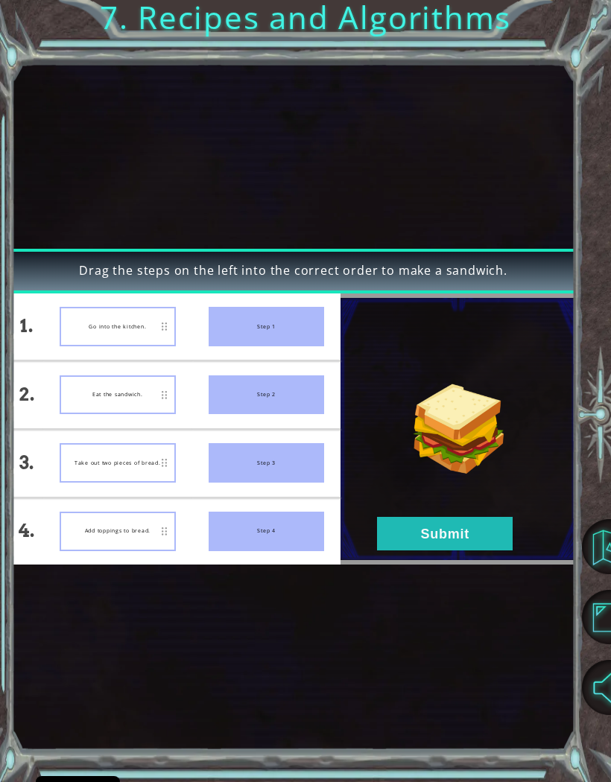
click at [113, 322] on div "Go into the kitchen." at bounding box center [118, 326] width 116 height 39
click at [434, 495] on button "Submit" at bounding box center [445, 534] width 136 height 34
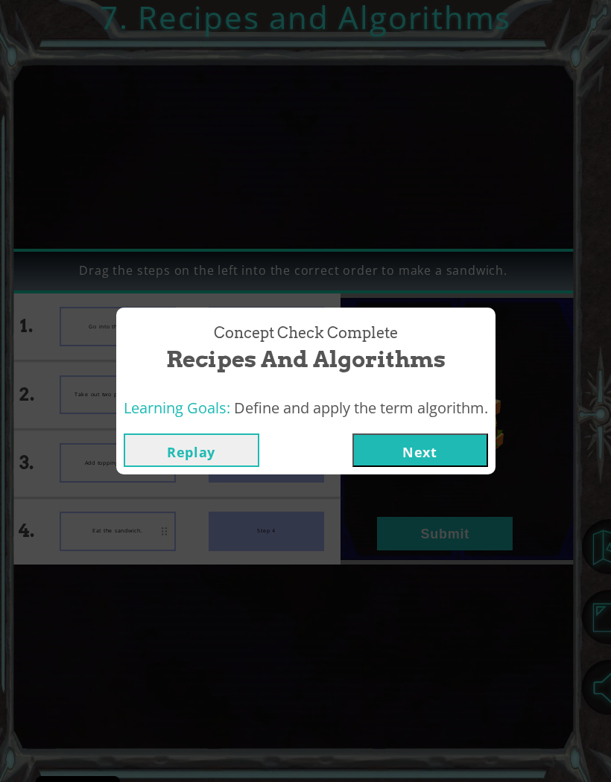
click at [399, 452] on button "Next" at bounding box center [420, 451] width 136 height 34
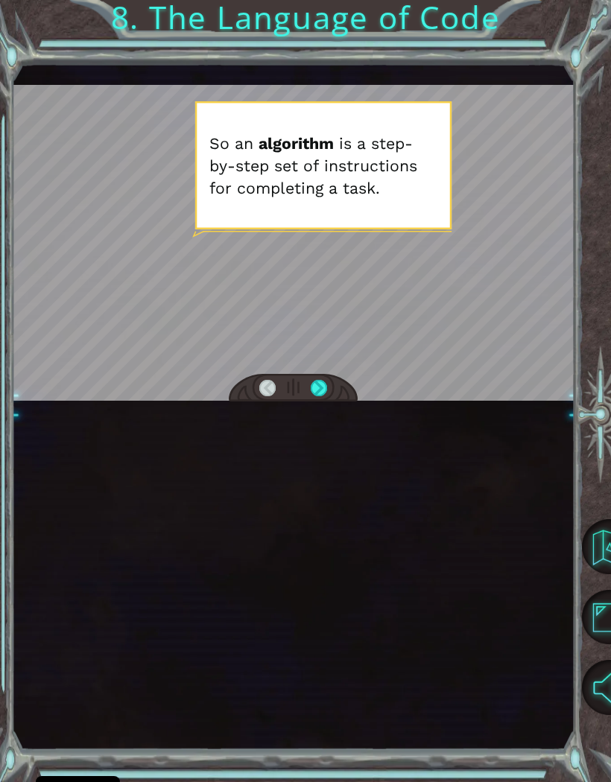
click at [319, 393] on div at bounding box center [319, 388] width 16 height 17
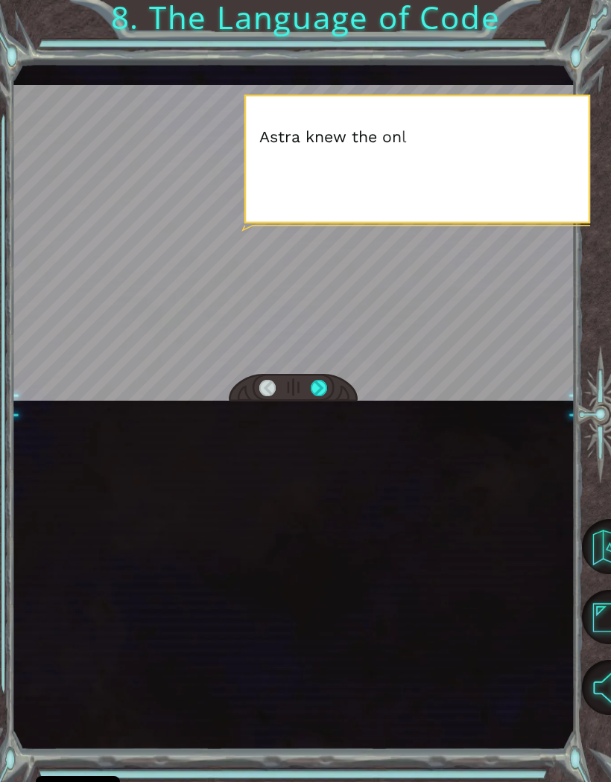
click at [324, 387] on div at bounding box center [319, 388] width 16 height 17
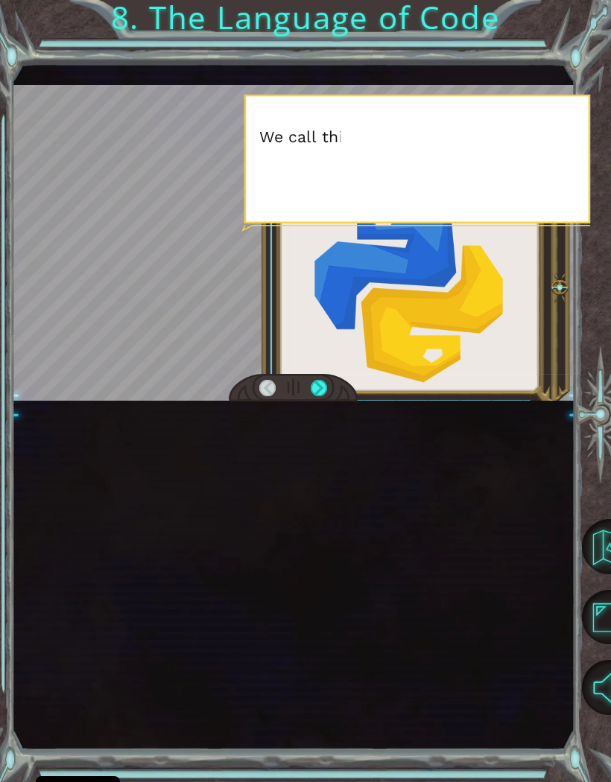
click at [327, 386] on div at bounding box center [319, 388] width 16 height 17
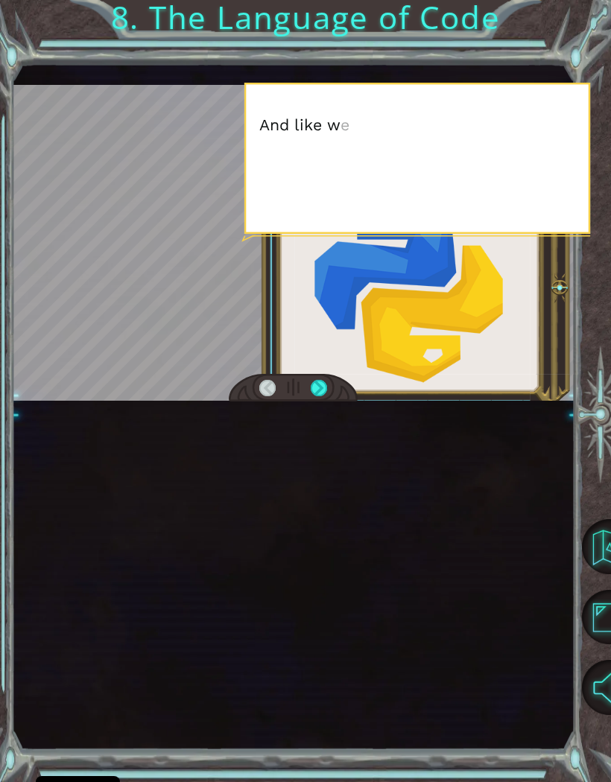
click at [315, 391] on div at bounding box center [319, 388] width 16 height 17
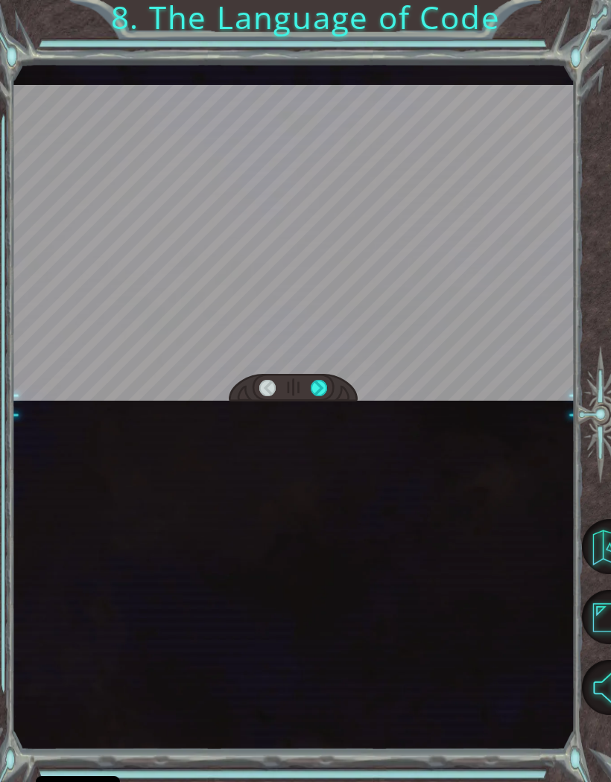
click at [325, 391] on div at bounding box center [319, 388] width 16 height 17
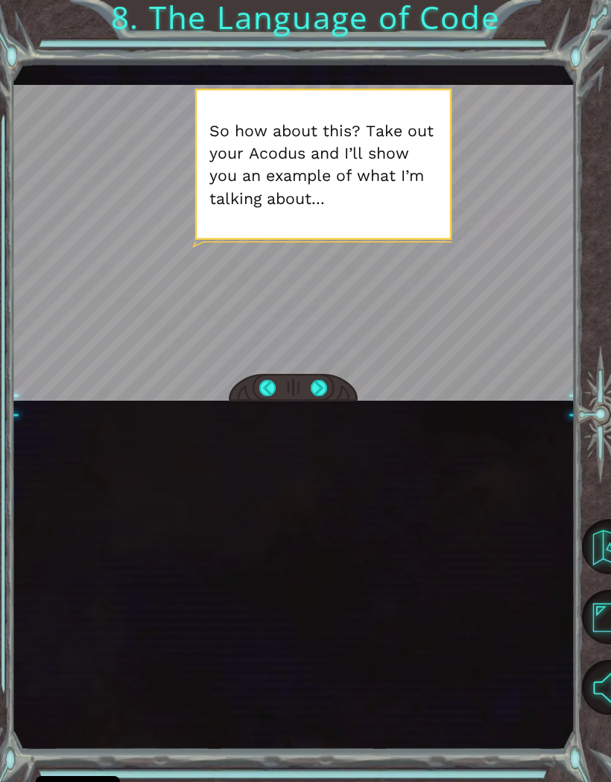
click at [314, 396] on div at bounding box center [319, 388] width 16 height 17
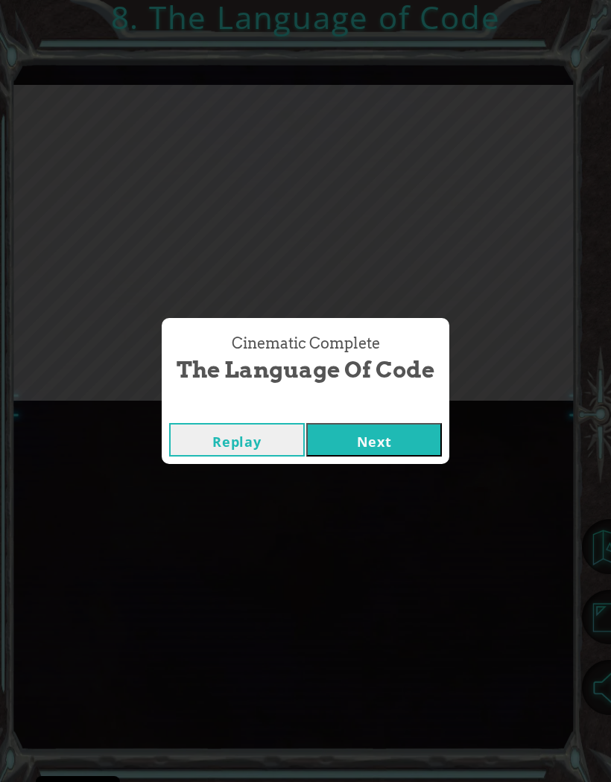
click at [314, 387] on div "Cinematic Complete The Language of Code" at bounding box center [305, 360] width 273 height 68
click at [365, 439] on button "Next" at bounding box center [374, 440] width 136 height 34
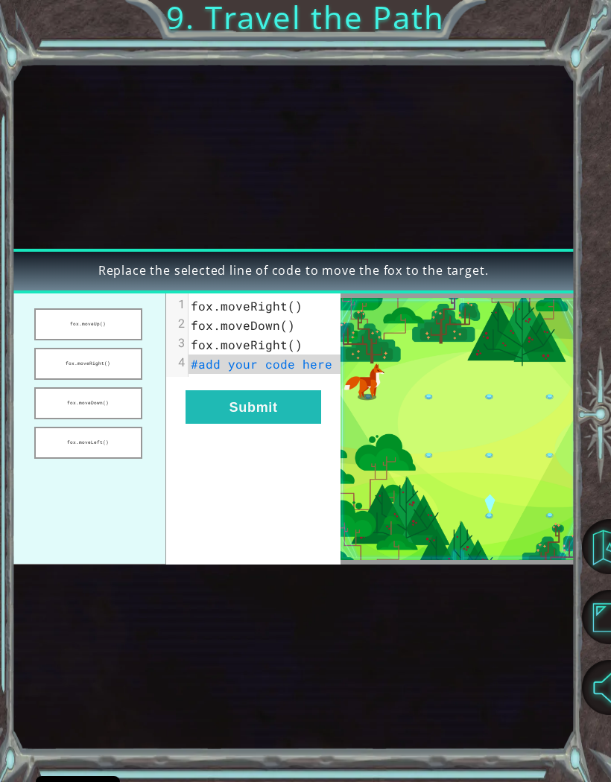
click at [103, 329] on button "fox.moveUp()" at bounding box center [88, 324] width 108 height 32
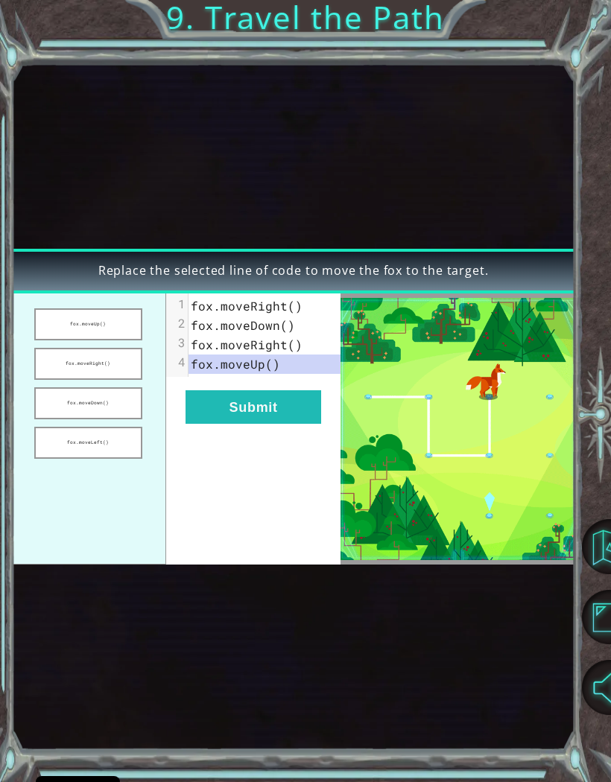
click at [115, 452] on button "fox.moveLeft()" at bounding box center [88, 443] width 108 height 32
click at [117, 402] on button "fox.moveDown()" at bounding box center [88, 403] width 108 height 32
click at [314, 404] on button "Submit" at bounding box center [254, 407] width 136 height 34
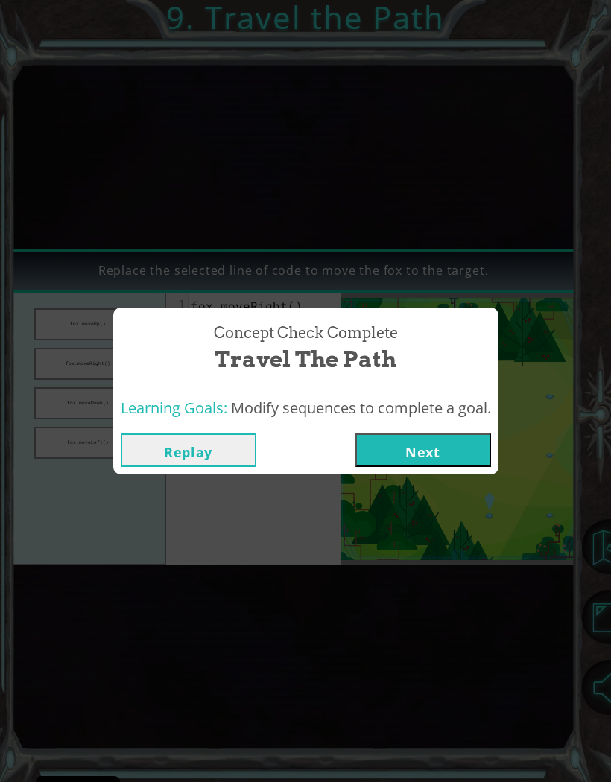
click at [429, 449] on button "Next" at bounding box center [423, 451] width 136 height 34
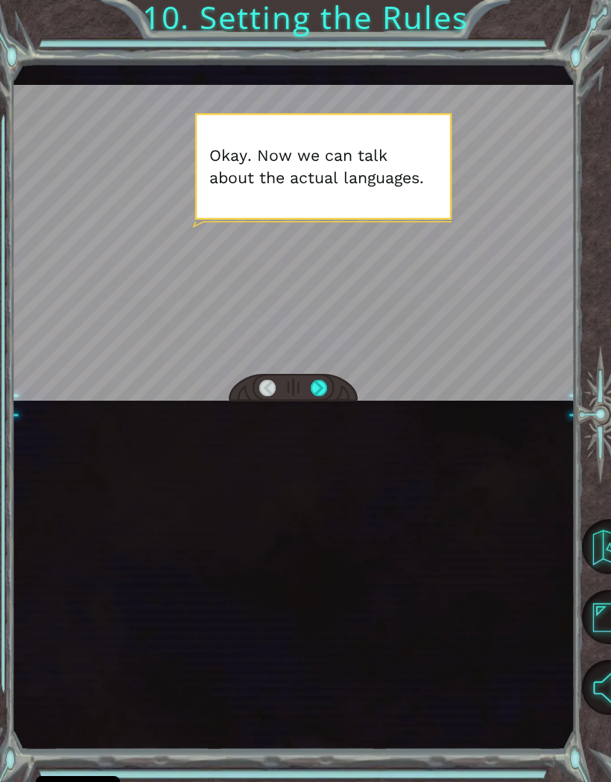
click at [315, 386] on div at bounding box center [319, 388] width 16 height 17
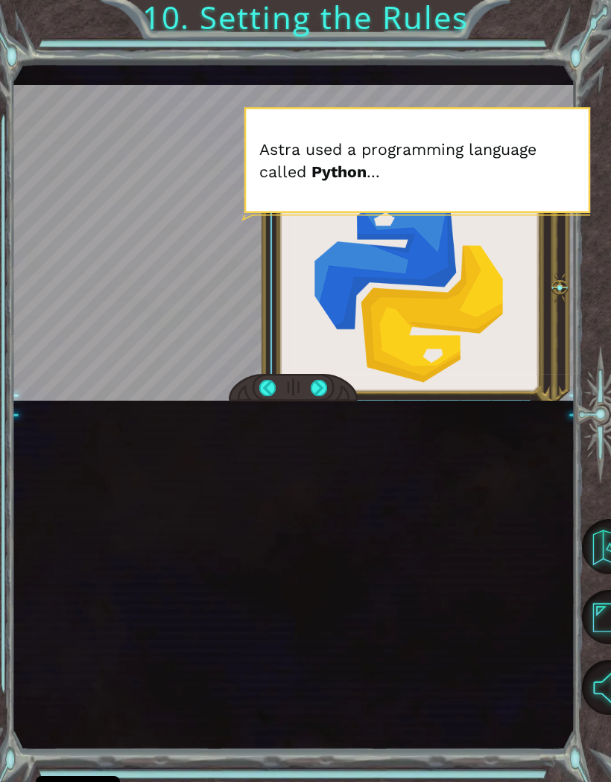
click at [318, 395] on div at bounding box center [319, 388] width 16 height 17
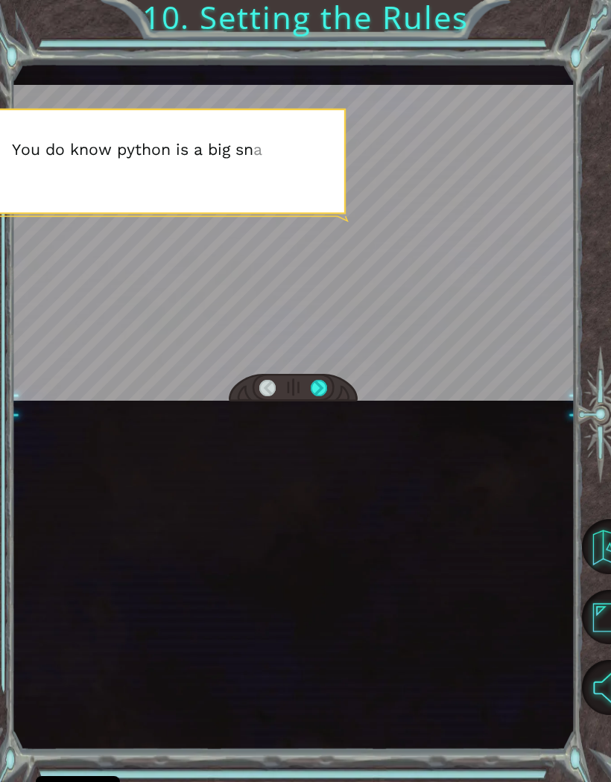
click at [314, 381] on div at bounding box center [319, 388] width 16 height 17
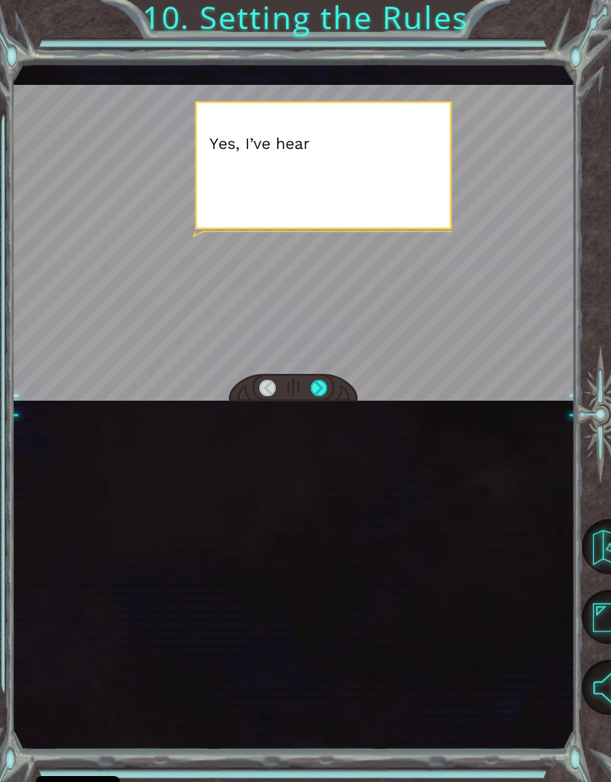
click at [315, 389] on div at bounding box center [319, 388] width 16 height 17
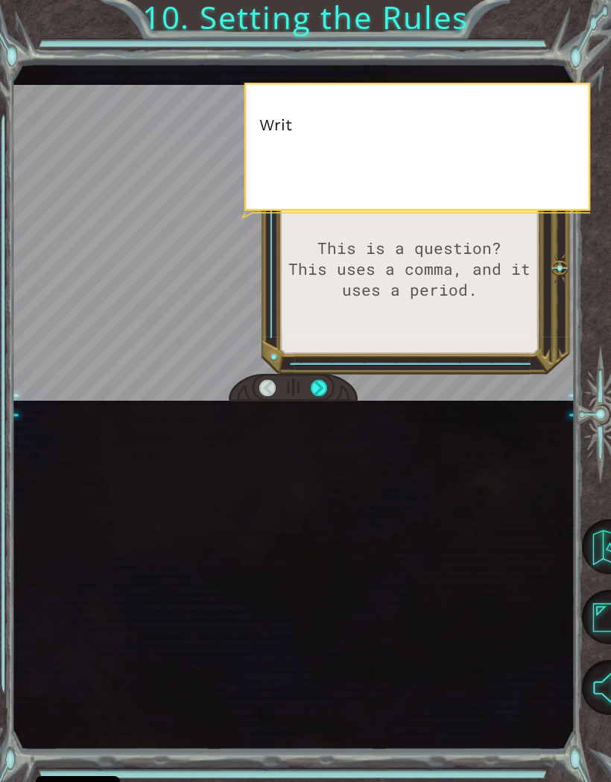
click at [321, 391] on div at bounding box center [319, 388] width 16 height 17
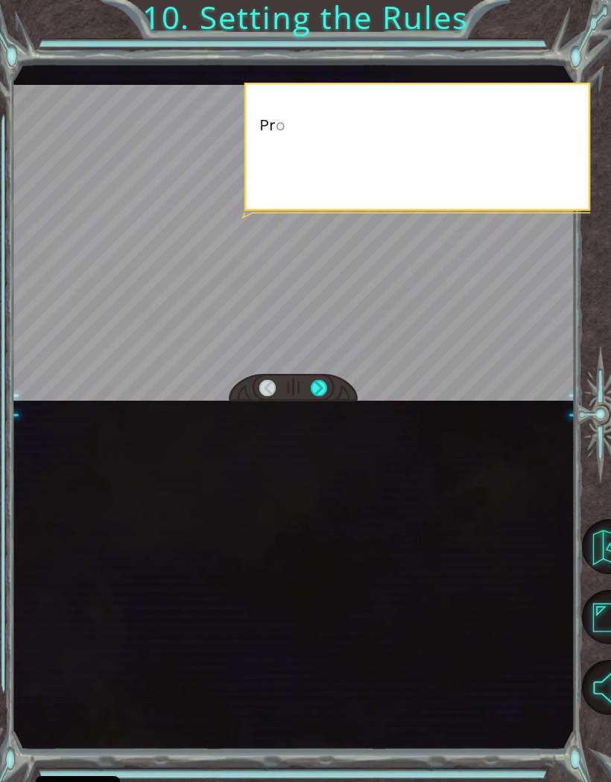
click at [316, 391] on div at bounding box center [319, 388] width 16 height 17
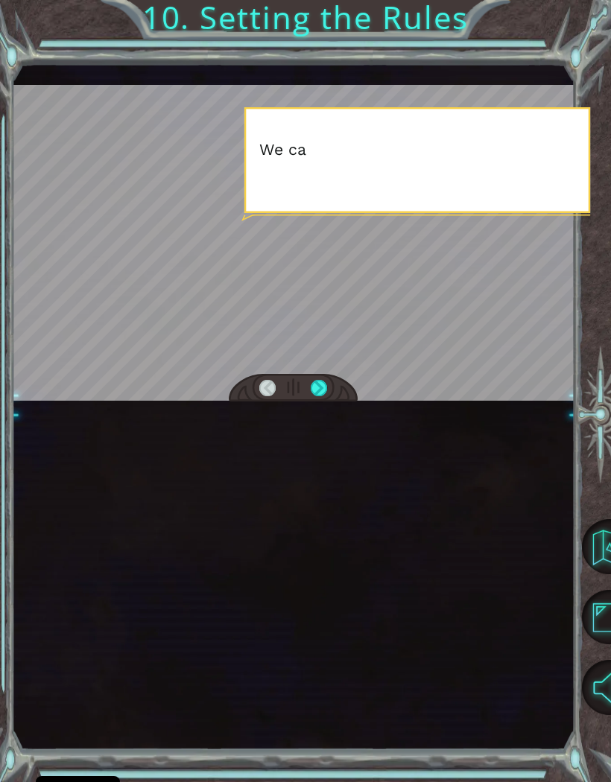
click at [315, 391] on div at bounding box center [319, 388] width 16 height 17
click at [314, 394] on div at bounding box center [319, 388] width 16 height 17
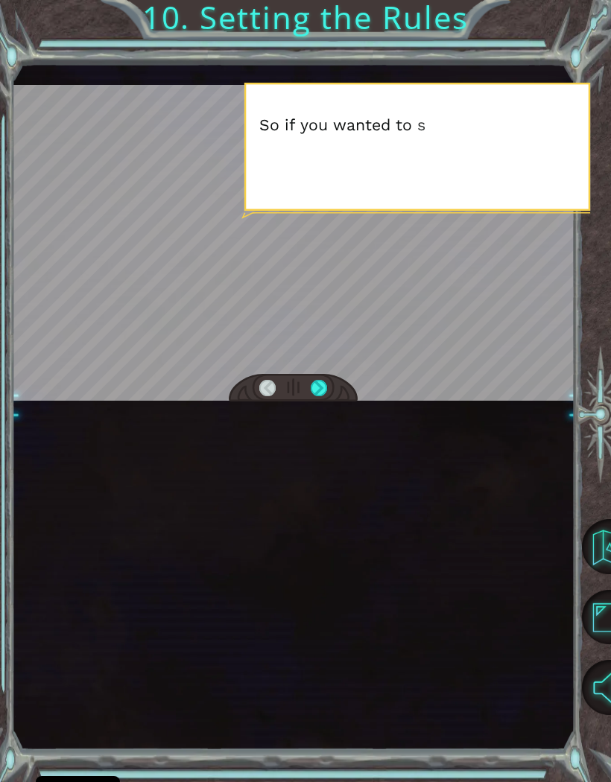
click at [320, 389] on div at bounding box center [319, 388] width 16 height 17
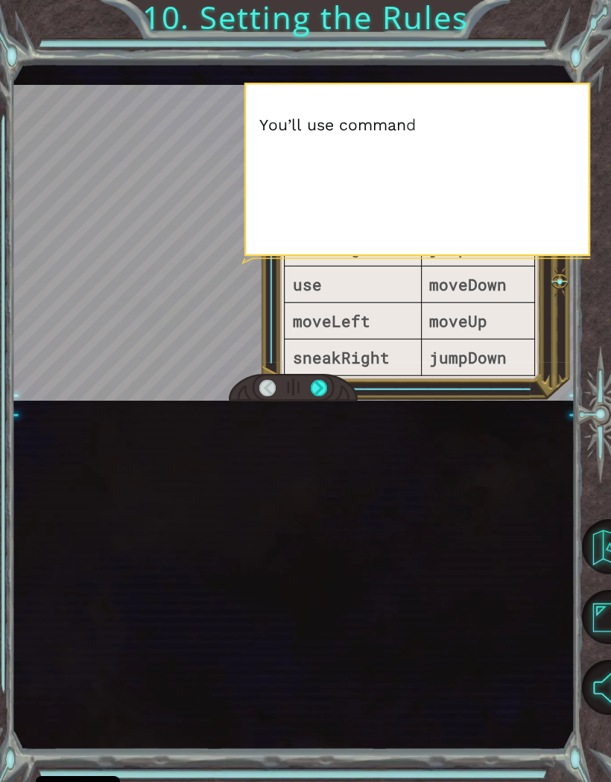
click at [326, 384] on div at bounding box center [319, 388] width 16 height 17
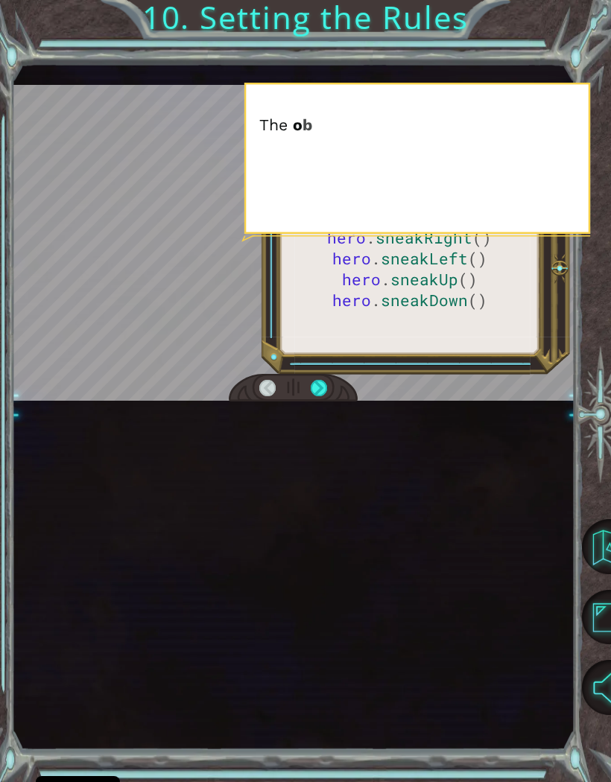
click at [326, 380] on div at bounding box center [319, 388] width 16 height 17
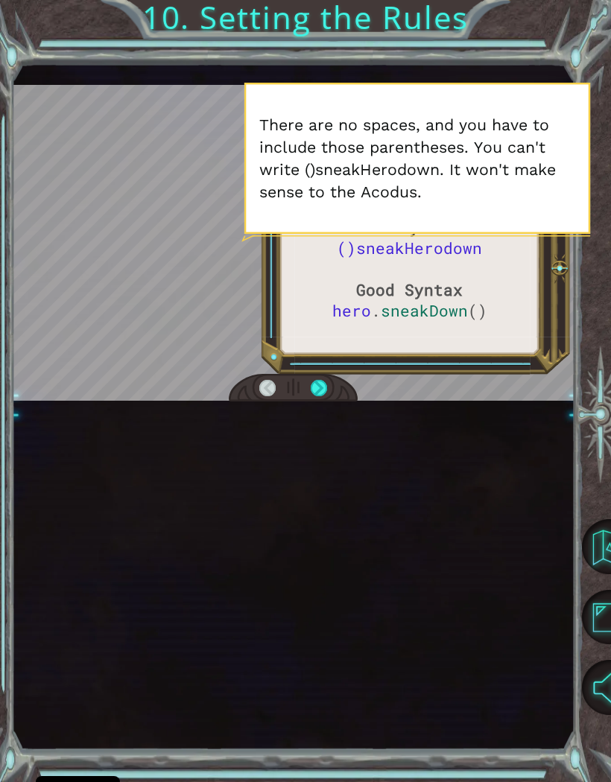
click at [317, 380] on div at bounding box center [319, 388] width 16 height 17
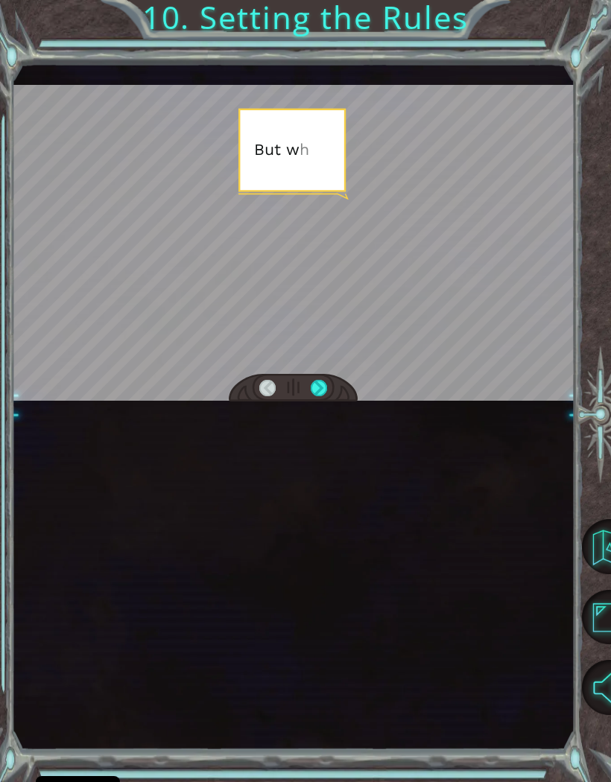
click at [318, 385] on div at bounding box center [319, 388] width 16 height 17
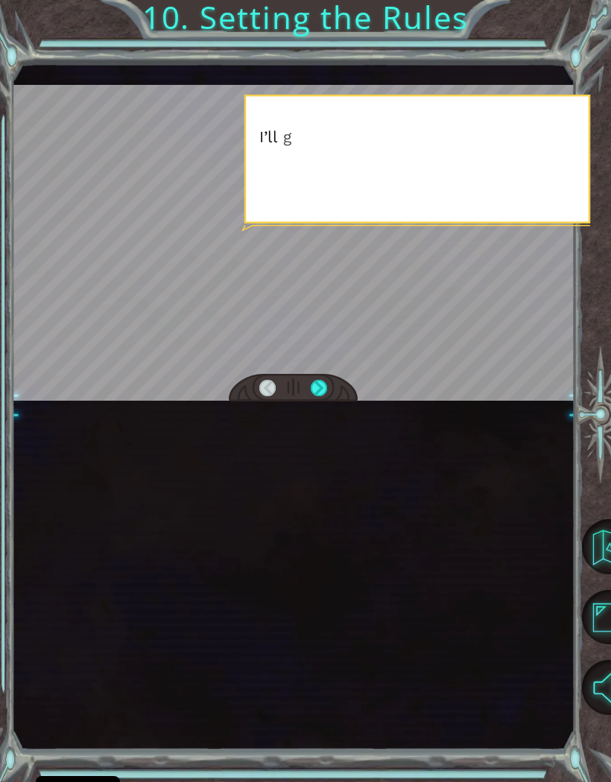
click at [320, 388] on div at bounding box center [319, 388] width 16 height 17
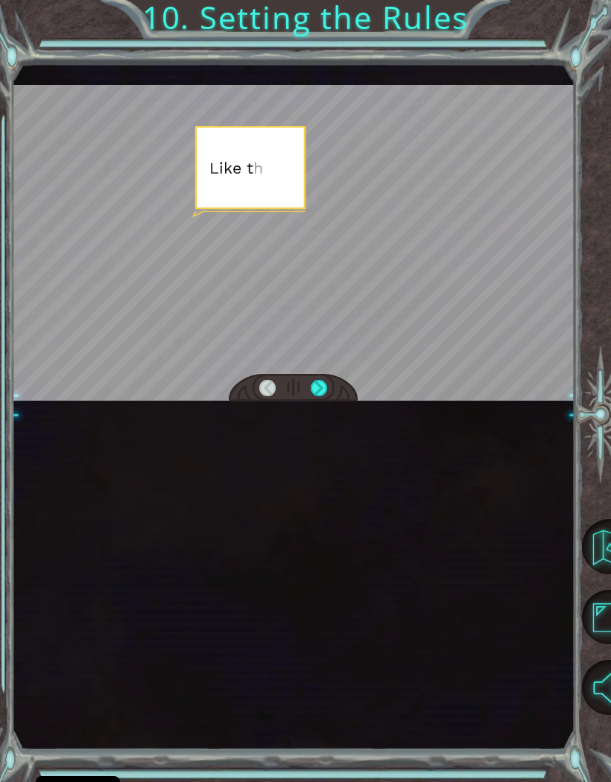
click at [319, 391] on div at bounding box center [319, 388] width 16 height 17
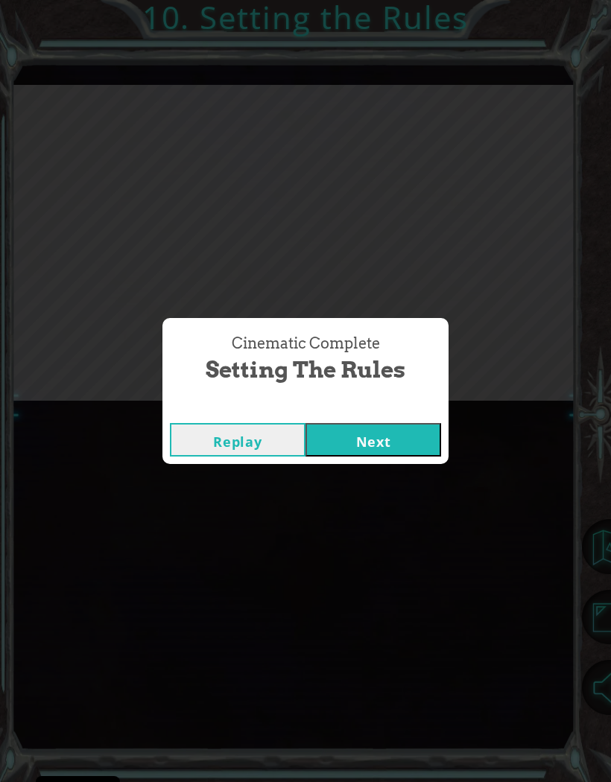
click at [346, 436] on button "Next" at bounding box center [373, 440] width 136 height 34
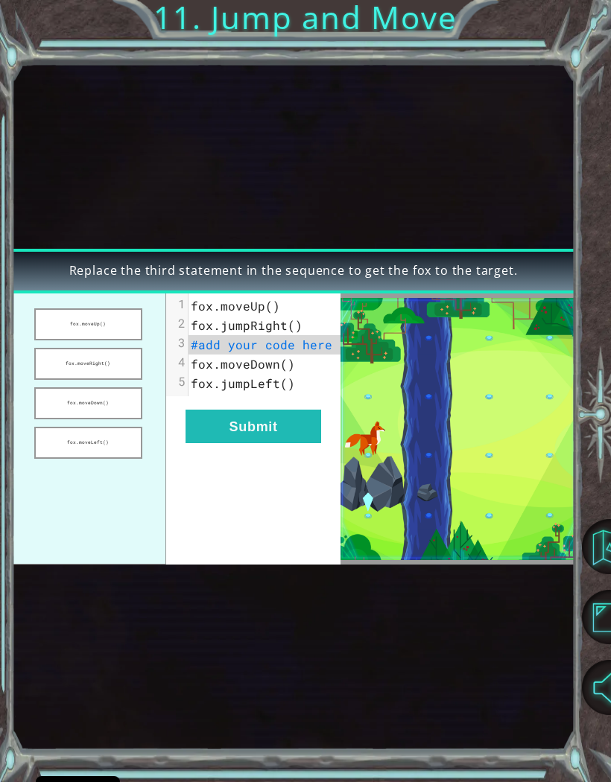
click at [110, 408] on button "fox.moveDown()" at bounding box center [88, 403] width 108 height 32
click at [257, 427] on button "Submit" at bounding box center [254, 427] width 136 height 34
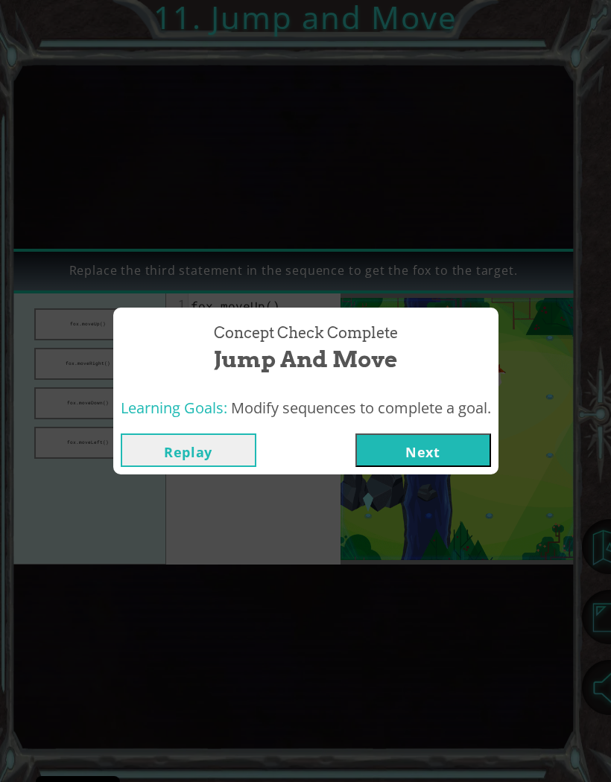
click at [415, 449] on button "Next" at bounding box center [423, 451] width 136 height 34
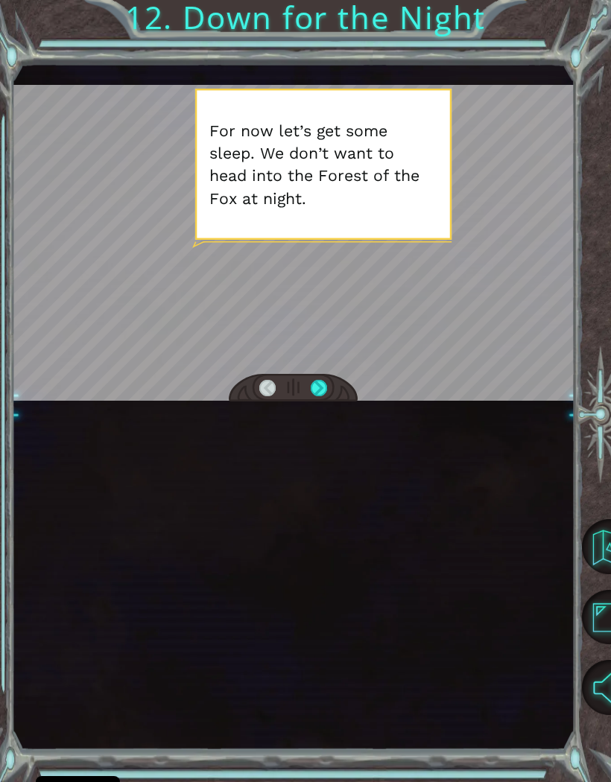
click at [325, 384] on div at bounding box center [319, 388] width 16 height 17
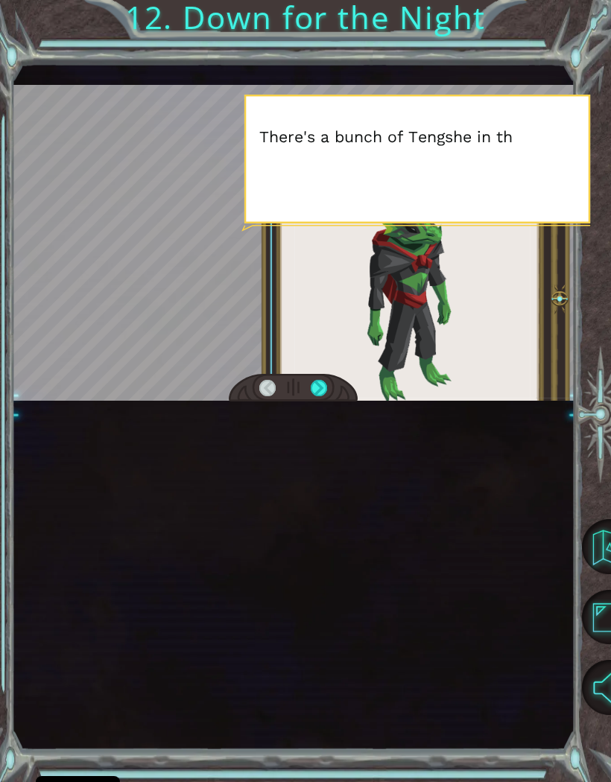
click at [323, 384] on div at bounding box center [319, 388] width 16 height 17
click at [317, 390] on div at bounding box center [319, 388] width 16 height 17
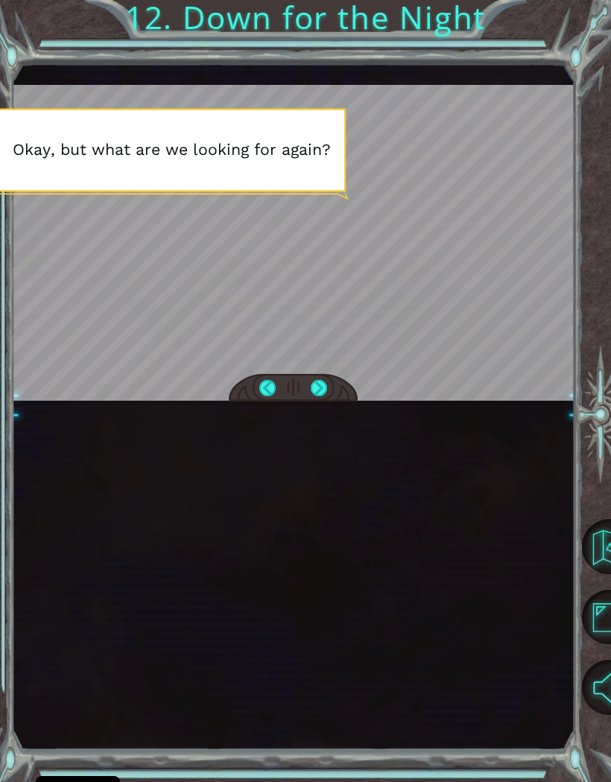
click at [323, 383] on div at bounding box center [319, 388] width 16 height 17
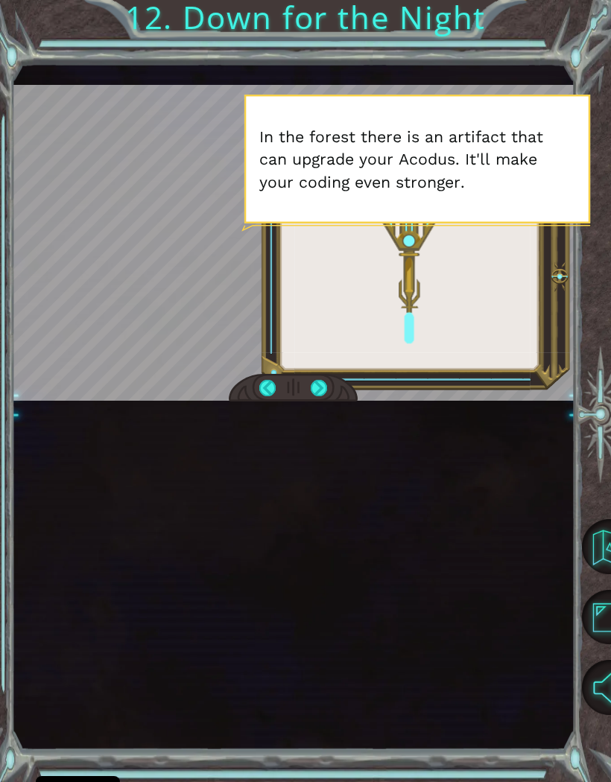
click at [318, 384] on div at bounding box center [319, 388] width 16 height 17
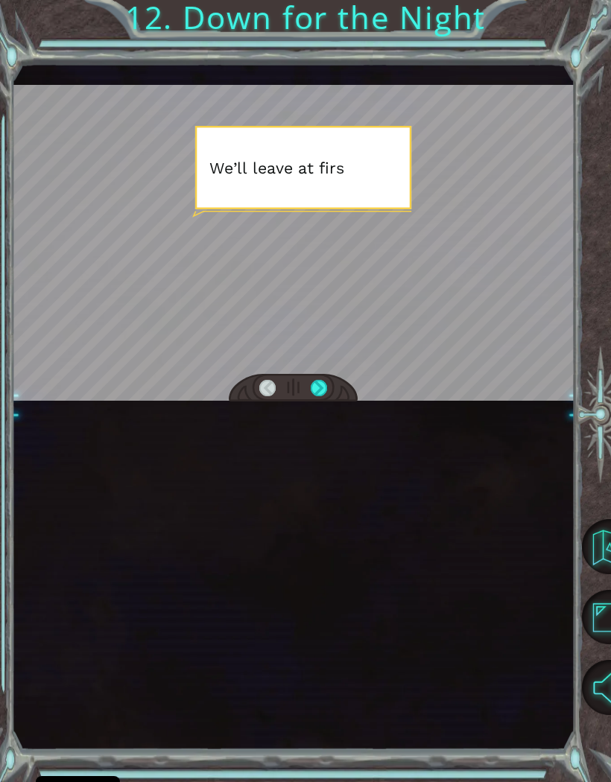
click at [317, 386] on div at bounding box center [319, 388] width 16 height 17
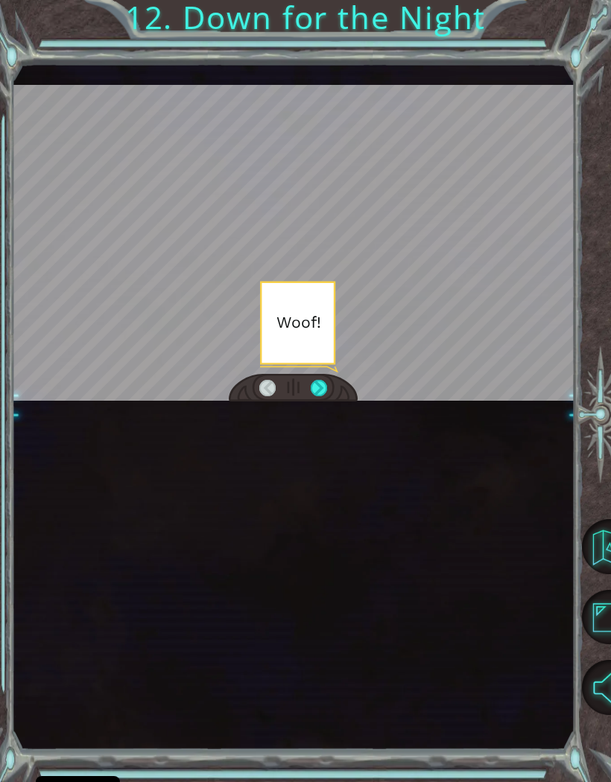
click at [317, 387] on div at bounding box center [319, 388] width 16 height 17
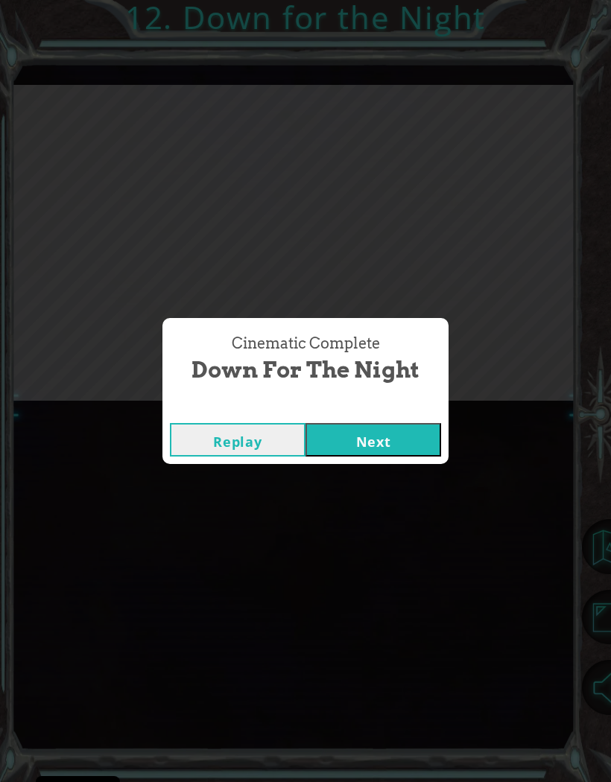
click at [317, 389] on div "Cinematic Complete Down for the Night" at bounding box center [305, 360] width 271 height 68
click at [368, 450] on button "Next" at bounding box center [373, 440] width 136 height 34
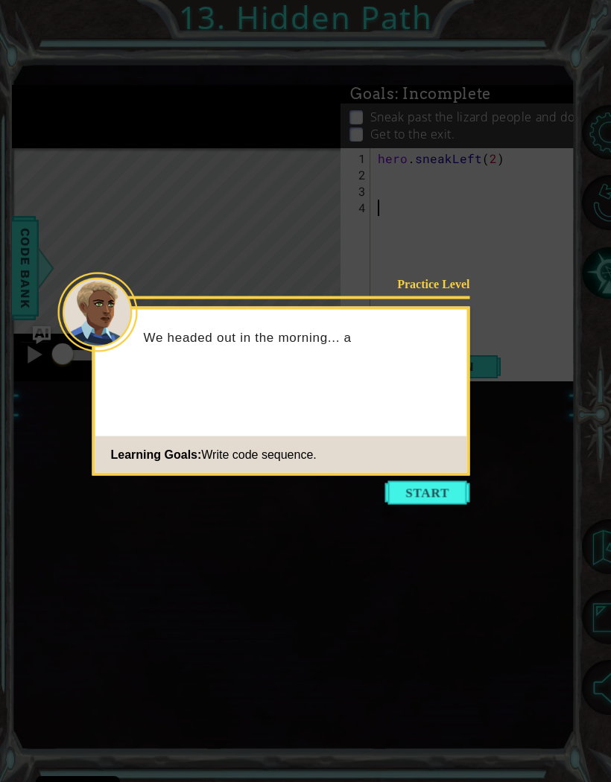
click at [429, 495] on button "Start" at bounding box center [427, 493] width 85 height 24
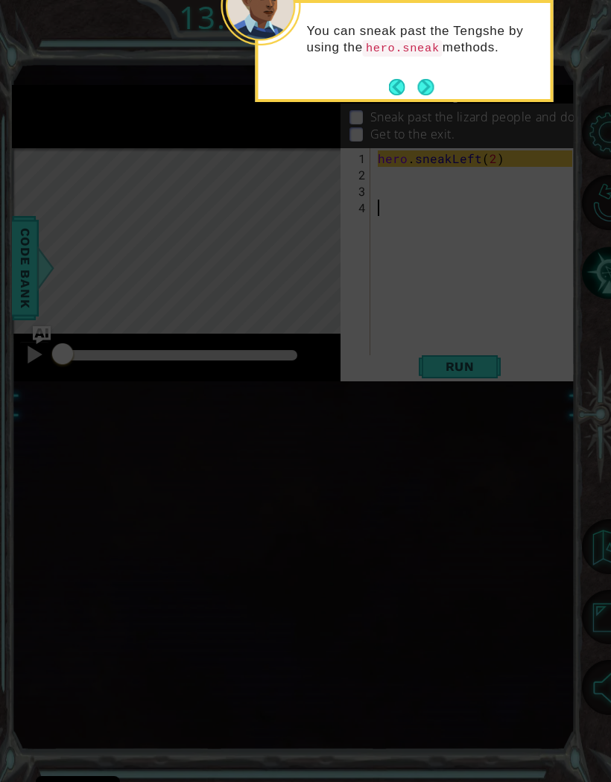
click at [427, 79] on button "Next" at bounding box center [426, 87] width 16 height 16
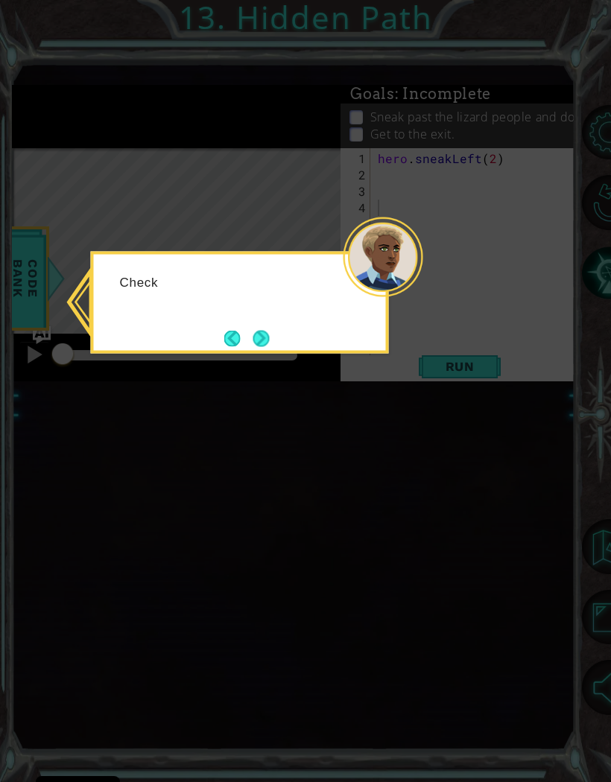
click at [433, 83] on icon at bounding box center [305, 391] width 611 height 782
click at [270, 338] on button "Next" at bounding box center [261, 338] width 16 height 16
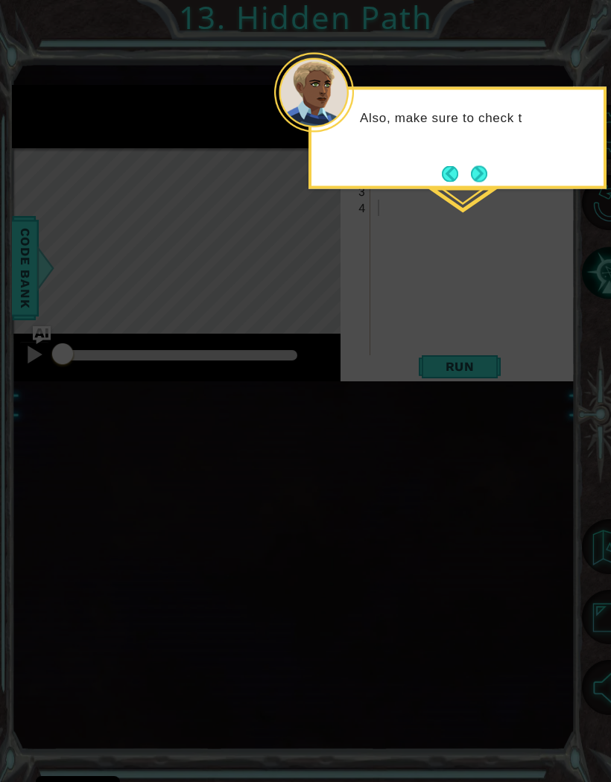
click at [487, 176] on button "Next" at bounding box center [479, 173] width 16 height 16
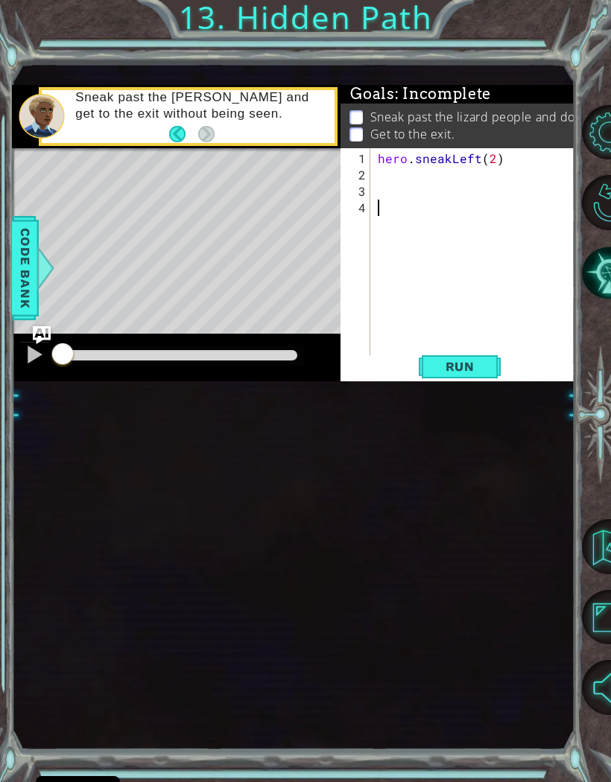
click at [448, 362] on span "Run" at bounding box center [460, 366] width 59 height 15
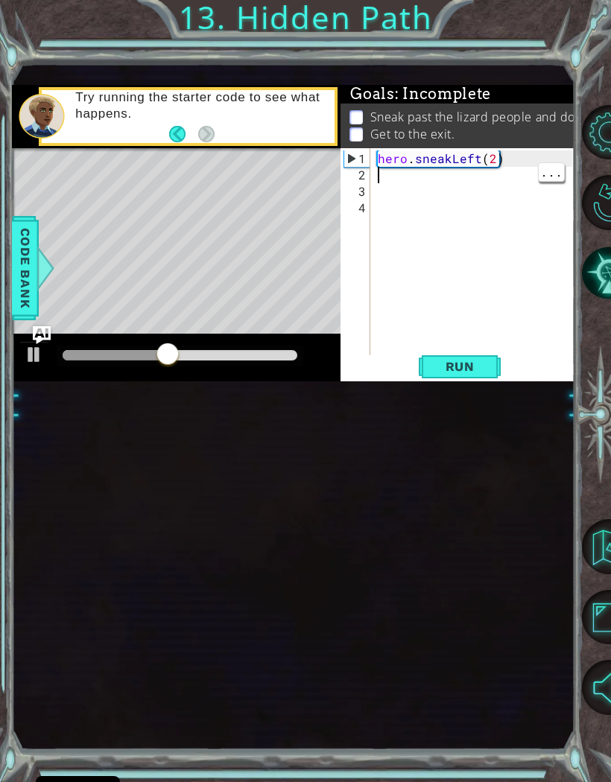
click at [402, 174] on div "hero . sneakLeft ( 2 )" at bounding box center [477, 274] width 204 height 246
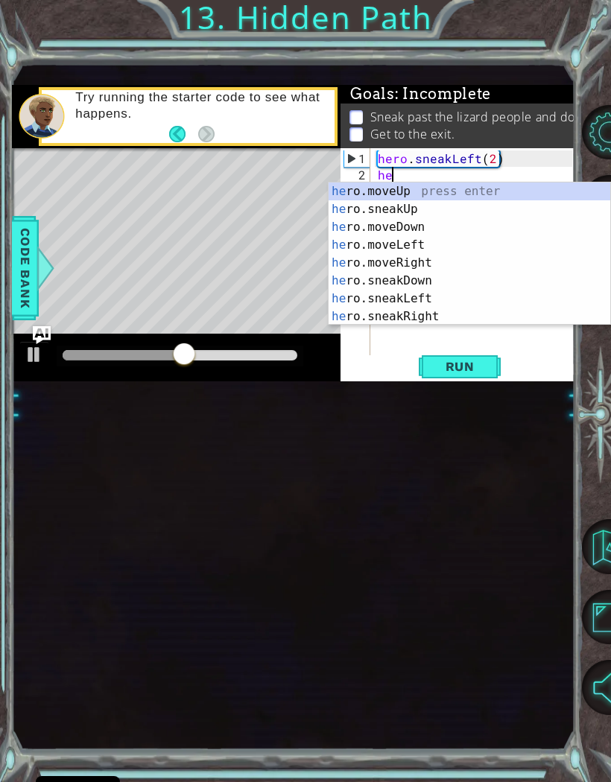
scroll to position [0, 1]
click at [460, 196] on div "hero .moveUp press enter hero .sneakUp press enter hero .moveDown press enter h…" at bounding box center [470, 272] width 282 height 179
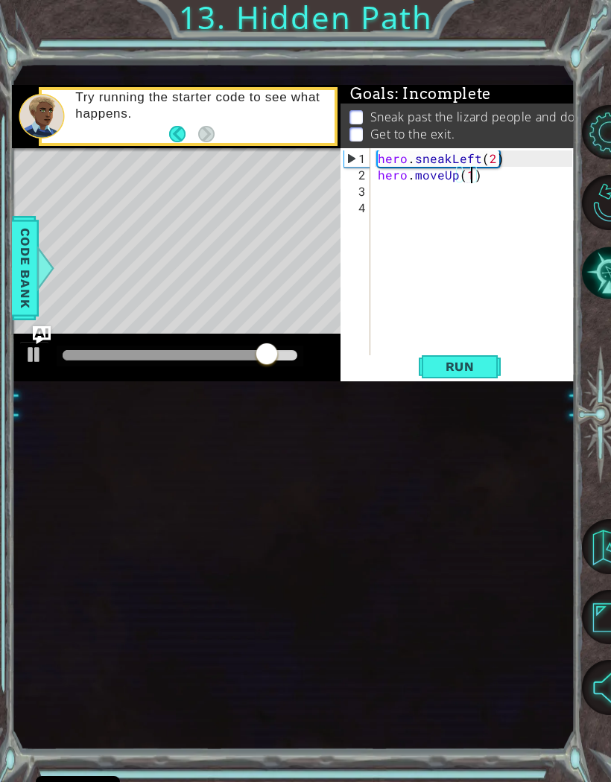
scroll to position [0, 5]
click at [458, 358] on button "Run" at bounding box center [459, 366] width 89 height 23
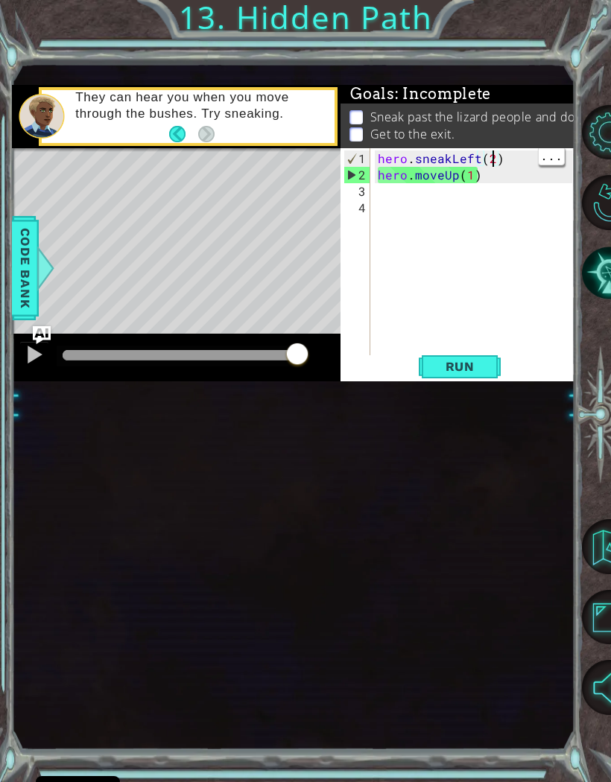
click at [490, 156] on div "hero . sneakLeft ( 2 ) hero . moveUp ( 1 )" at bounding box center [477, 274] width 204 height 246
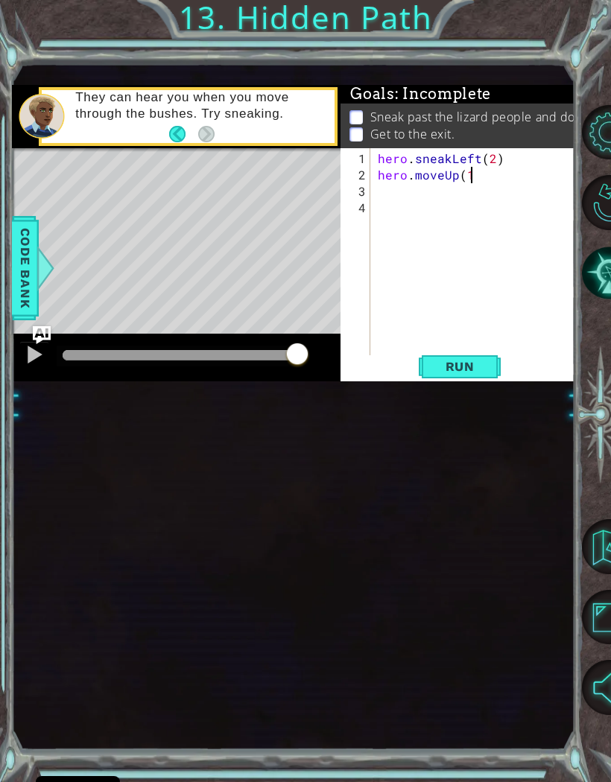
type textarea "hero.moveUp(1)"
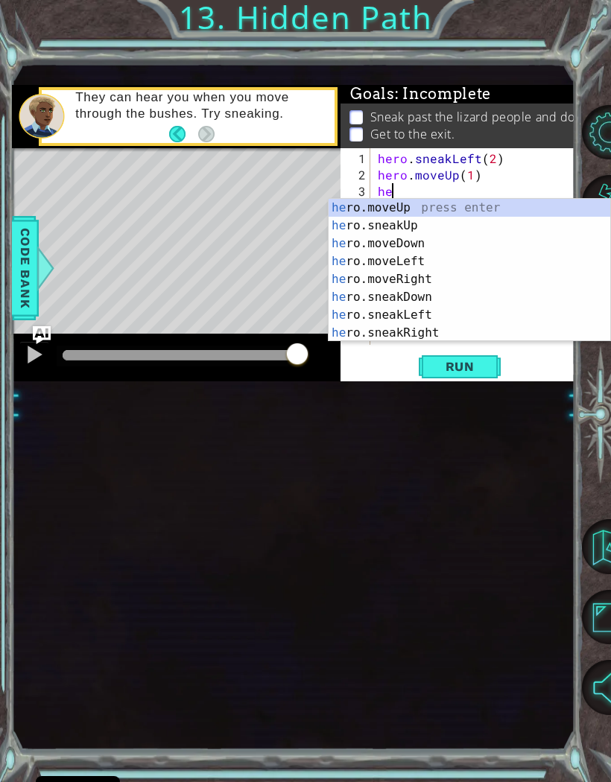
scroll to position [0, 1]
click at [484, 209] on div "hero .moveUp press enter hero .sneakUp press enter hero .moveDown press enter h…" at bounding box center [470, 288] width 282 height 179
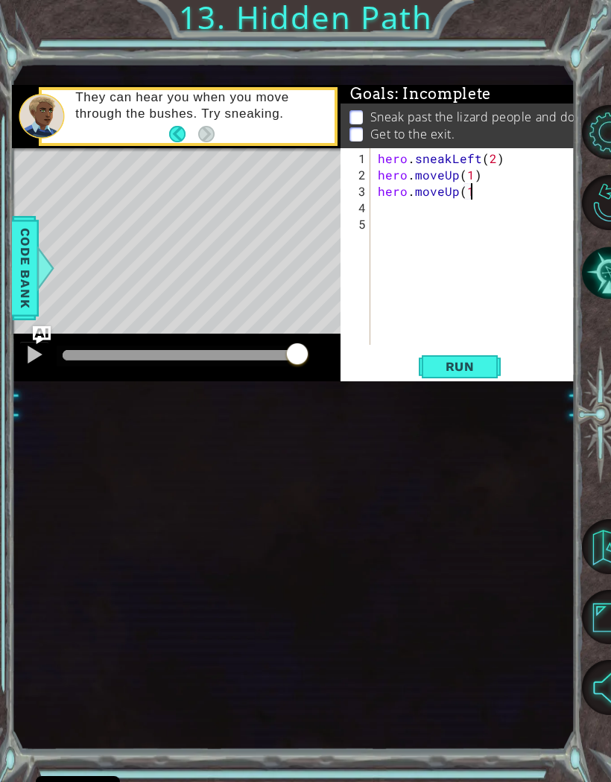
scroll to position [0, 5]
click at [472, 355] on button "Run" at bounding box center [459, 366] width 89 height 23
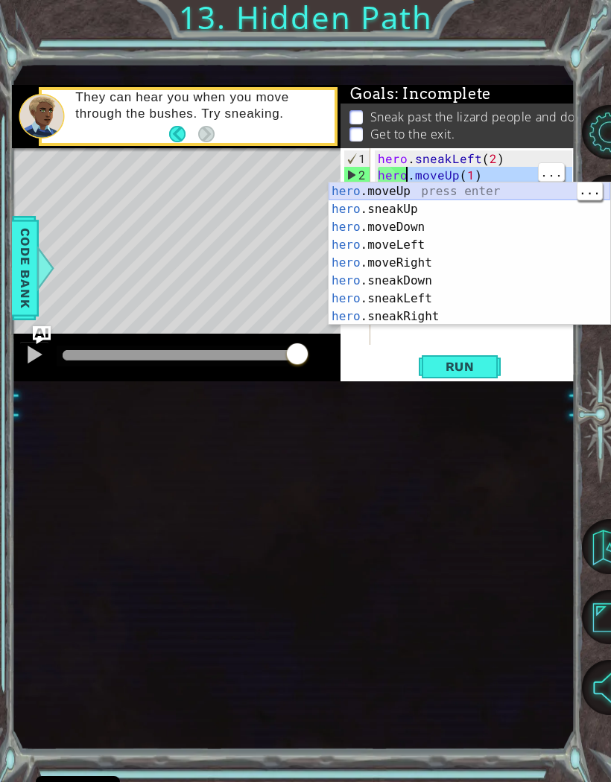
scroll to position [0, 1]
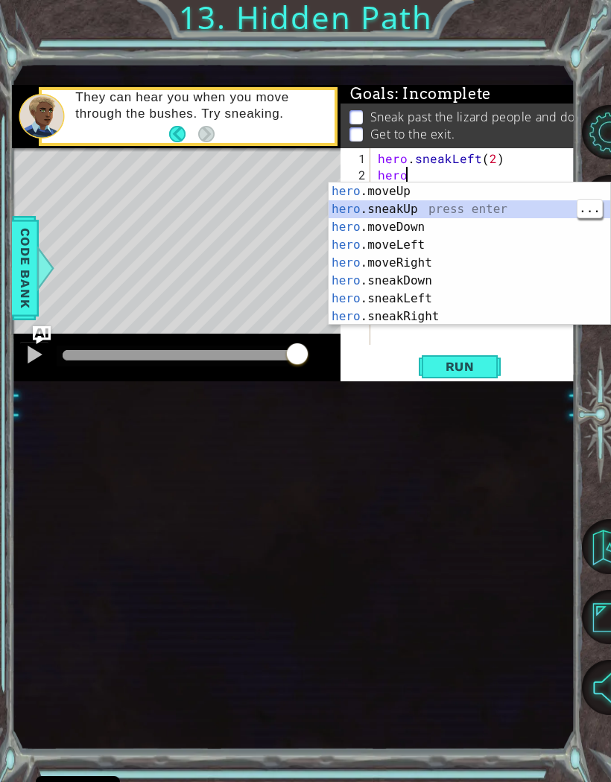
click at [444, 210] on div "hero .moveUp press enter hero .sneakUp press enter hero .moveDown press enter h…" at bounding box center [470, 272] width 282 height 179
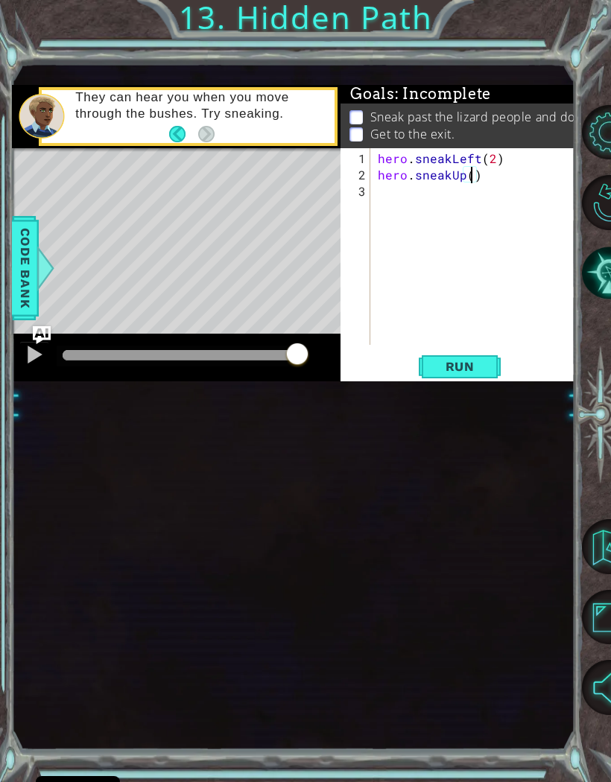
type textarea "hero.sneakUp(2)"
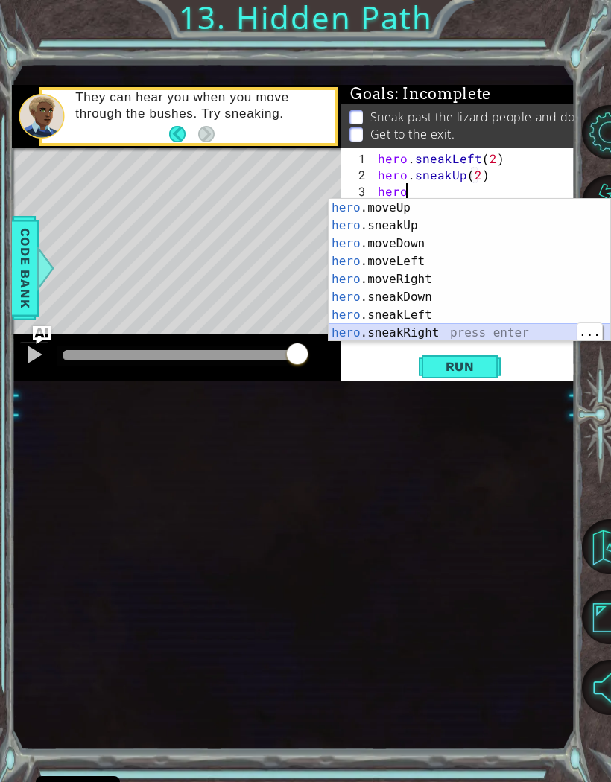
click at [474, 335] on div "hero .moveUp press enter hero .sneakUp press enter hero .moveDown press enter h…" at bounding box center [470, 288] width 282 height 179
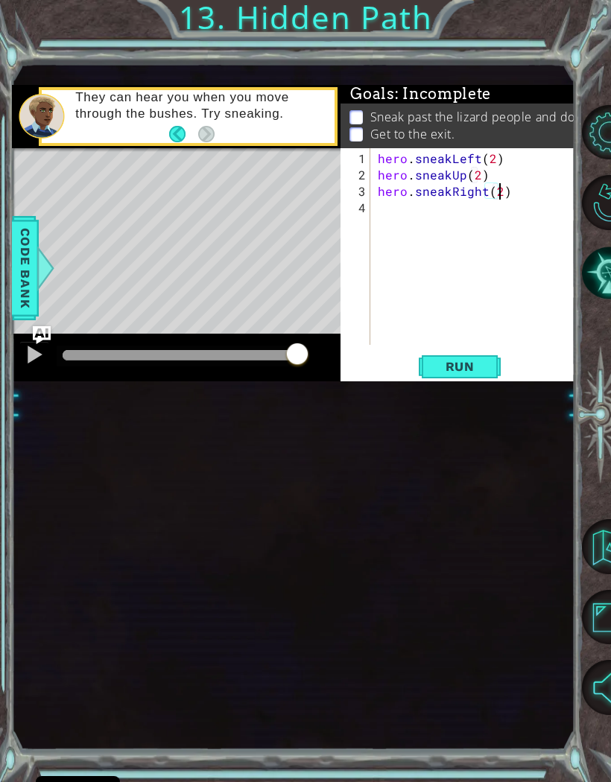
scroll to position [0, 7]
type textarea "hero.sneakRight(2)"
click at [472, 359] on span "Run" at bounding box center [460, 366] width 59 height 15
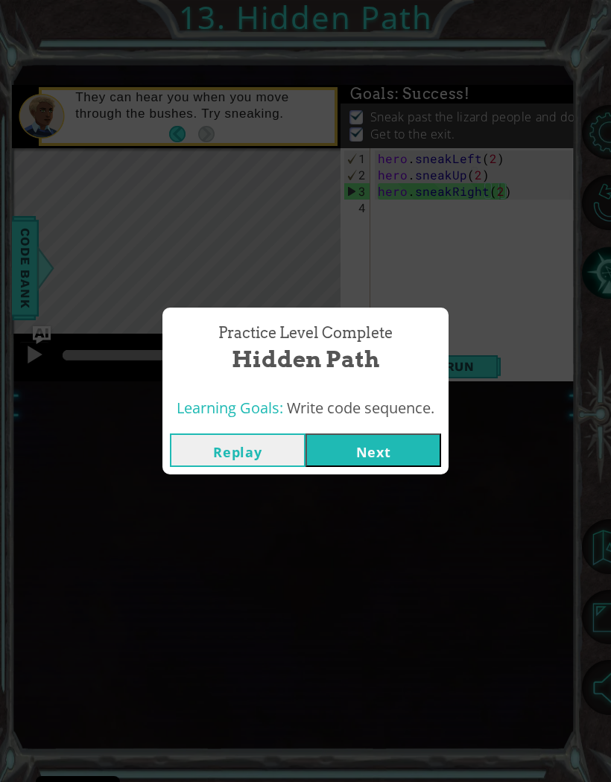
click at [364, 450] on button "Next" at bounding box center [373, 451] width 136 height 34
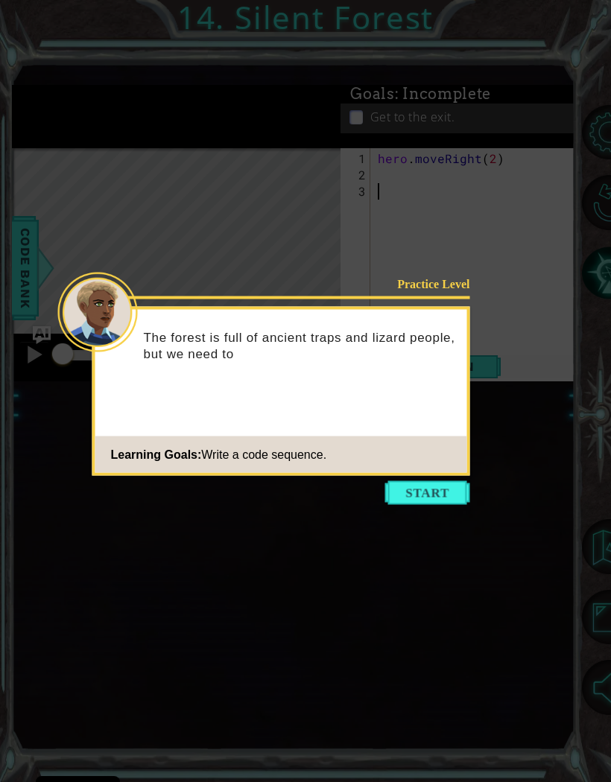
click at [437, 495] on button "Start" at bounding box center [427, 493] width 85 height 24
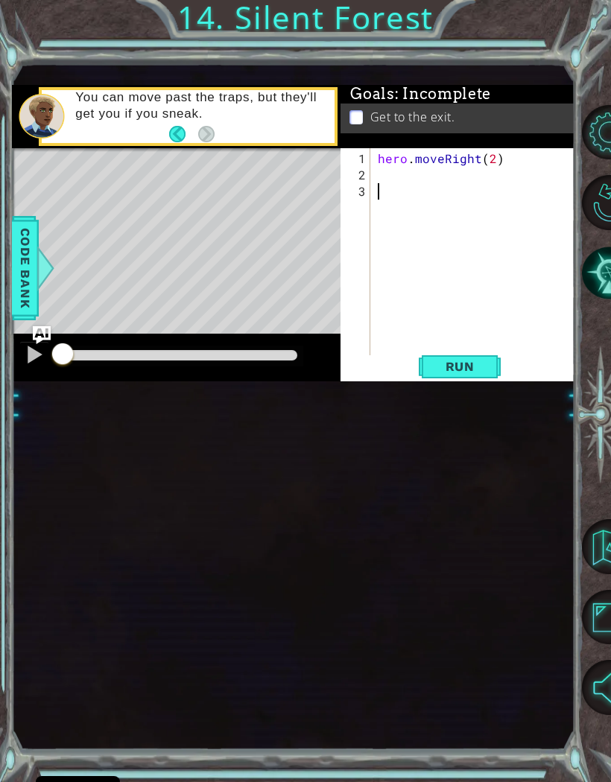
click at [457, 367] on span "Run" at bounding box center [460, 366] width 59 height 15
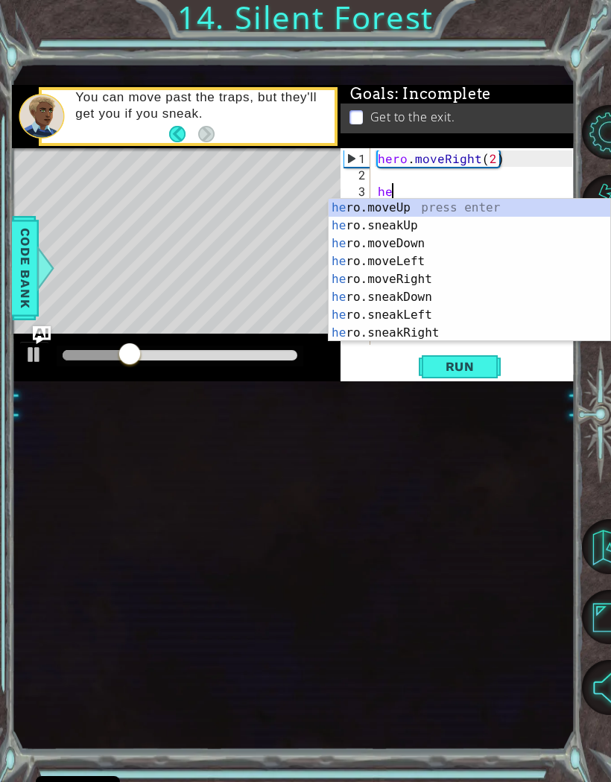
scroll to position [0, 1]
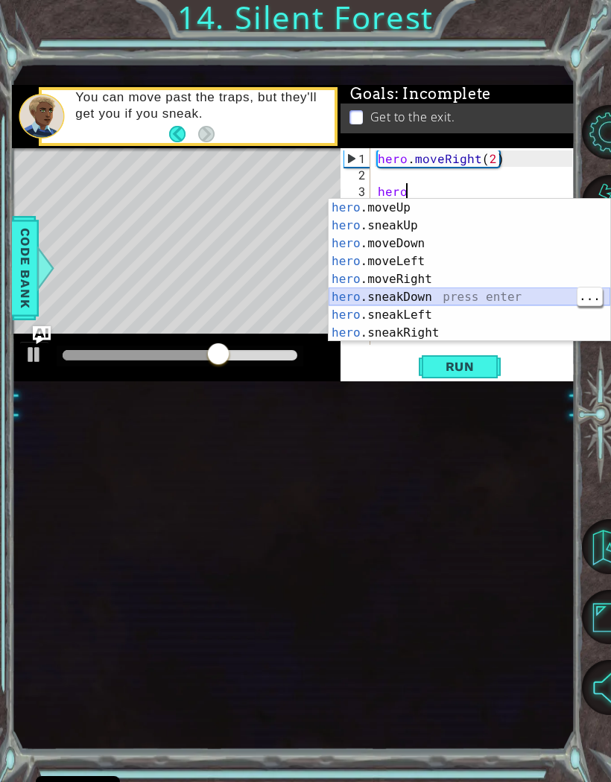
click at [456, 297] on div "hero .moveUp press enter hero .sneakUp press enter hero .moveDown press enter h…" at bounding box center [470, 288] width 282 height 179
type textarea "hero.sneakDown(1)"
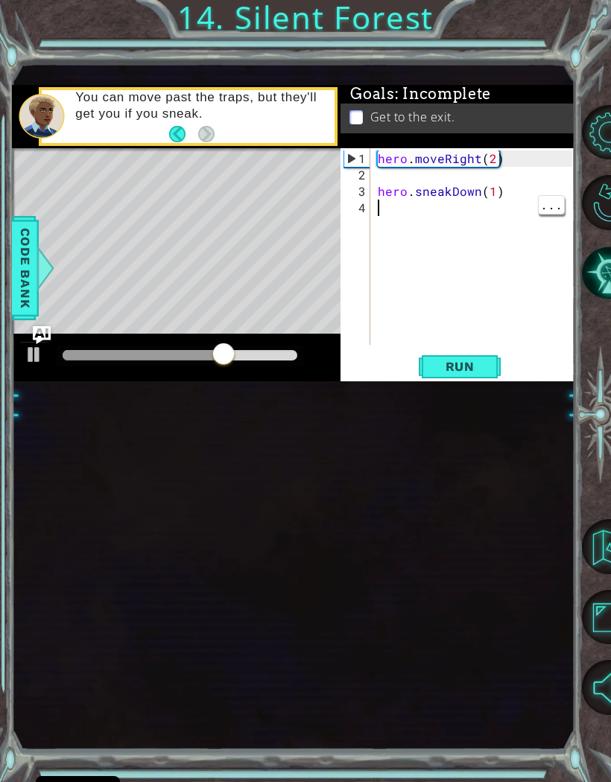
scroll to position [0, 0]
click at [498, 203] on div "hero . moveRight ( 2 ) hero . sneakDown ( 1 )" at bounding box center [477, 265] width 204 height 229
click at [491, 187] on div "hero . moveRight ( 2 ) hero . sneakDown ( 1 )" at bounding box center [477, 265] width 204 height 229
type textarea "hero.sneakDown(1)"
type textarea "hero.moveRight(2)"
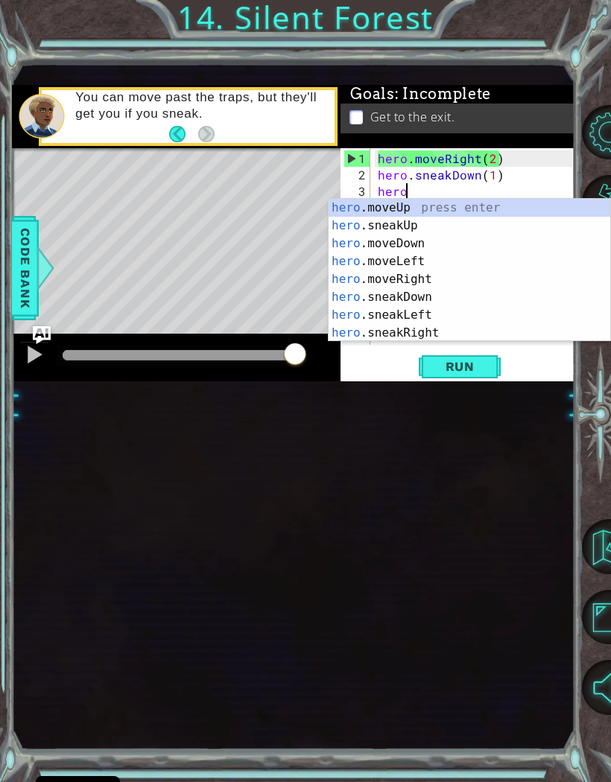
scroll to position [0, 1]
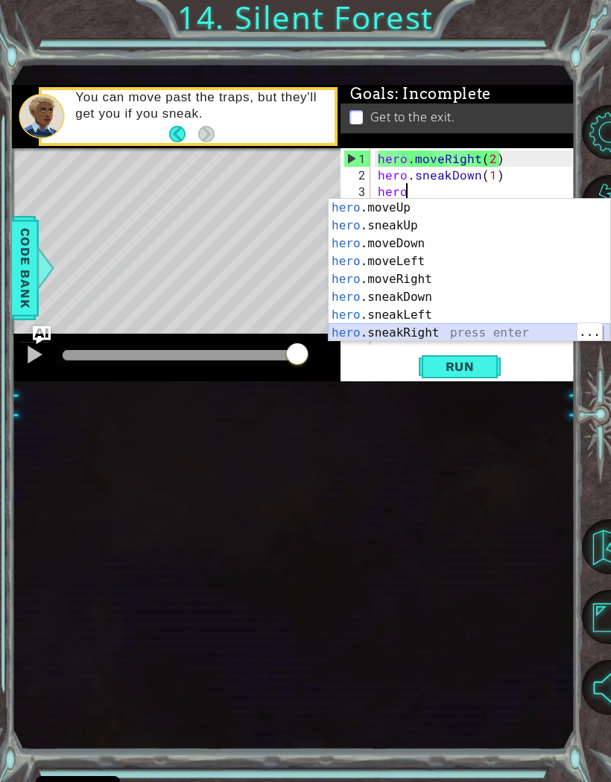
click at [505, 329] on div "hero .moveUp press enter hero .sneakUp press enter hero .moveDown press enter h…" at bounding box center [470, 288] width 282 height 179
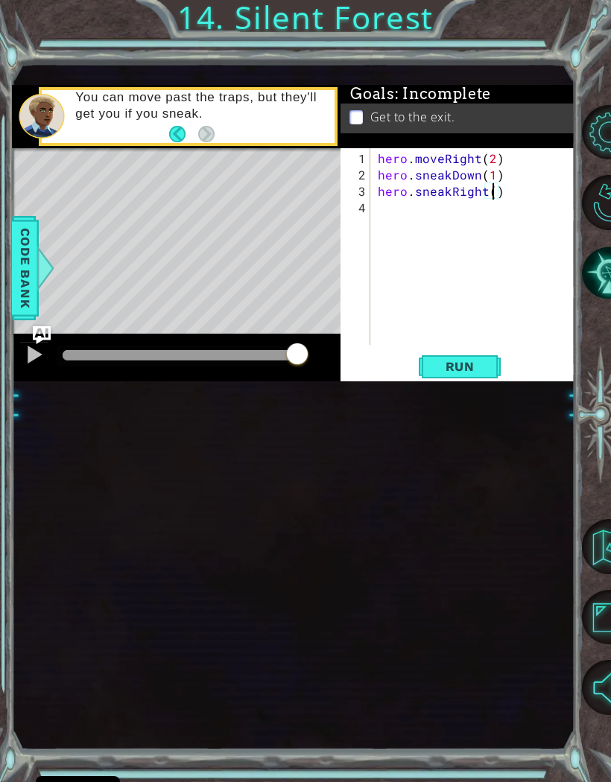
type textarea "hero.sneakRight(2)"
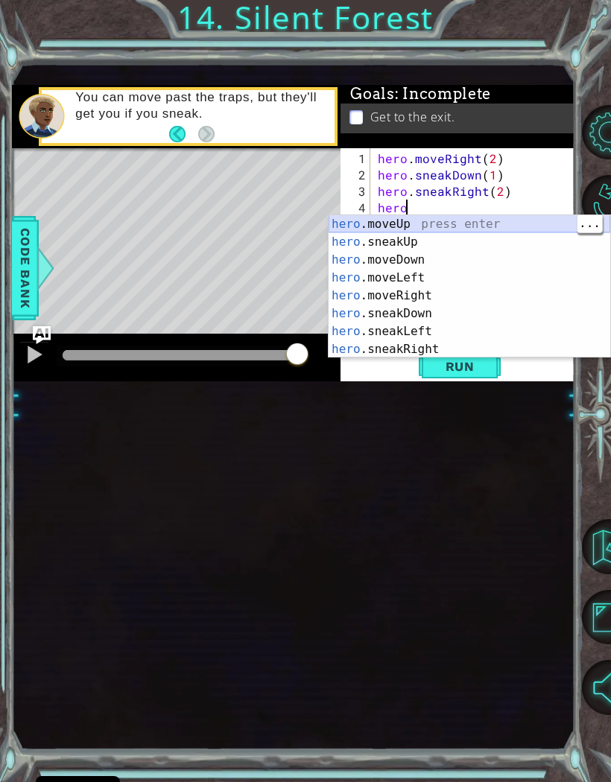
click at [457, 224] on div "hero .moveUp press enter hero .sneakUp press enter hero .moveDown press enter h…" at bounding box center [470, 304] width 282 height 179
type textarea "hero.moveUp(1)"
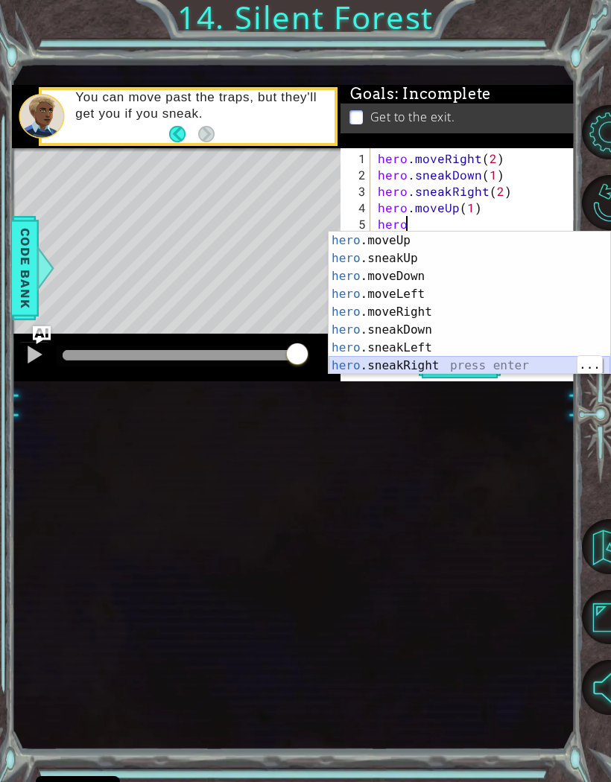
click at [510, 367] on div "hero .moveUp press enter hero .sneakUp press enter hero .moveDown press enter h…" at bounding box center [470, 321] width 282 height 179
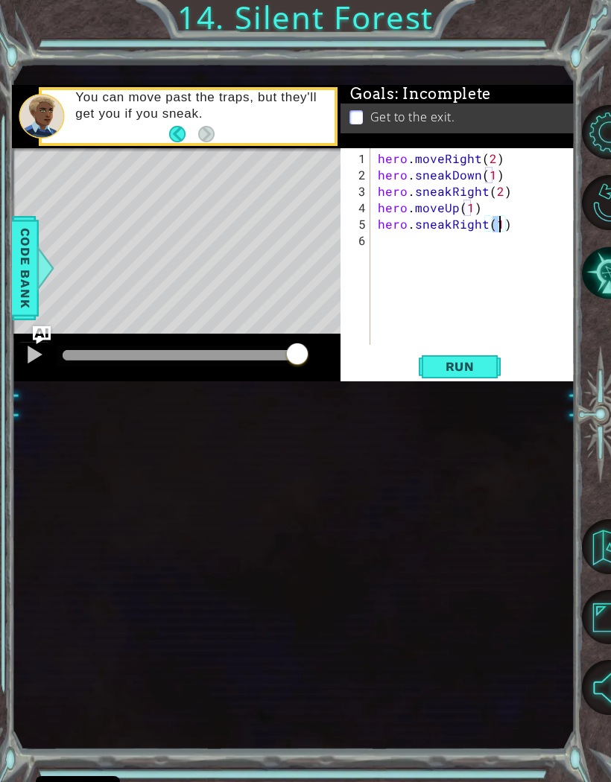
click at [475, 370] on span "Run" at bounding box center [460, 366] width 59 height 15
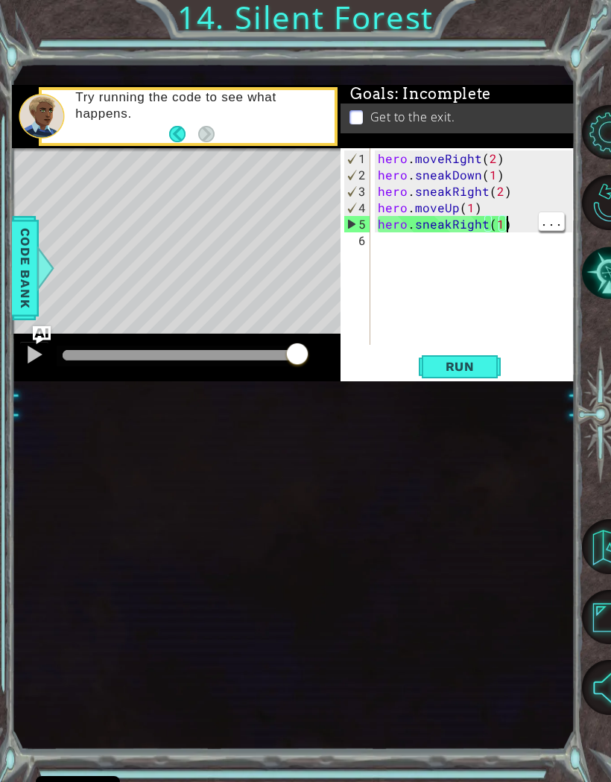
click at [514, 215] on div "hero . moveRight ( 2 ) hero . sneakDown ( 1 ) hero . sneakRight ( 2 ) hero . mo…" at bounding box center [477, 265] width 204 height 229
click at [455, 224] on div "hero . moveRight ( 2 ) hero . sneakDown ( 1 ) hero . sneakRight ( 2 ) hero . mo…" at bounding box center [477, 265] width 204 height 229
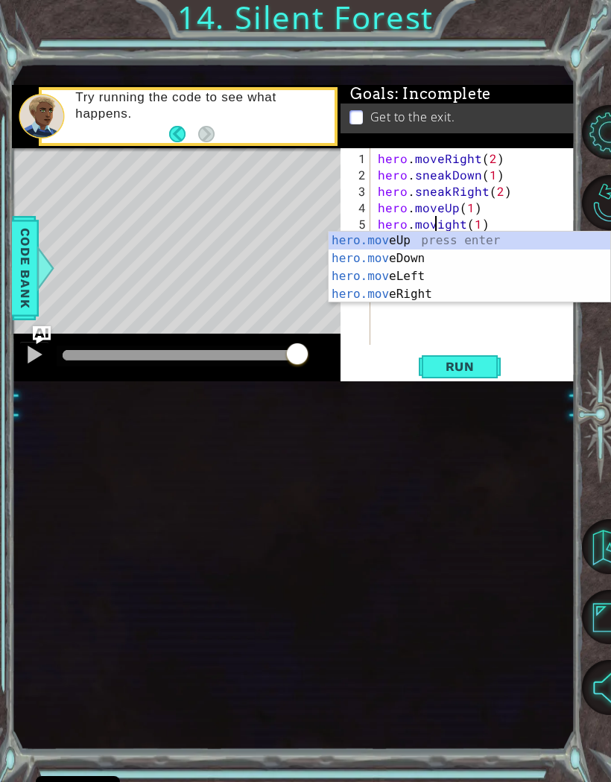
scroll to position [1, 4]
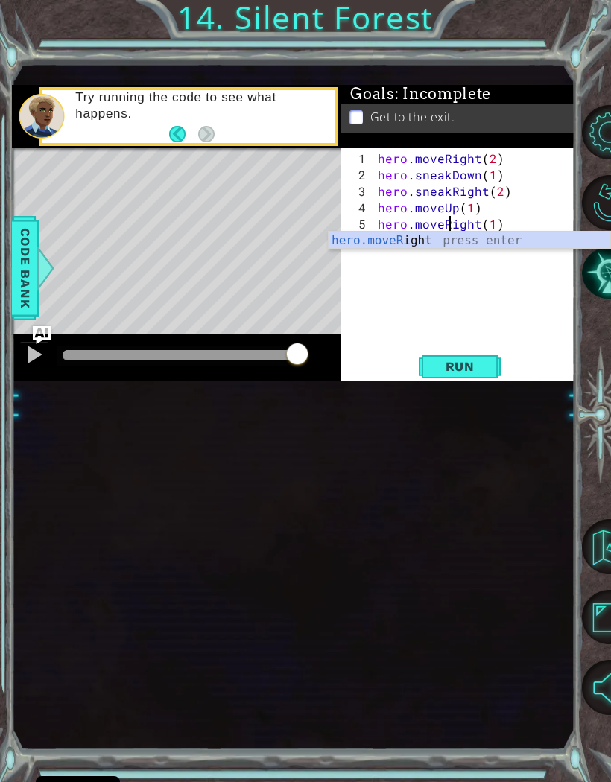
type textarea "hero.moveRight(1)"
click at [471, 375] on button "Run" at bounding box center [459, 366] width 89 height 23
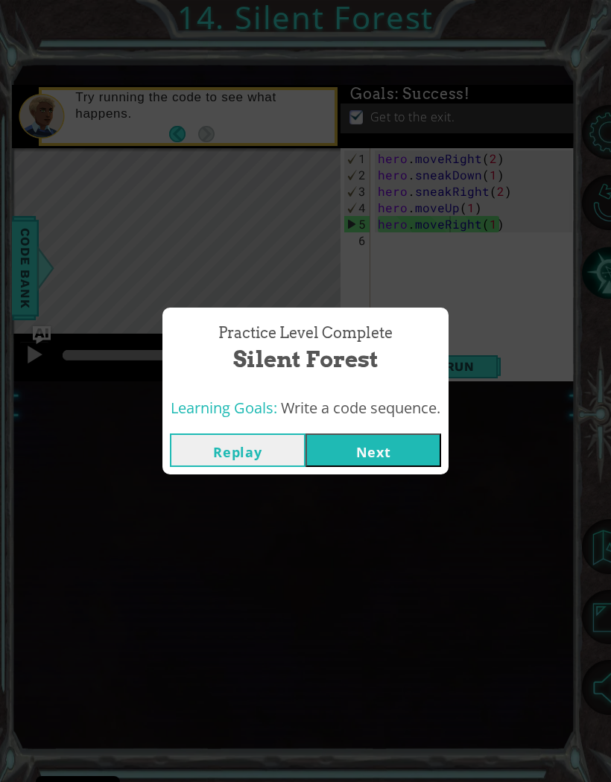
click at [381, 452] on button "Next" at bounding box center [373, 451] width 136 height 34
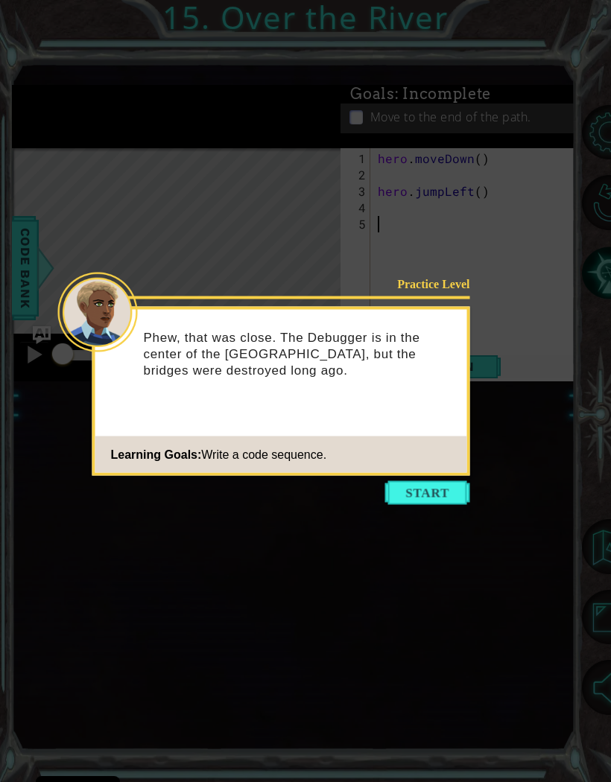
click at [457, 495] on button "Start" at bounding box center [427, 493] width 85 height 24
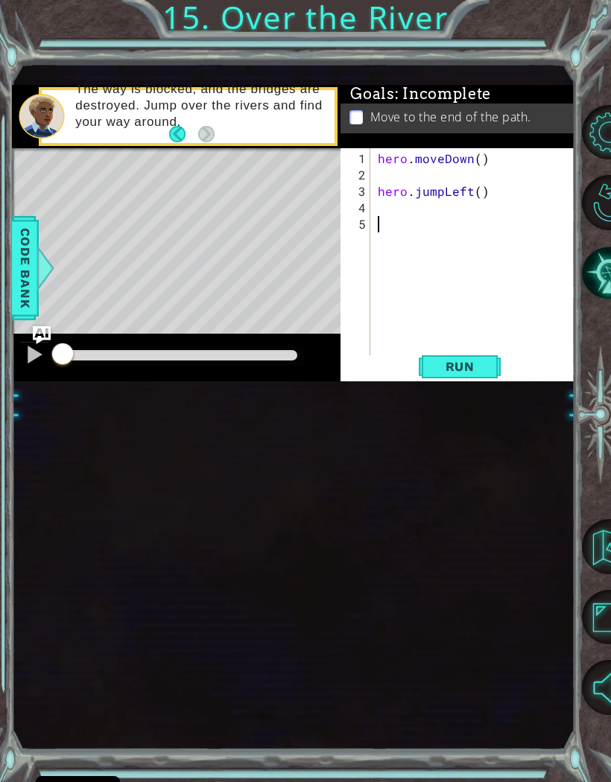
click at [451, 374] on span "Run" at bounding box center [460, 366] width 59 height 15
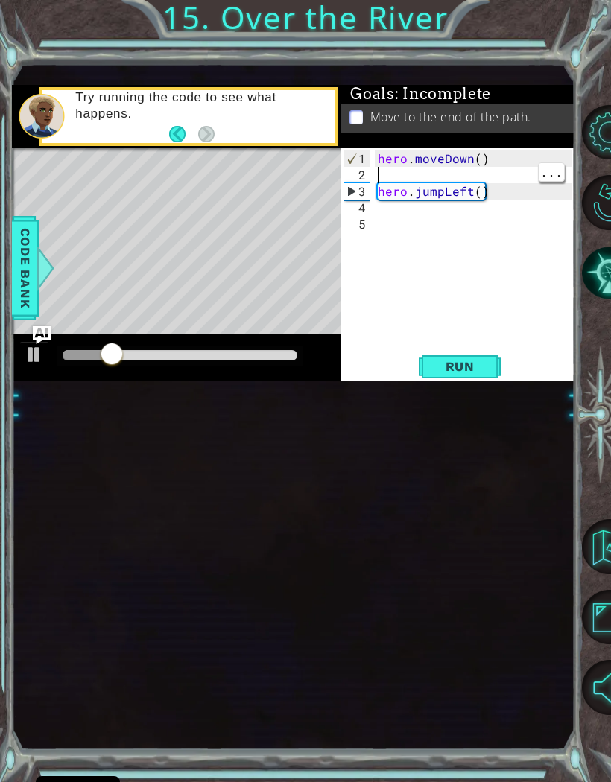
click at [391, 174] on div "hero . moveDown ( ) hero . jumpLeft ( )" at bounding box center [477, 274] width 204 height 246
type textarea "hero.moveDown()"
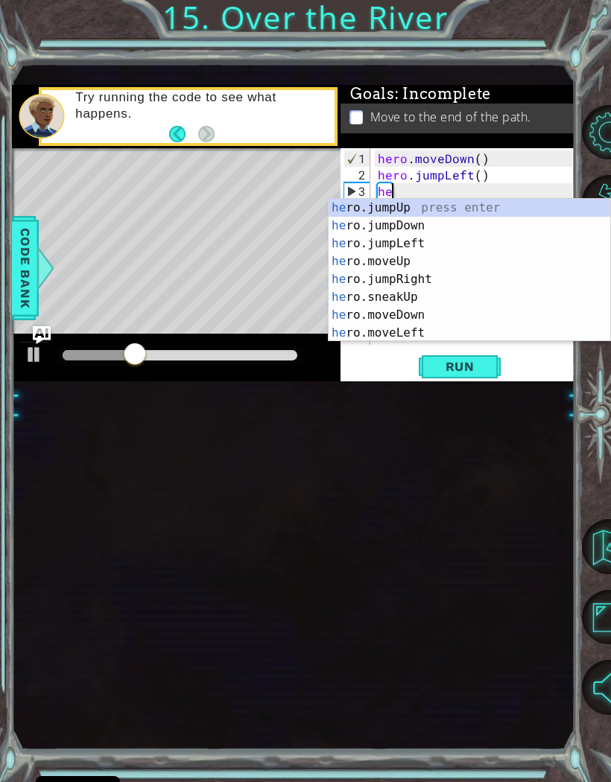
scroll to position [0, 1]
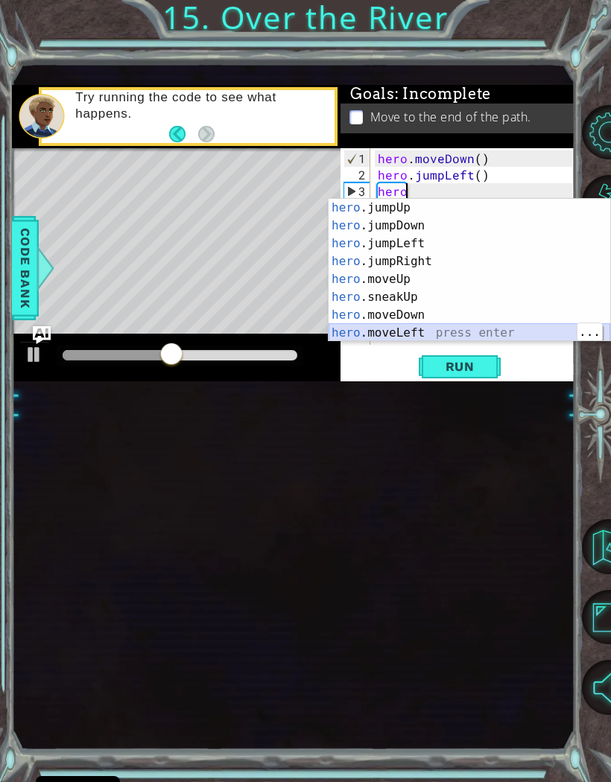
click at [457, 332] on div "hero .jumpUp press enter hero .jumpDown press enter hero .jumpLeft press enter …" at bounding box center [470, 288] width 282 height 179
type textarea "hero.moveLeft(1)"
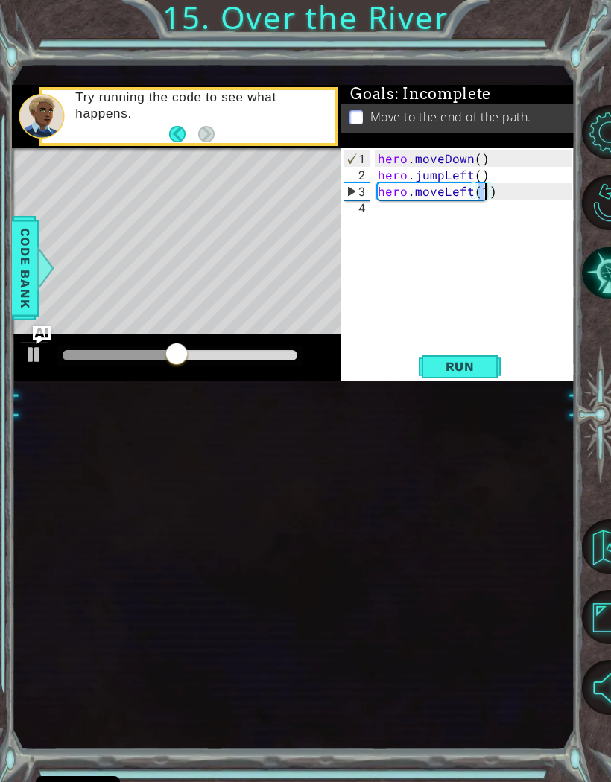
scroll to position [0, 0]
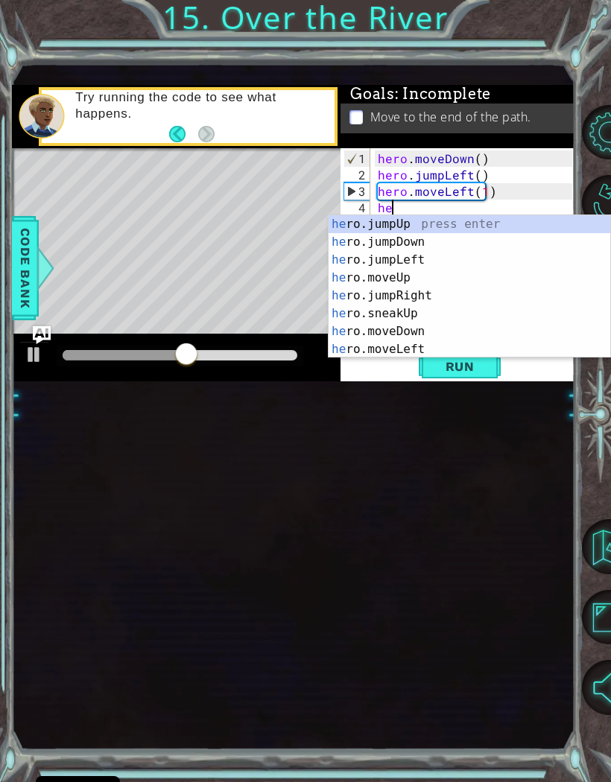
type textarea "hero"
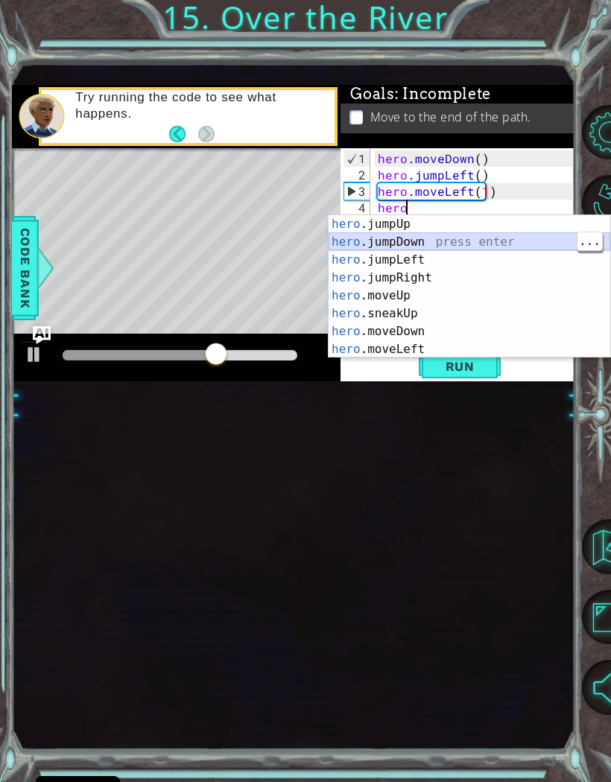
click at [440, 240] on div "hero .jumpUp press enter hero .jumpDown press enter hero .jumpLeft press enter …" at bounding box center [470, 304] width 282 height 179
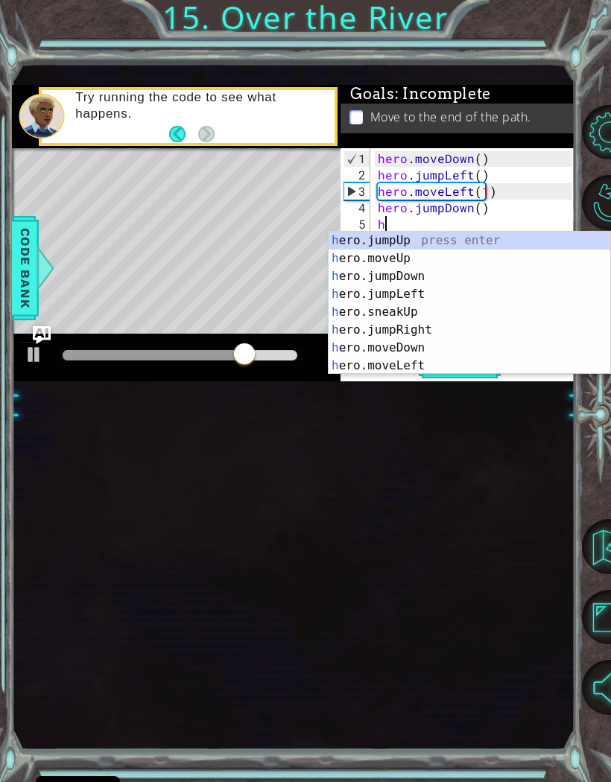
type textarea "hero"
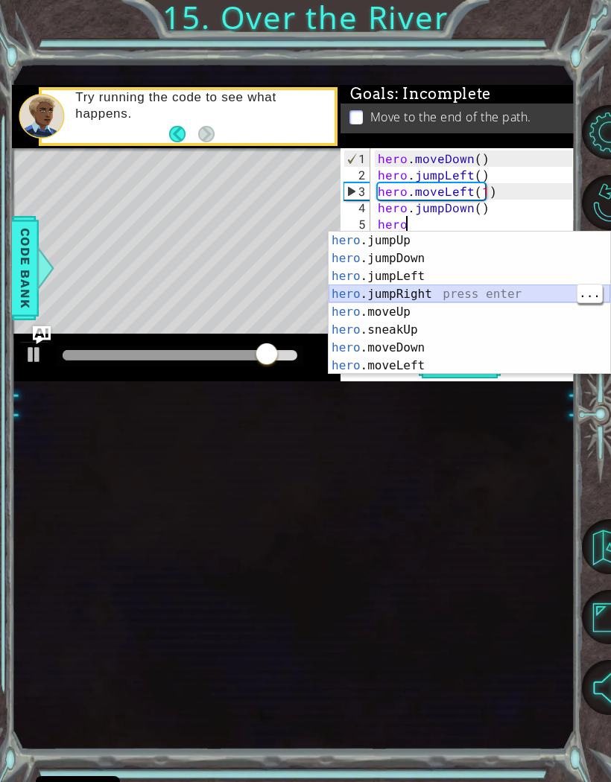
click at [448, 290] on div "hero .jumpUp press enter hero .jumpDown press enter hero .jumpLeft press enter …" at bounding box center [470, 321] width 282 height 179
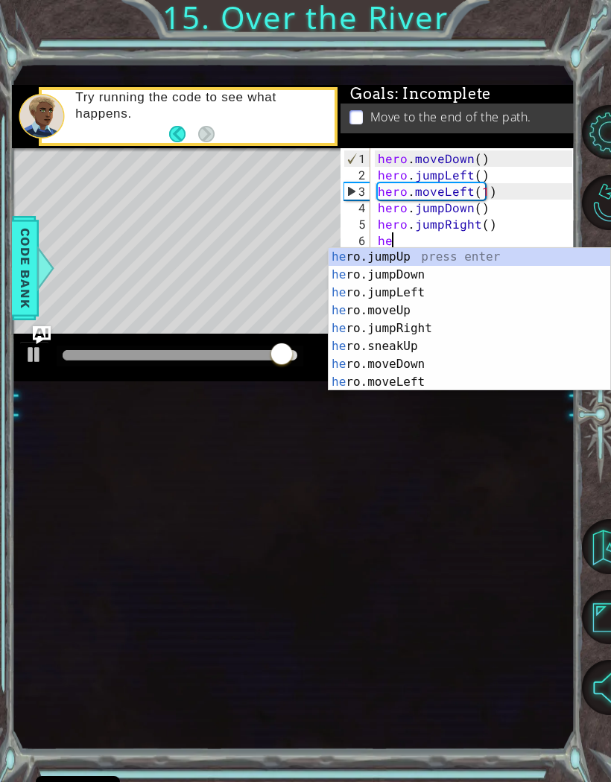
type textarea "her"
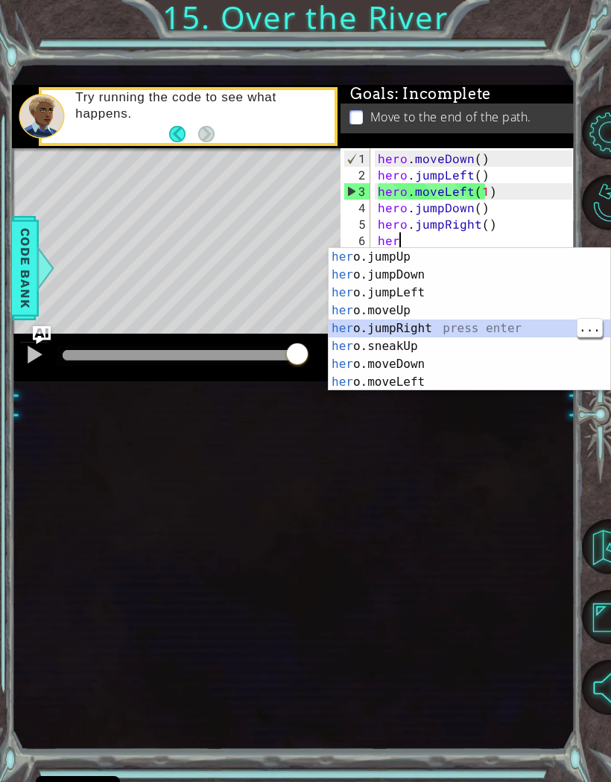
click at [474, 326] on div "her o.jumpUp press enter her o.jumpDown press enter her o.jumpLeft press enter …" at bounding box center [470, 337] width 282 height 179
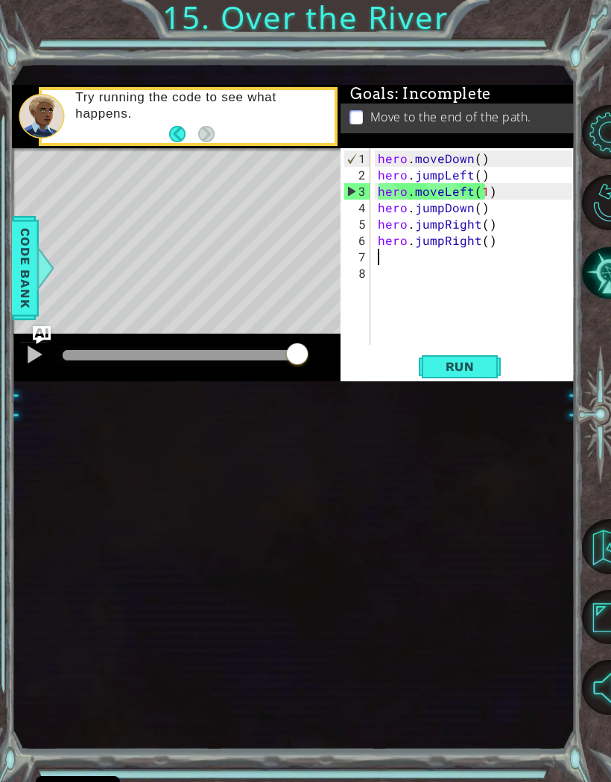
scroll to position [0, 0]
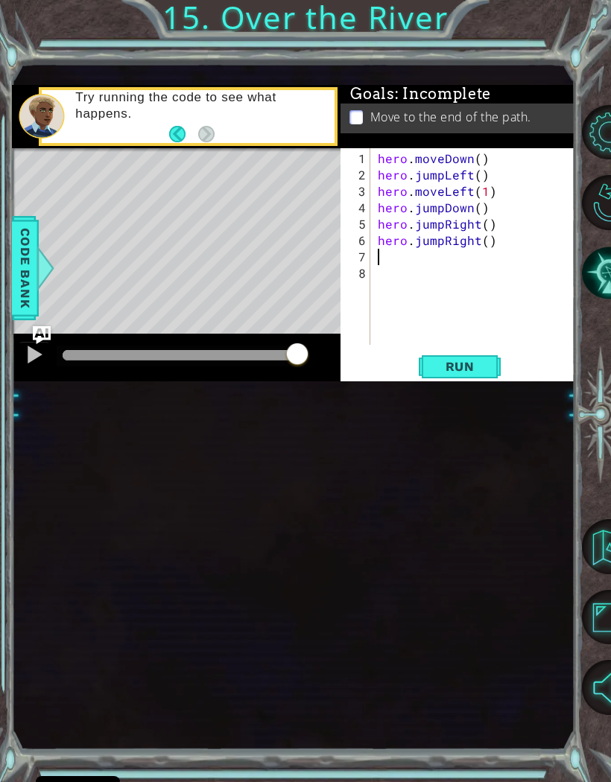
click at [479, 370] on span "Run" at bounding box center [460, 366] width 59 height 15
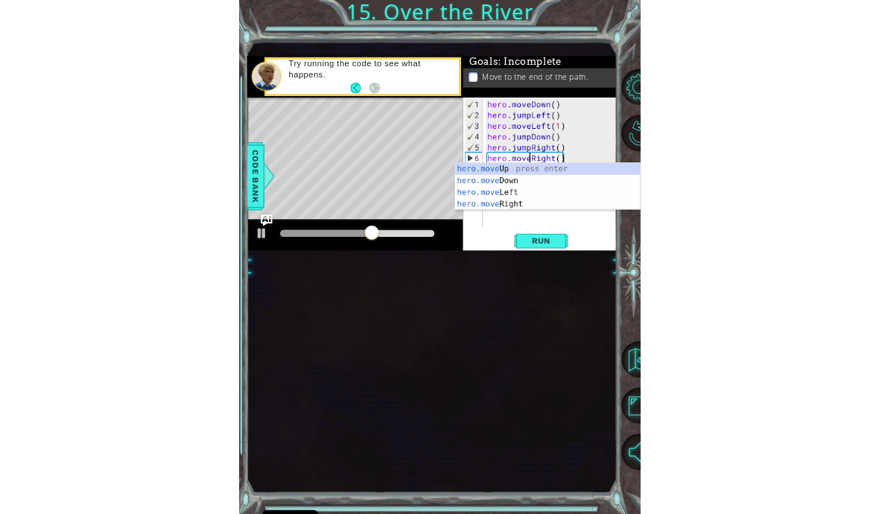
scroll to position [0, 4]
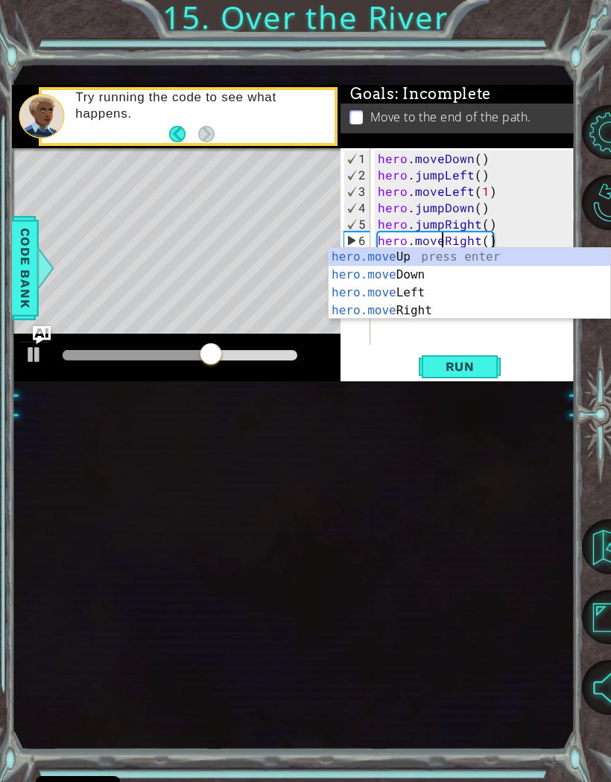
type textarea "hero.moveRight()"
click at [460, 361] on span "Run" at bounding box center [460, 366] width 59 height 15
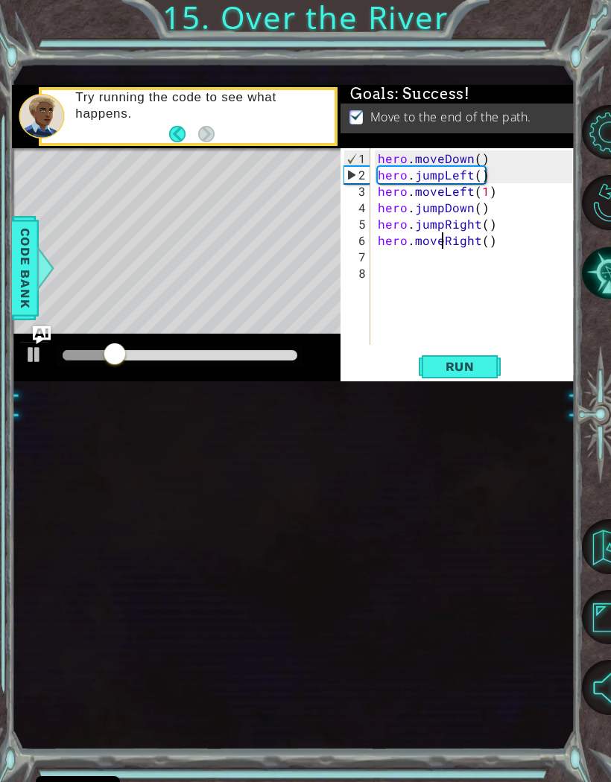
click at [279, 358] on div at bounding box center [180, 355] width 235 height 10
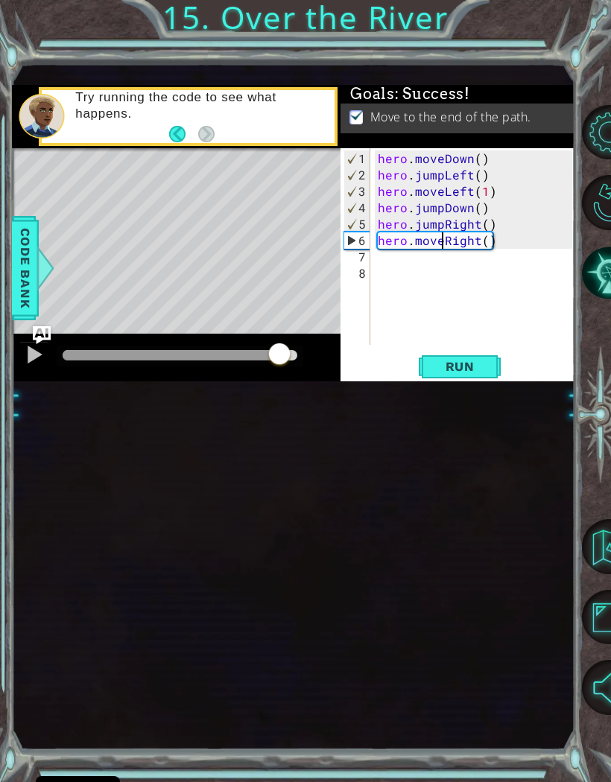
click at [458, 364] on span "Run" at bounding box center [460, 366] width 59 height 15
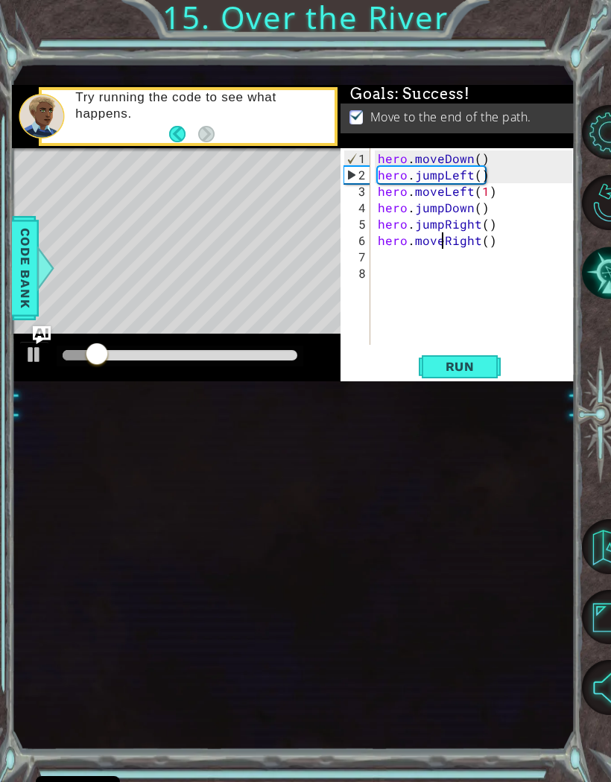
click at [237, 352] on div at bounding box center [180, 355] width 235 height 10
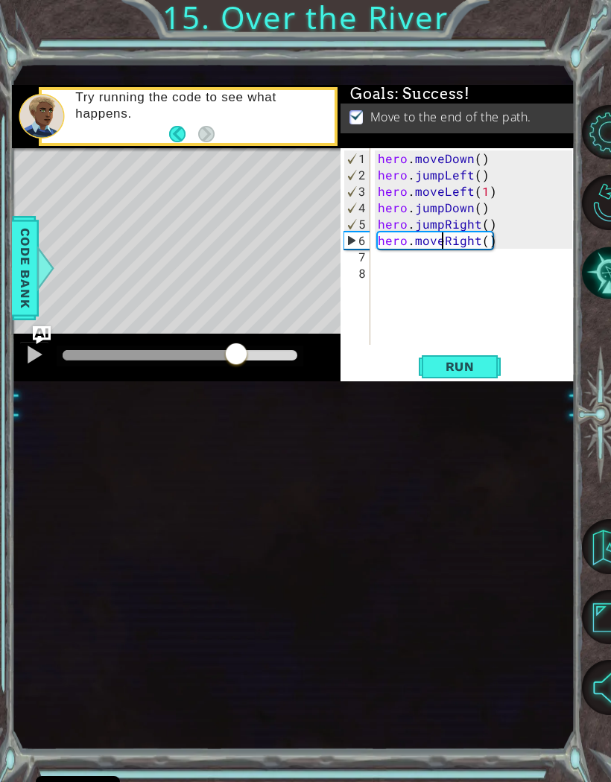
click at [462, 377] on button "Run" at bounding box center [459, 366] width 89 height 23
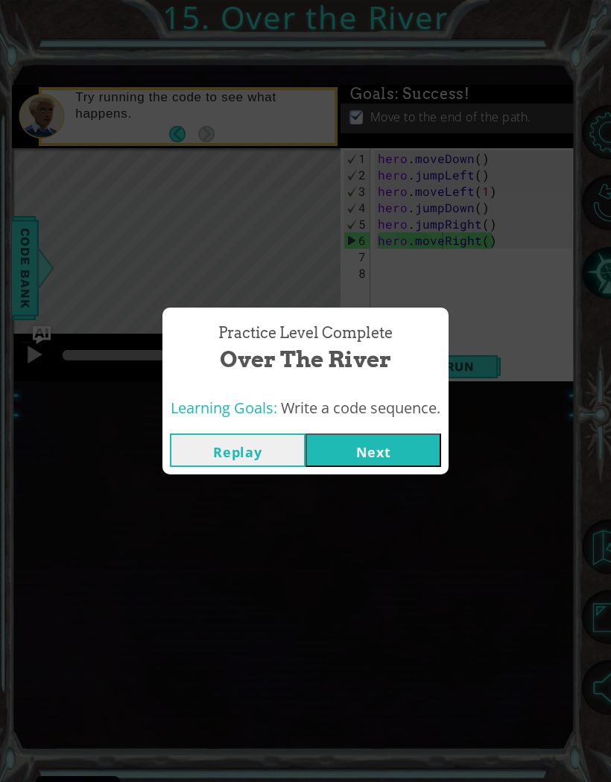
click at [585, 250] on div "Practice Level Complete Over the River Learning Goals: Write a code sequence. R…" at bounding box center [305, 391] width 611 height 782
click at [408, 452] on button "Next" at bounding box center [373, 451] width 136 height 34
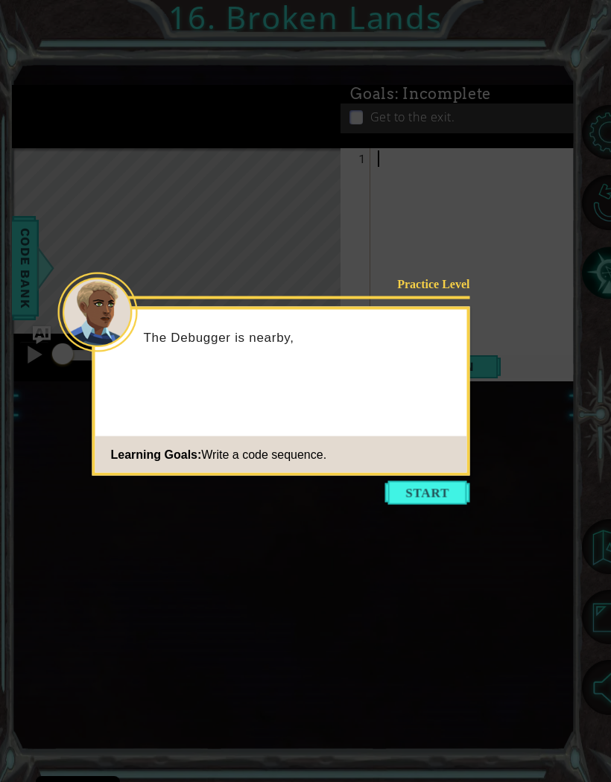
click at [427, 495] on button "Start" at bounding box center [427, 493] width 85 height 24
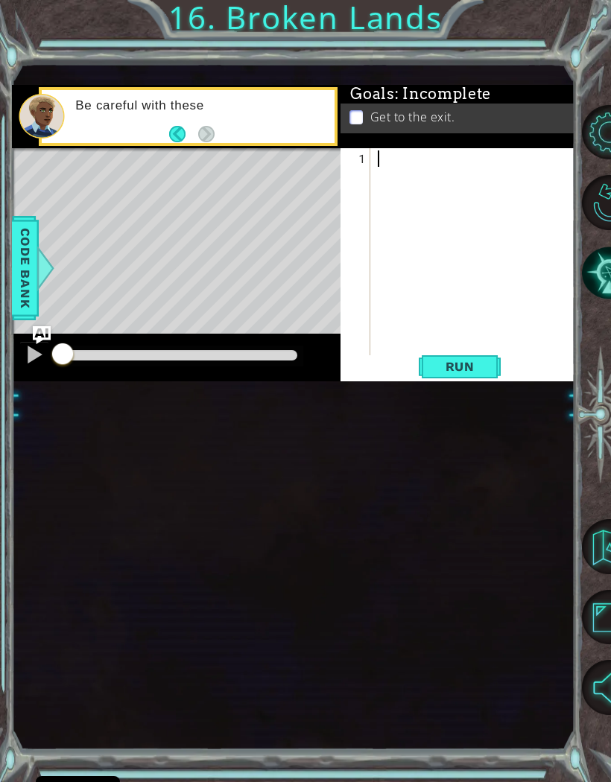
click at [534, 495] on div "1 ההההההההההההההההההההההההההההההההההההההההההההההההההההההההההההההההההההההההההההה…" at bounding box center [293, 407] width 562 height 688
